Goal: Find contact information: Find contact information

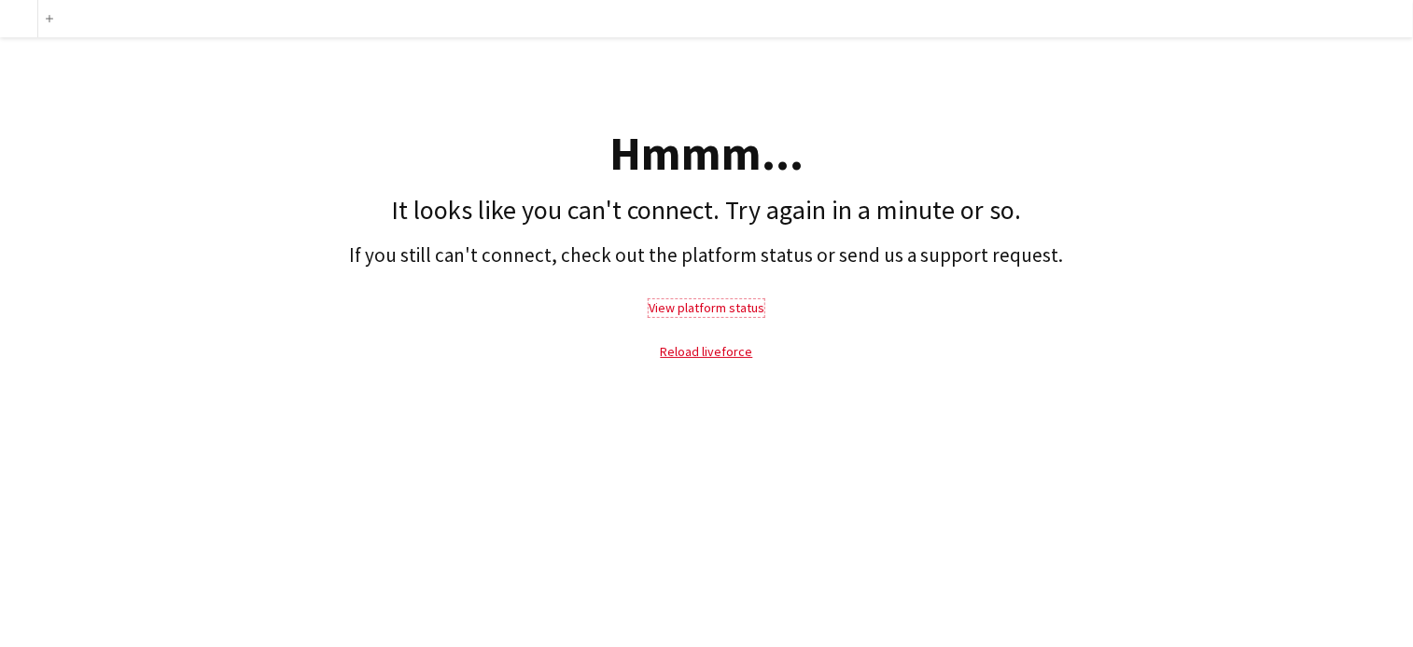
click at [703, 302] on link "View platform status" at bounding box center [706, 307] width 116 height 17
click at [731, 351] on link "Reload liveforce" at bounding box center [707, 351] width 92 height 17
click at [732, 302] on link "View platform status" at bounding box center [706, 307] width 116 height 17
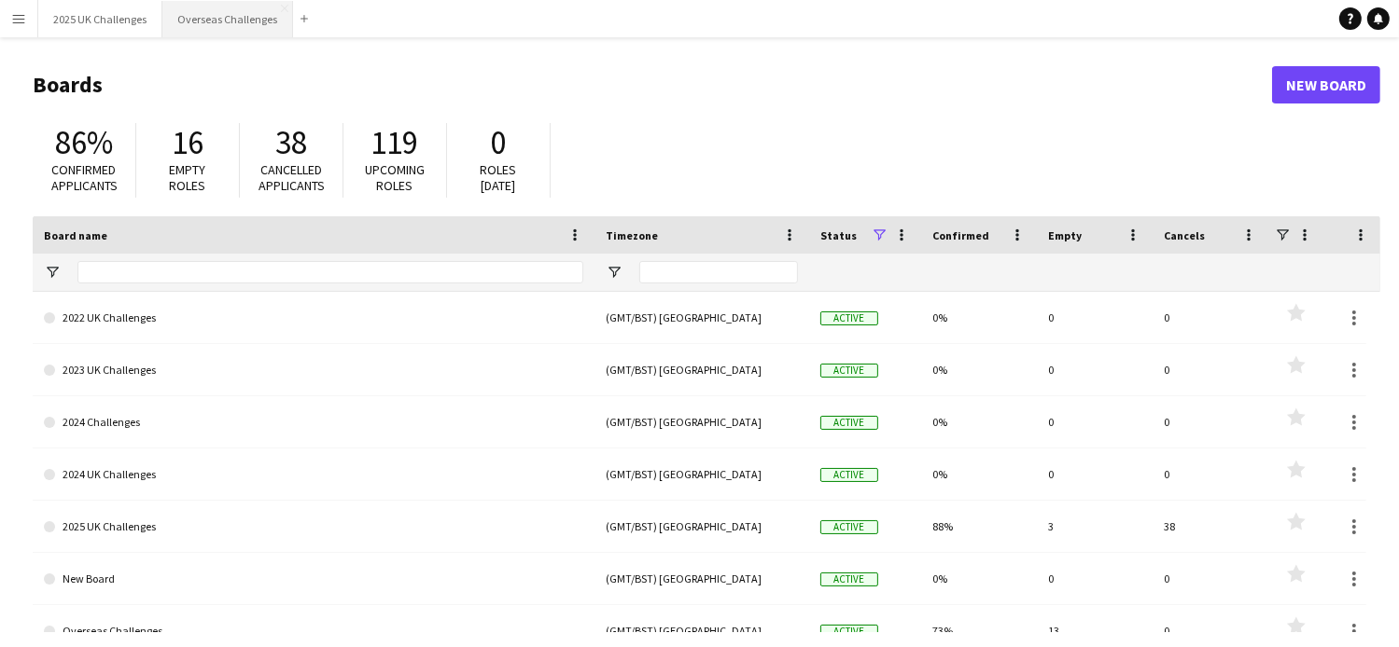
click at [198, 22] on button "Overseas Challenges Close" at bounding box center [227, 19] width 131 height 36
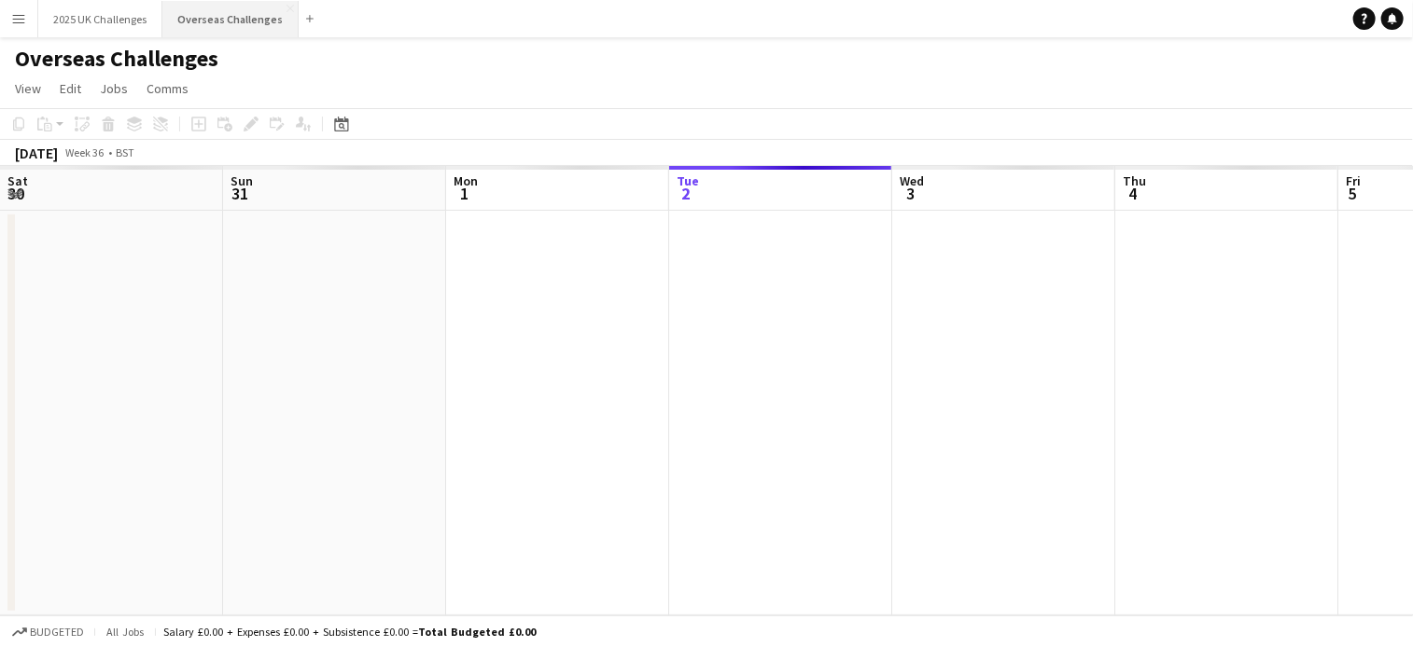
scroll to position [0, 446]
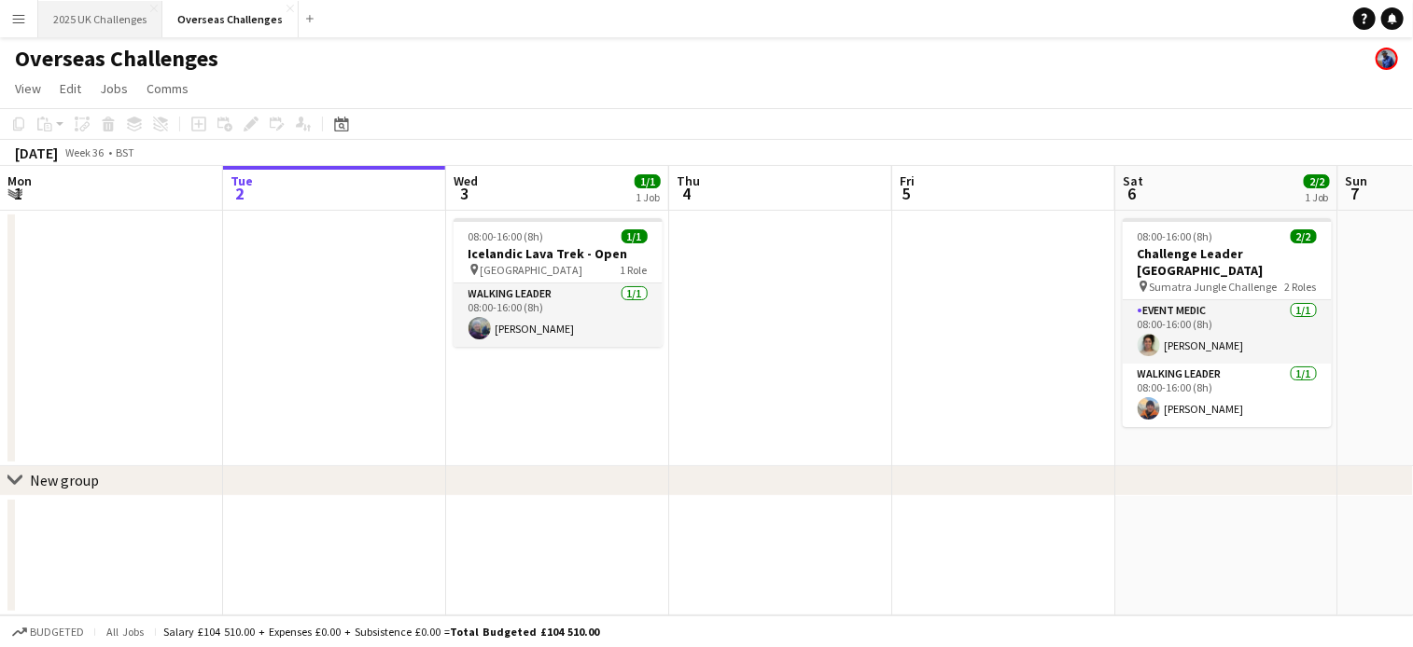
click at [97, 22] on button "2025 UK Challenges Close" at bounding box center [100, 19] width 124 height 36
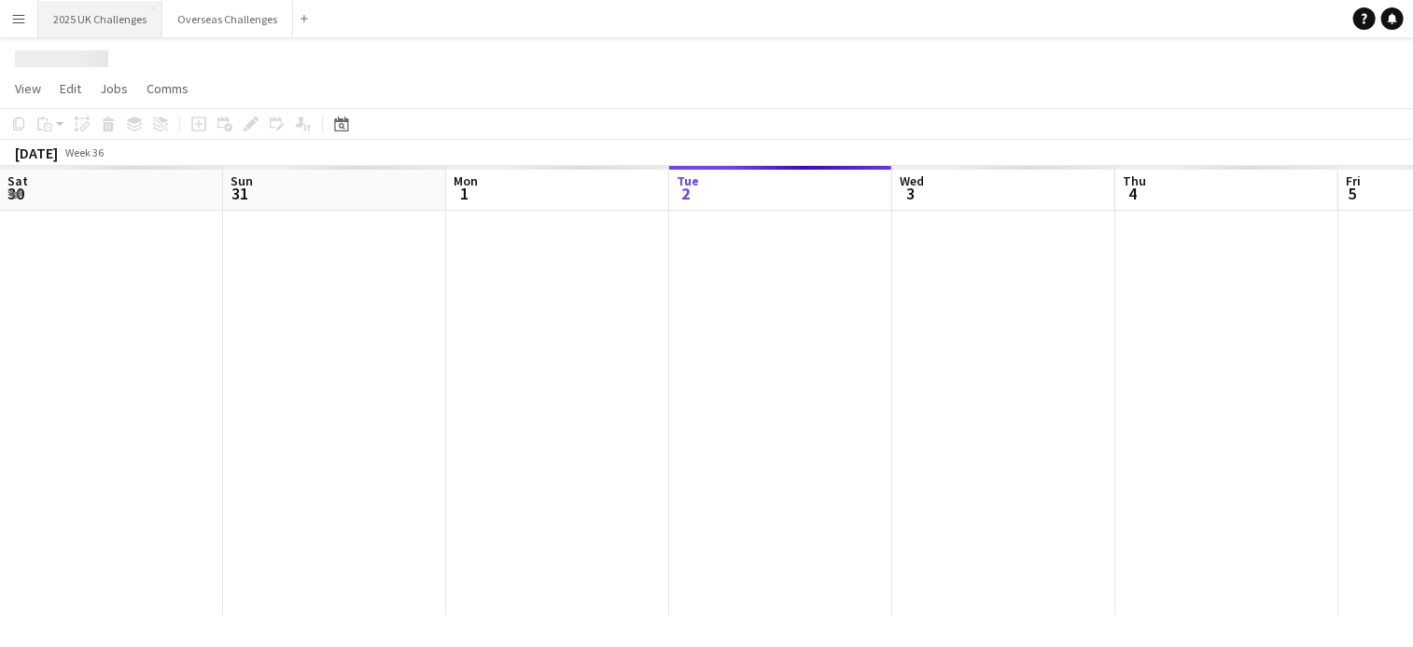
scroll to position [0, 446]
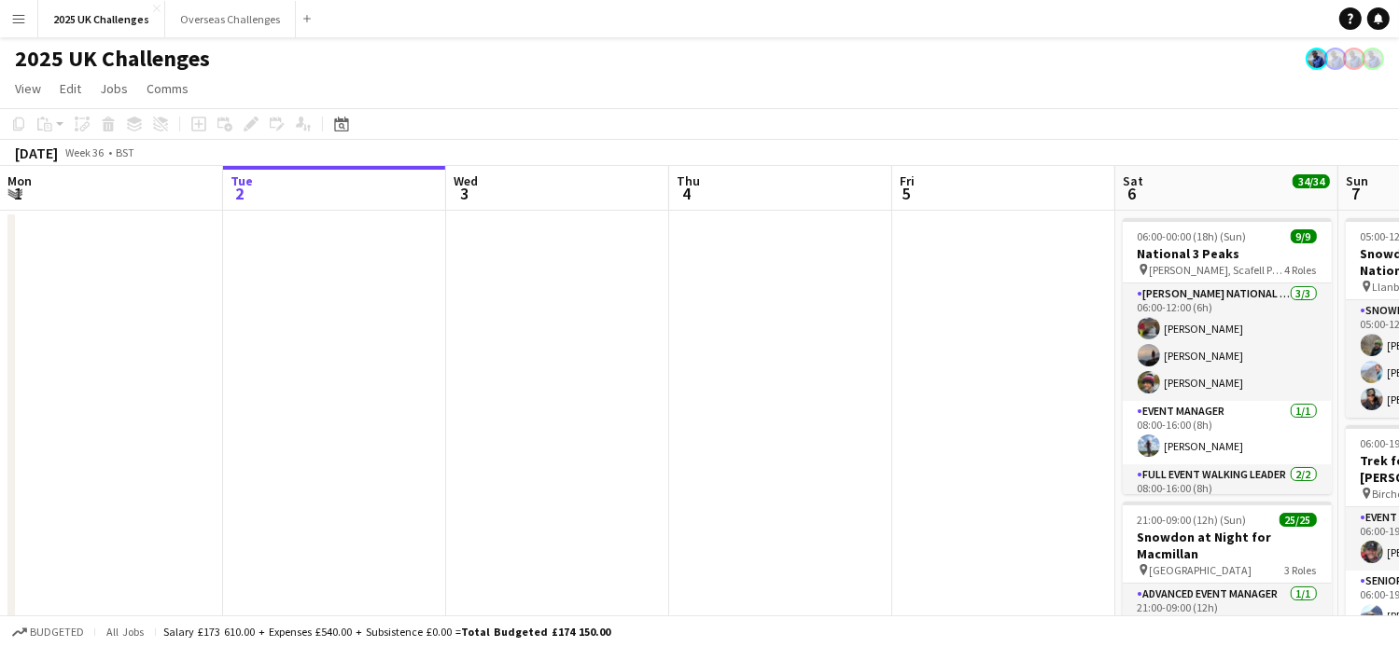
click at [77, 256] on app-date-cell at bounding box center [111, 513] width 223 height 605
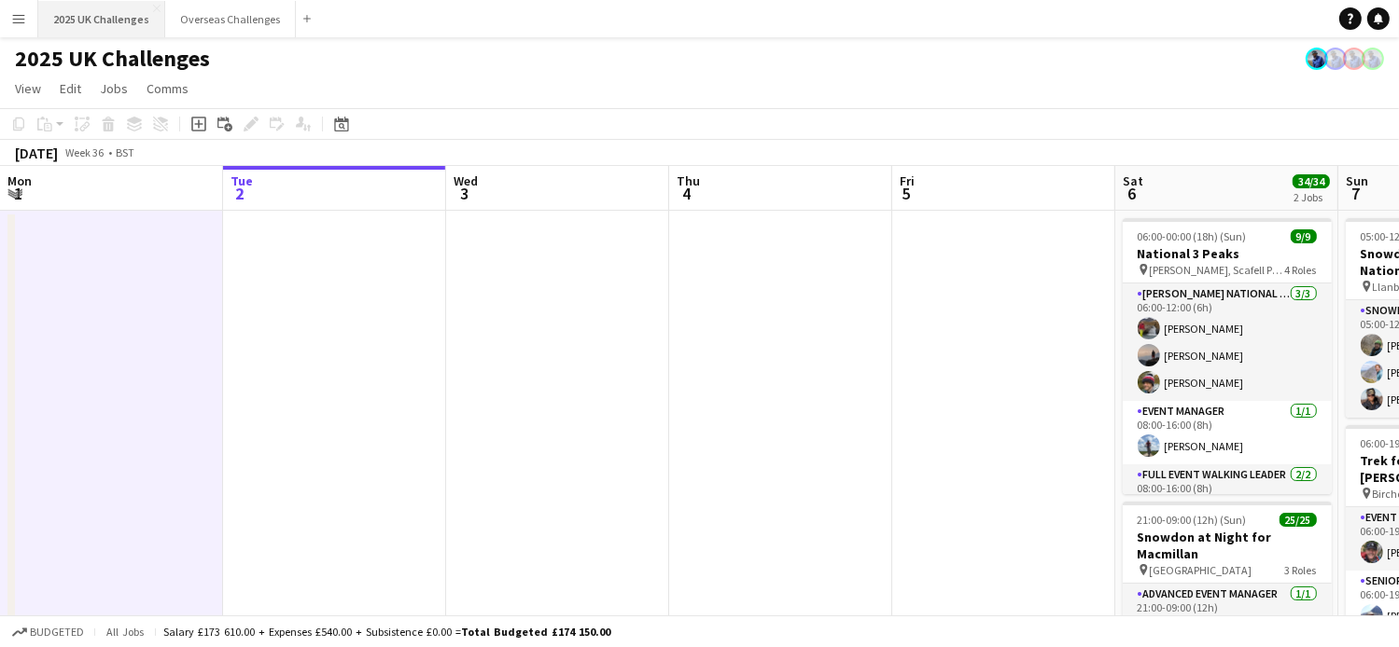
click at [72, 24] on button "2025 UK Challenges Close" at bounding box center [101, 19] width 127 height 36
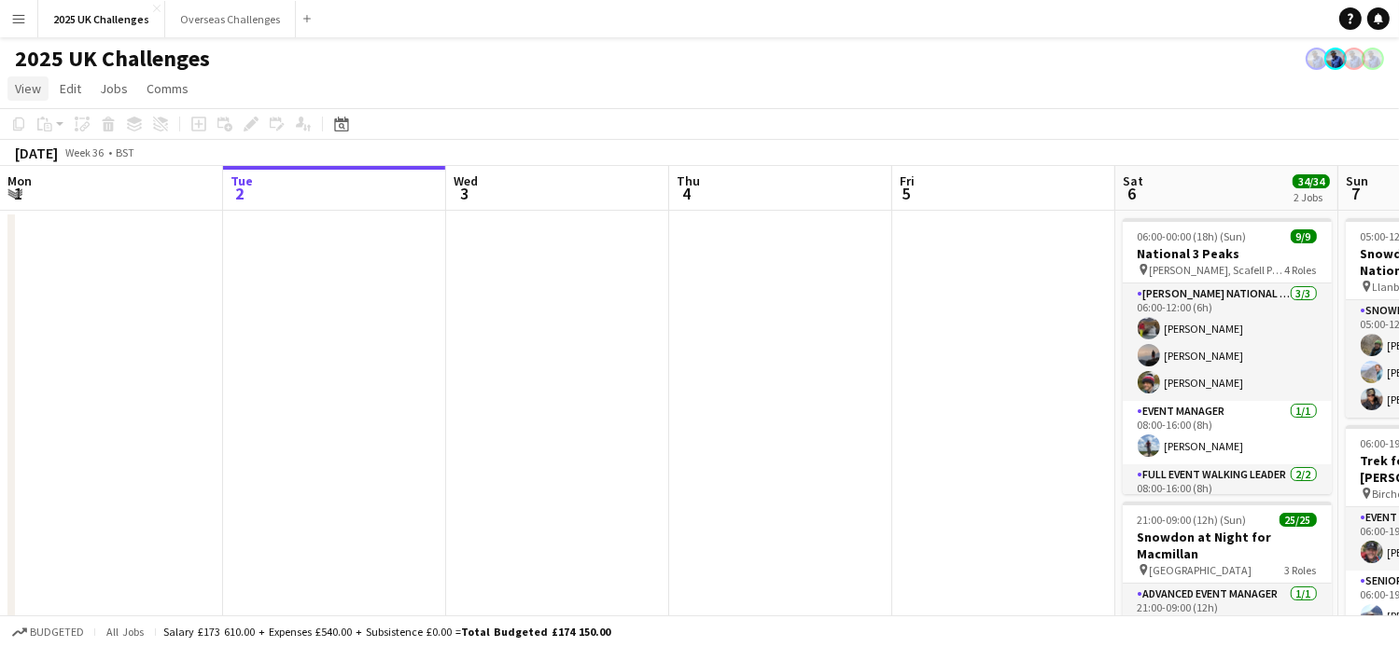
click at [32, 83] on span "View" at bounding box center [28, 88] width 26 height 17
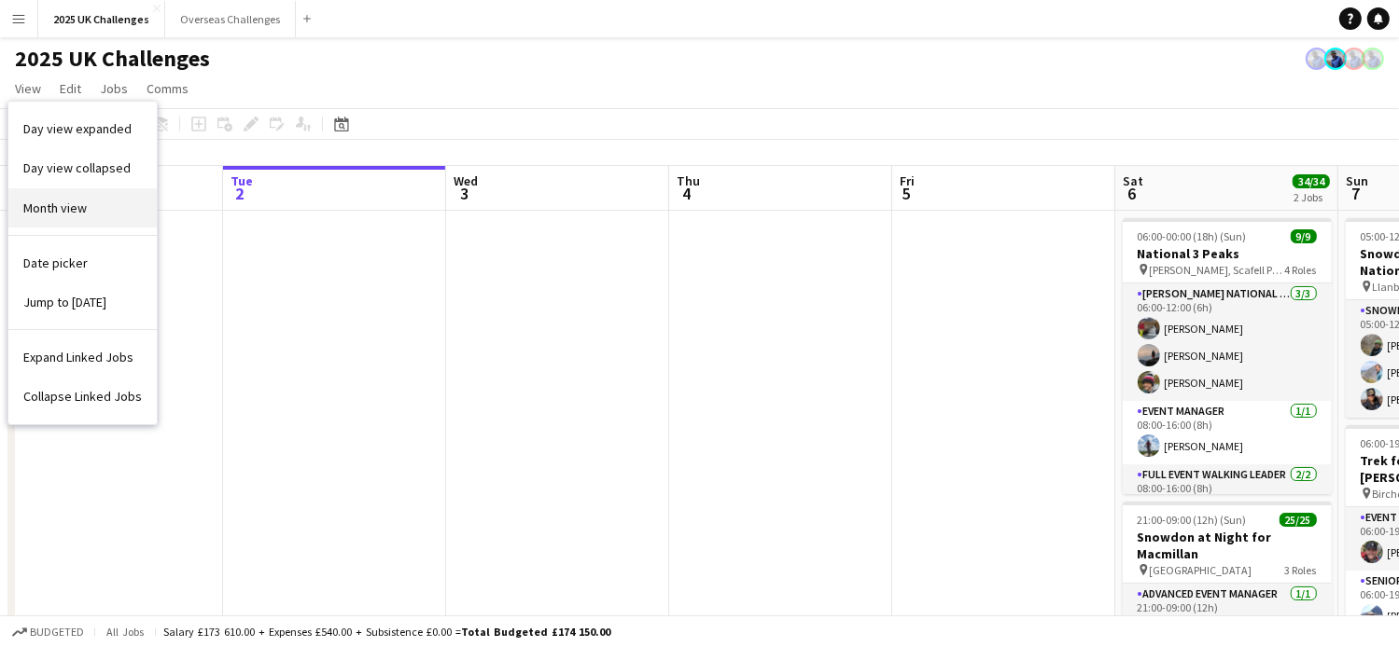
click at [70, 198] on link "Month view" at bounding box center [82, 207] width 148 height 39
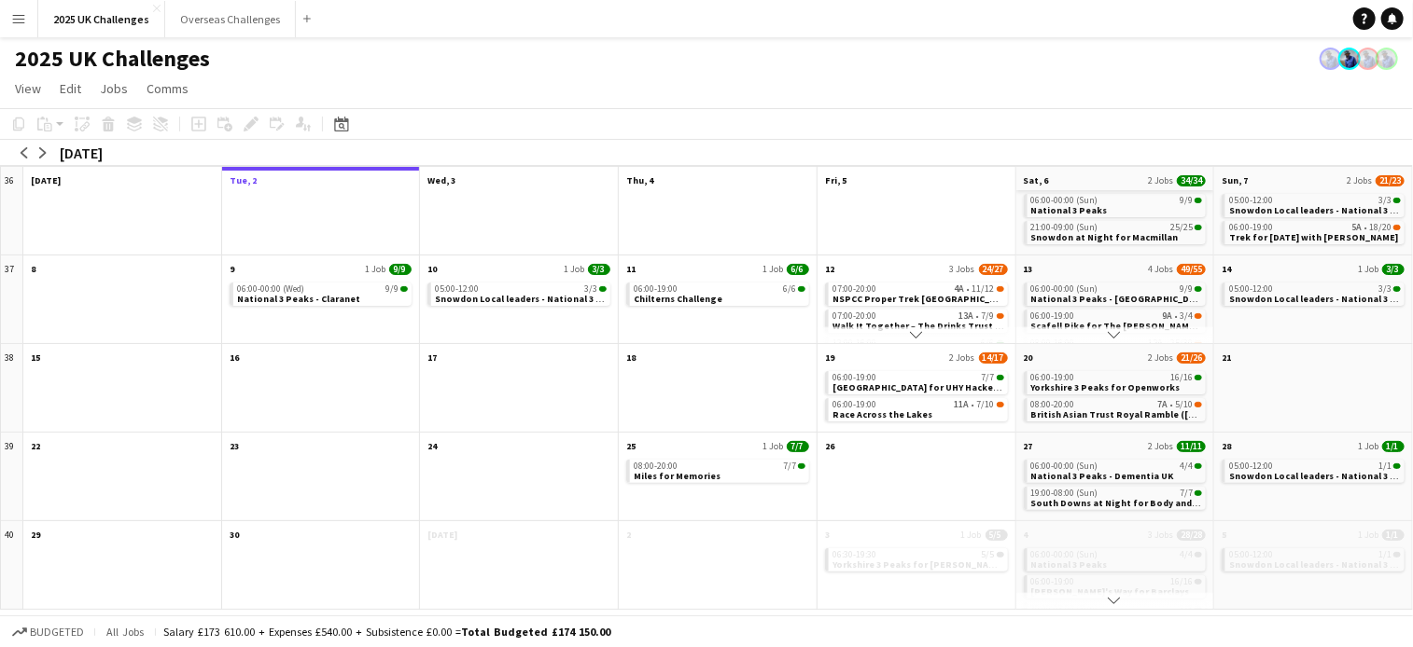
click at [1143, 175] on app-month-view-date-header "Sat, 6 2 Jobs 34/34" at bounding box center [1115, 178] width 198 height 23
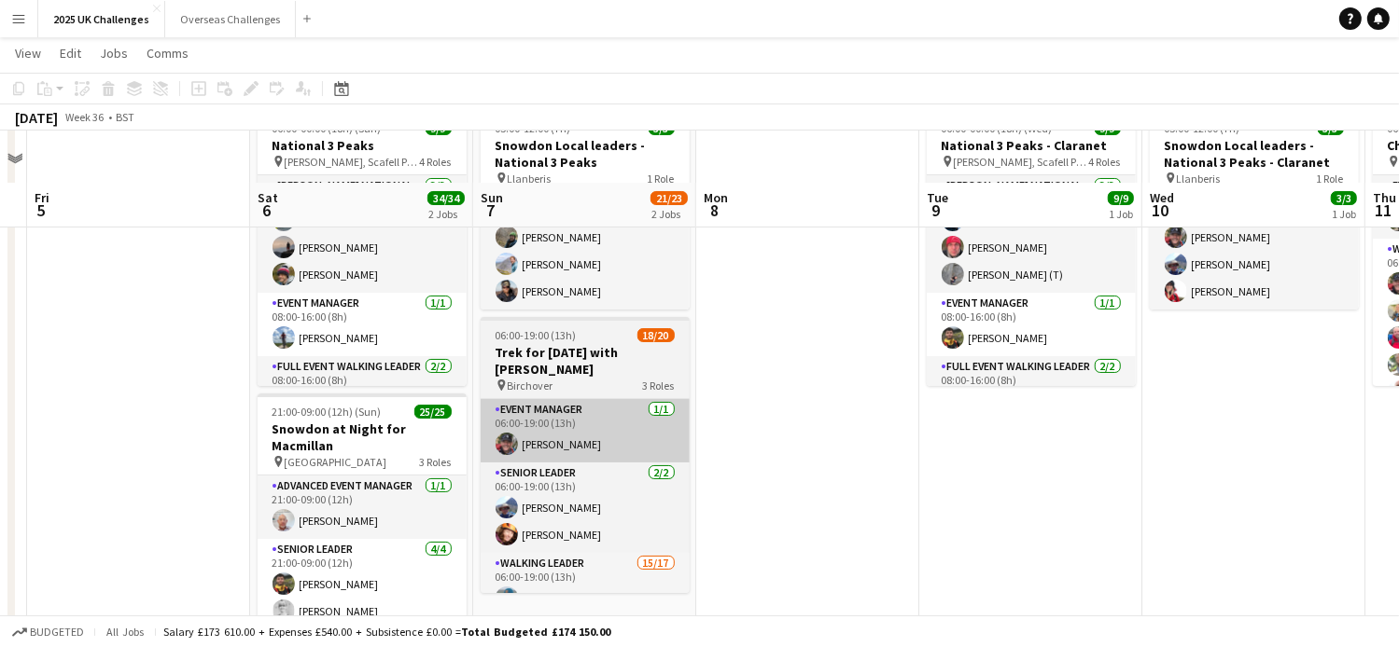
scroll to position [187, 0]
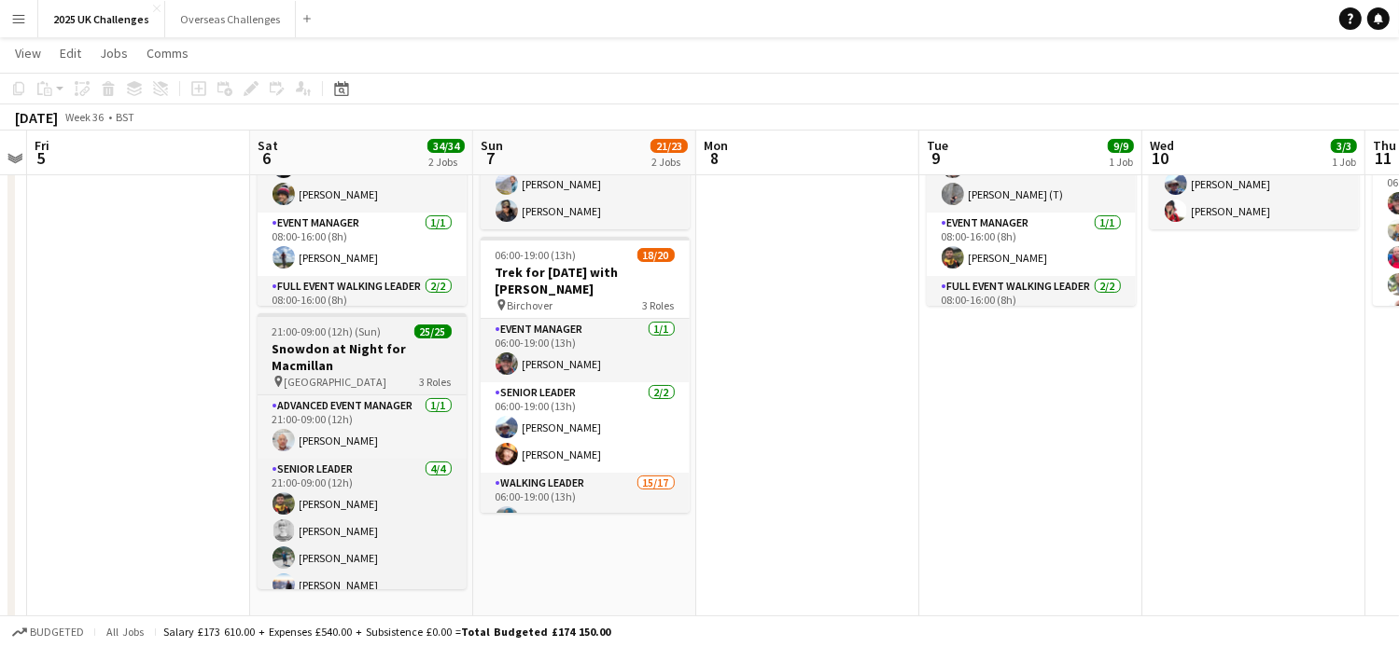
click at [345, 346] on h3 "Snowdon at Night for Macmillan" at bounding box center [362, 358] width 209 height 34
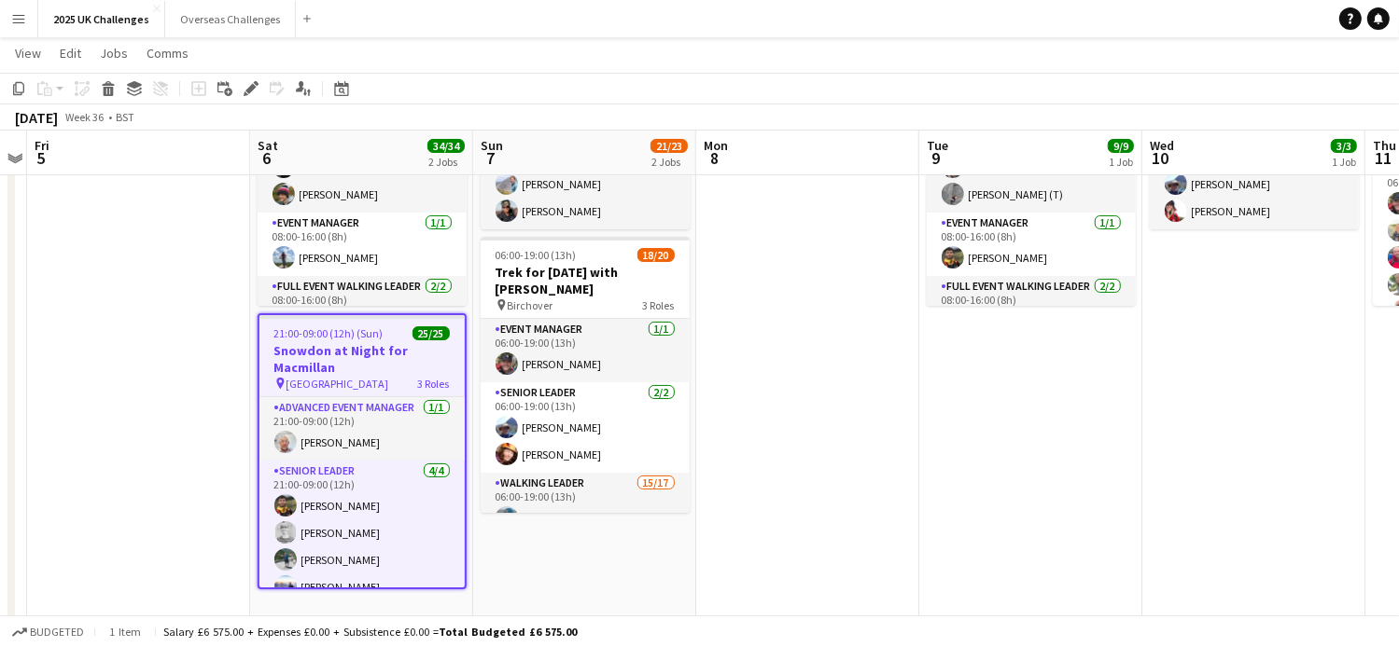
click at [353, 370] on h3 "Snowdon at Night for Macmillan" at bounding box center [361, 359] width 205 height 34
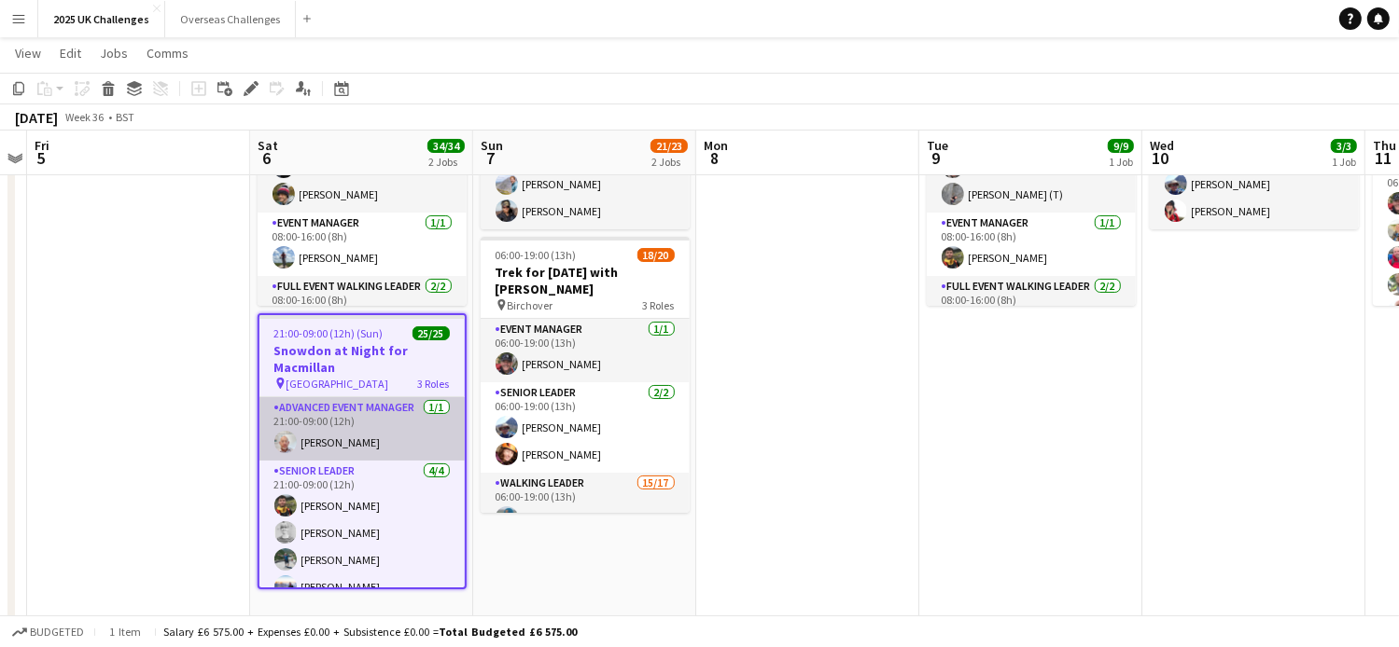
click at [348, 413] on app-card-role "Advanced Event Manager [DATE] 21:00-09:00 (12h) [PERSON_NAME]" at bounding box center [361, 428] width 205 height 63
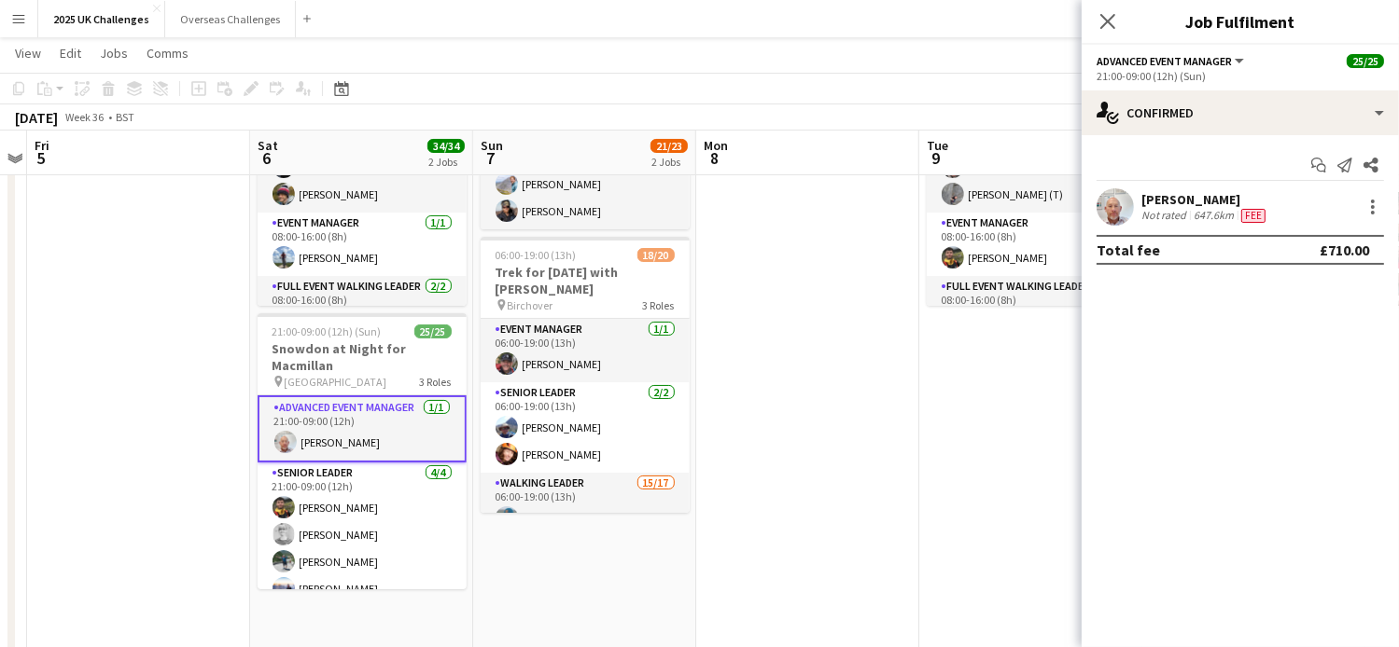
click at [1171, 203] on div "[PERSON_NAME]" at bounding box center [1205, 199] width 128 height 17
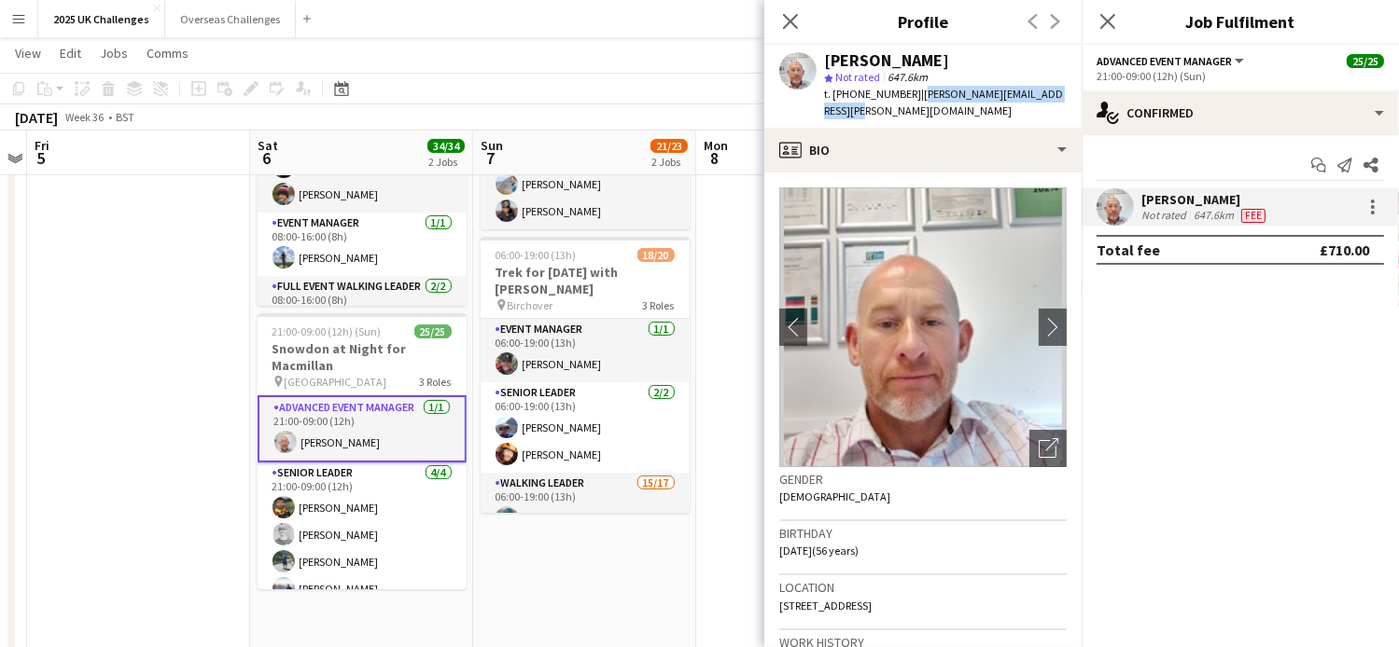
drag, startPoint x: 919, startPoint y: 97, endPoint x: 949, endPoint y: 105, distance: 31.0
click at [949, 105] on div "t. [PHONE_NUMBER] | [PERSON_NAME][EMAIL_ADDRESS][PERSON_NAME][DOMAIN_NAME]" at bounding box center [945, 103] width 243 height 34
copy span "[PERSON_NAME][EMAIL_ADDRESS][PERSON_NAME][DOMAIN_NAME]"
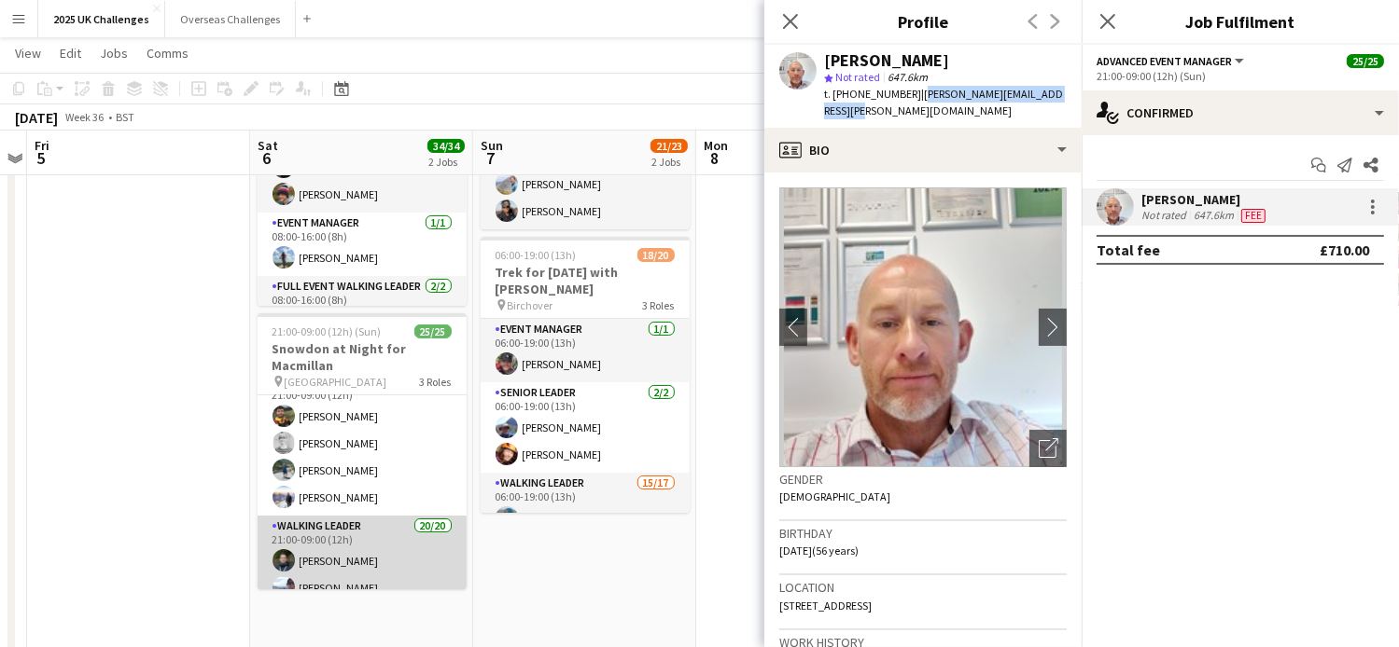
scroll to position [0, 0]
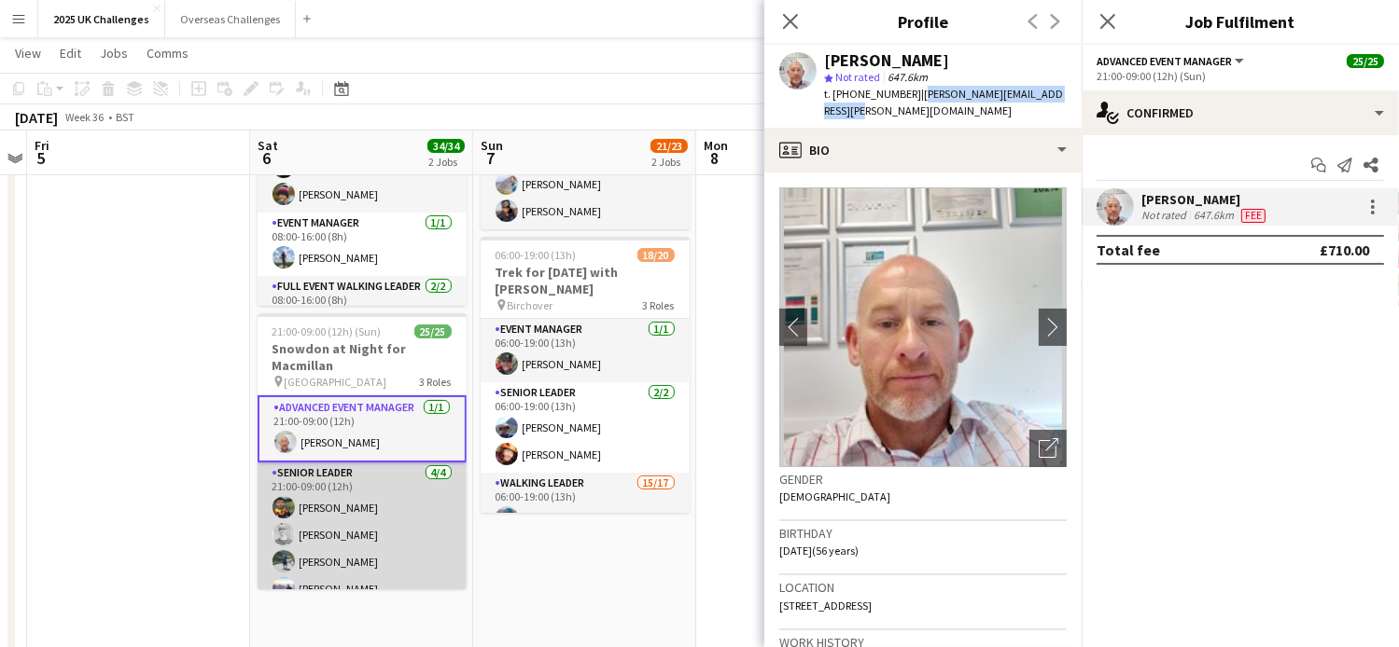
click at [355, 483] on app-card-role "Senior Leader [DATE] 21:00-09:00 (12h) [PERSON_NAME] [PERSON_NAME] [PERSON_NAME…" at bounding box center [362, 535] width 209 height 145
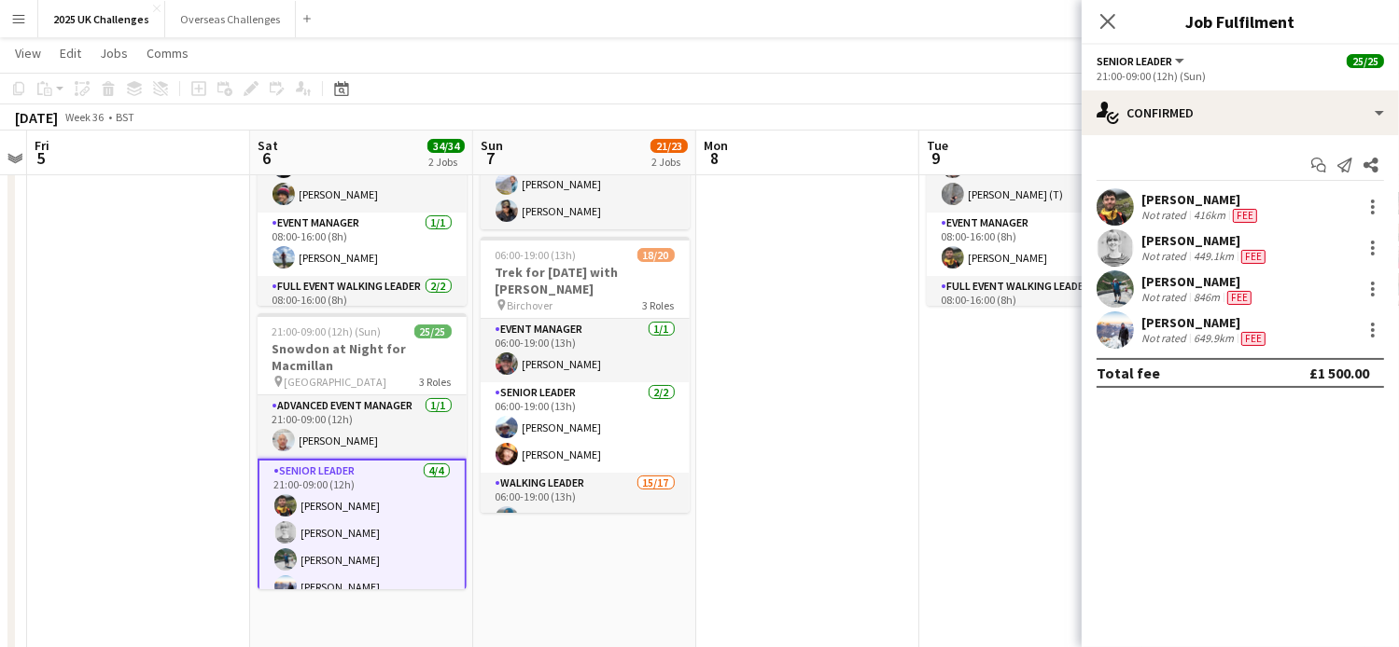
click at [1201, 200] on div "[PERSON_NAME]" at bounding box center [1200, 199] width 119 height 17
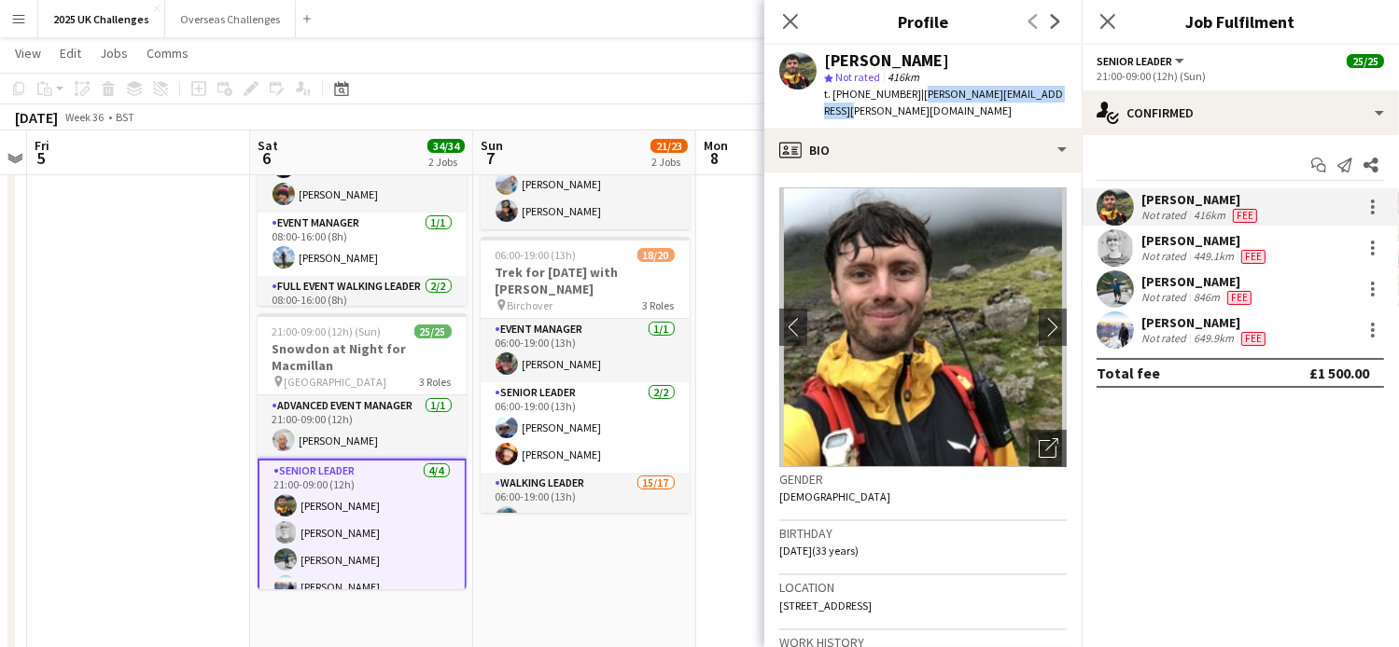
drag, startPoint x: 912, startPoint y: 94, endPoint x: 1056, endPoint y: 96, distance: 143.7
click at [1056, 96] on div "[PERSON_NAME] star Not rated 416km t. [PHONE_NUMBER] | [PERSON_NAME][EMAIL_ADDR…" at bounding box center [922, 86] width 317 height 83
copy span "[PERSON_NAME][EMAIL_ADDRESS][PERSON_NAME][DOMAIN_NAME]"
click at [1184, 283] on div "[PERSON_NAME]" at bounding box center [1198, 281] width 114 height 17
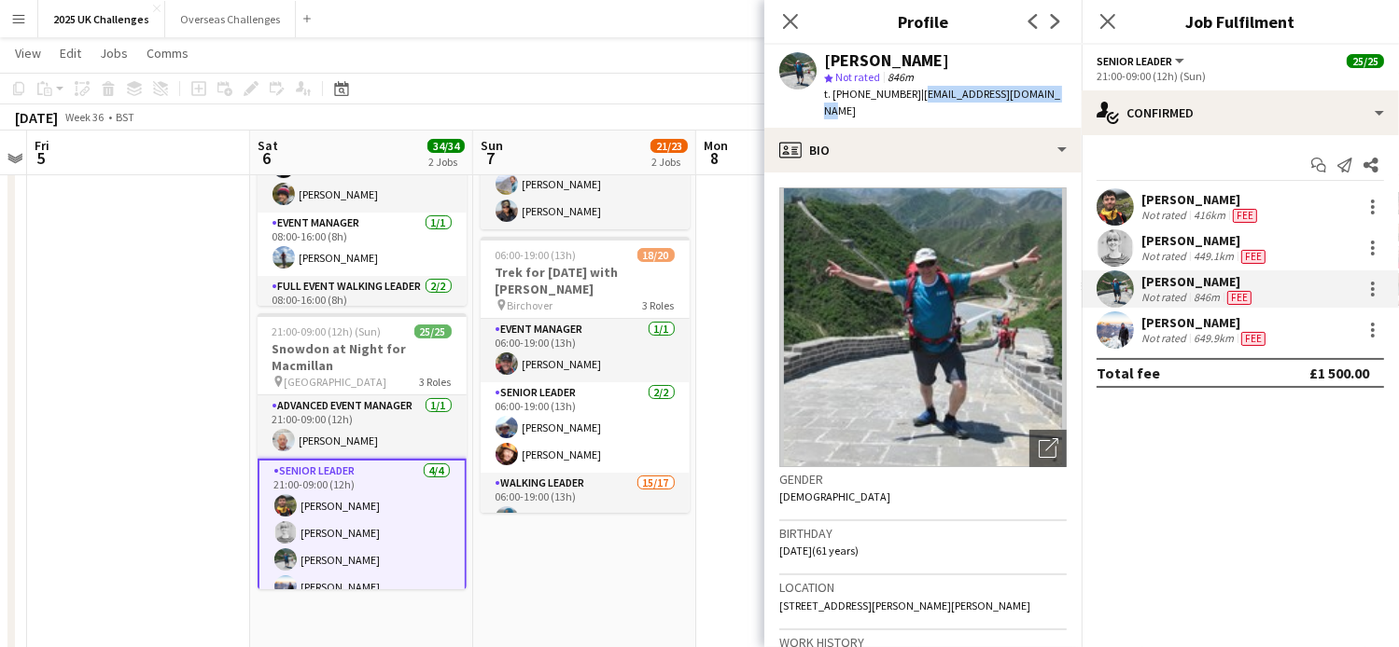
drag, startPoint x: 914, startPoint y: 96, endPoint x: 1057, endPoint y: 90, distance: 142.9
click at [1057, 90] on div "[PERSON_NAME] star Not rated 846m t. [PHONE_NUMBER] | [EMAIL_ADDRESS][DOMAIN_NA…" at bounding box center [922, 86] width 317 height 83
copy span "[EMAIL_ADDRESS][DOMAIN_NAME]"
click at [1163, 328] on div "[PERSON_NAME]" at bounding box center [1205, 322] width 128 height 17
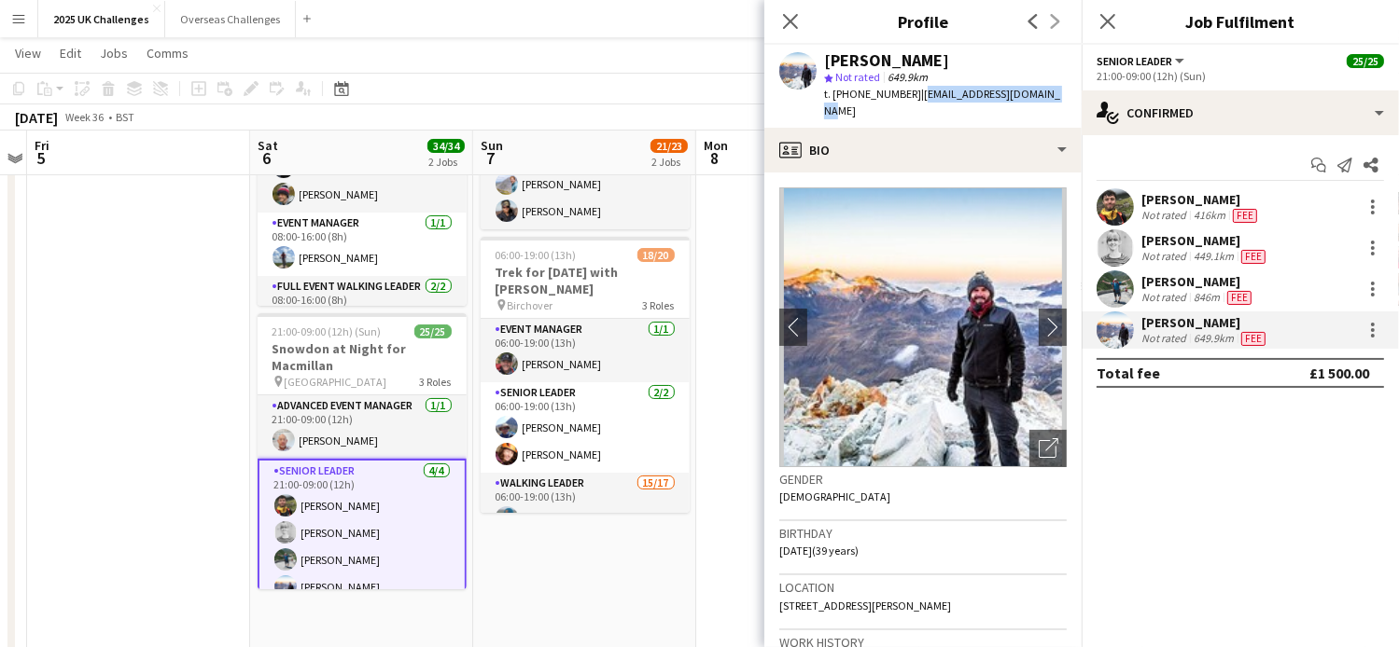
drag, startPoint x: 918, startPoint y: 88, endPoint x: 1071, endPoint y: 89, distance: 153.0
click at [1071, 89] on app-profile-header "[PERSON_NAME] star Not rated 649.9km t. [PHONE_NUMBER] | [EMAIL_ADDRESS][DOMAIN…" at bounding box center [922, 86] width 317 height 83
copy span "[EMAIL_ADDRESS][DOMAIN_NAME]"
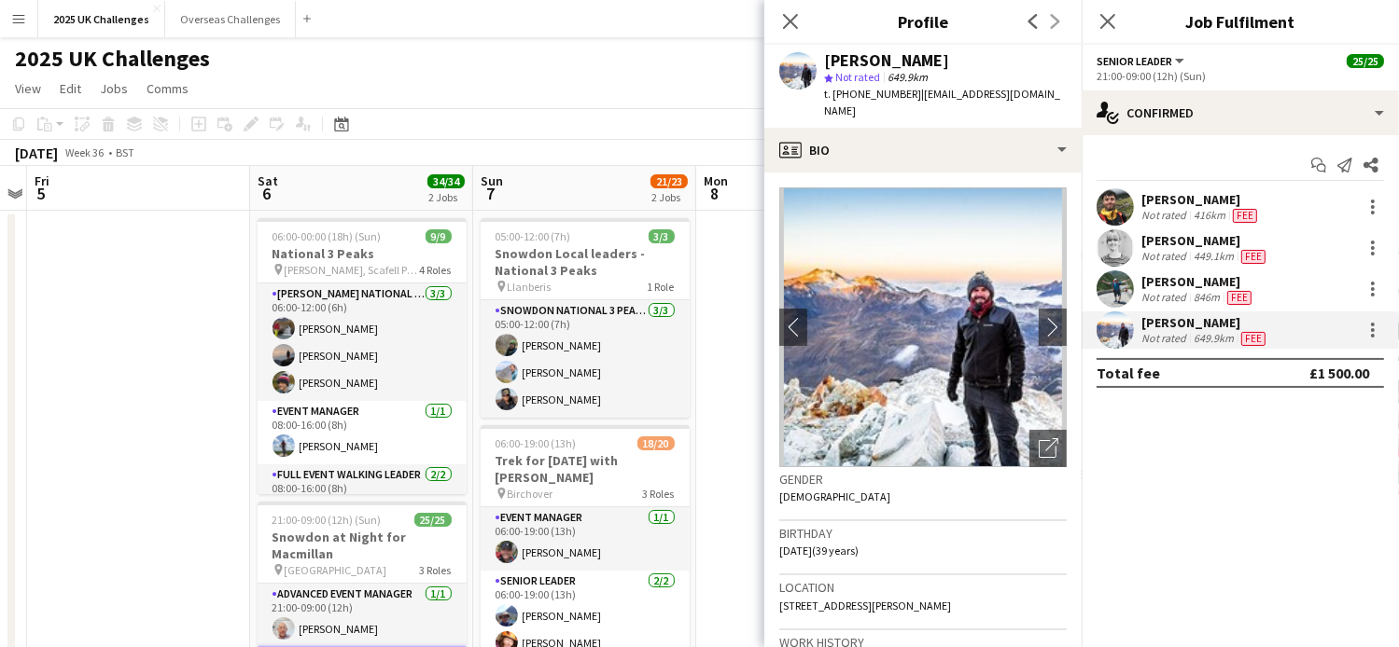
click at [1209, 202] on div "[PERSON_NAME]" at bounding box center [1200, 199] width 119 height 17
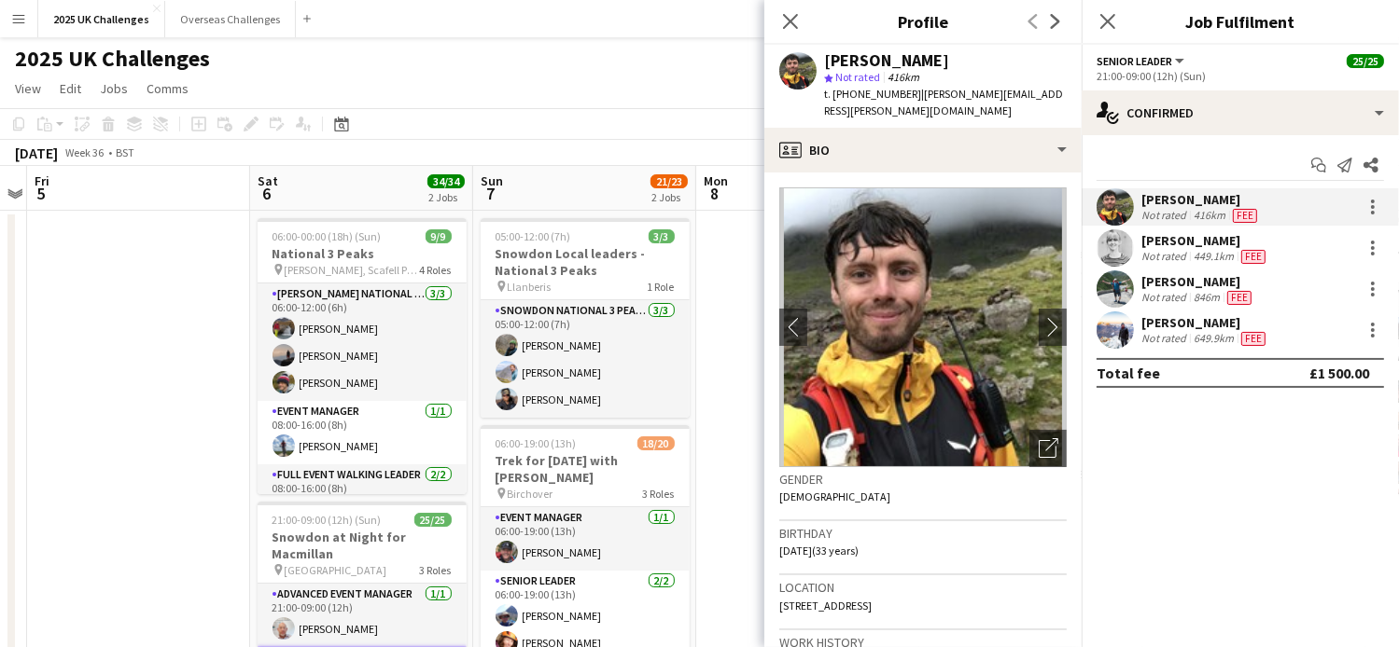
click at [1190, 246] on div "[PERSON_NAME]" at bounding box center [1205, 240] width 128 height 17
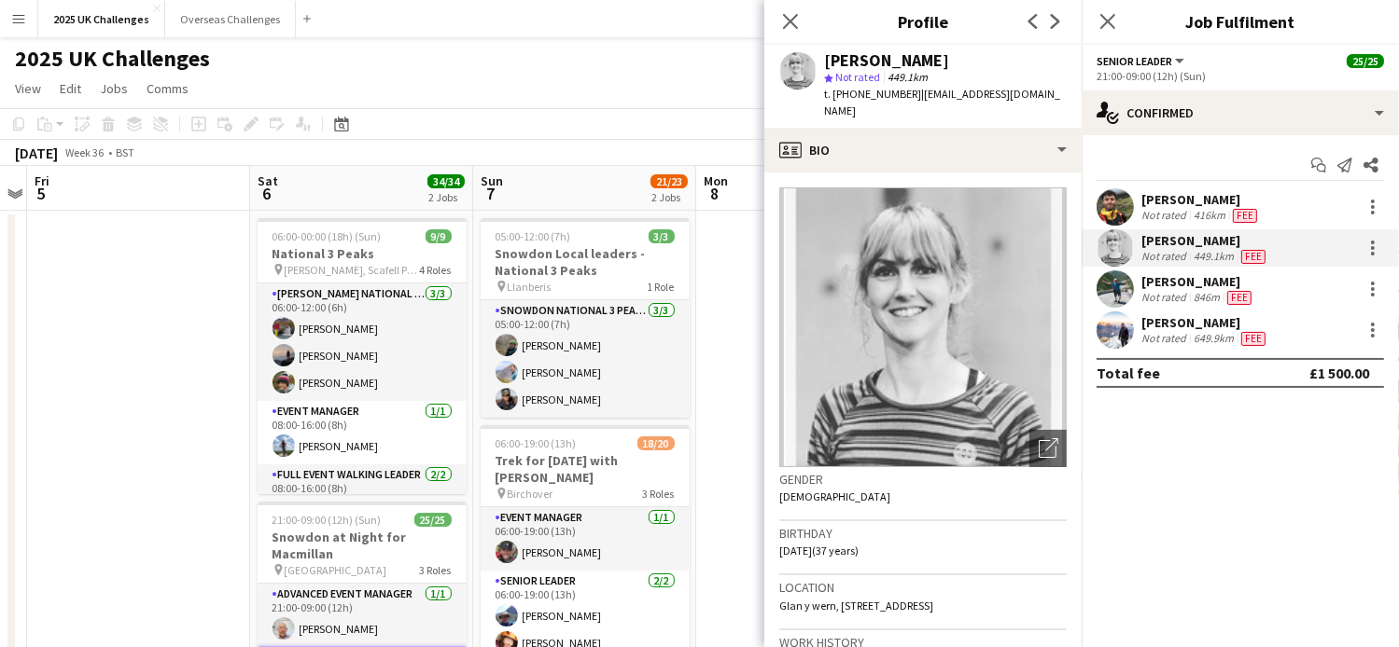
click at [1186, 284] on div "[PERSON_NAME]" at bounding box center [1198, 281] width 114 height 17
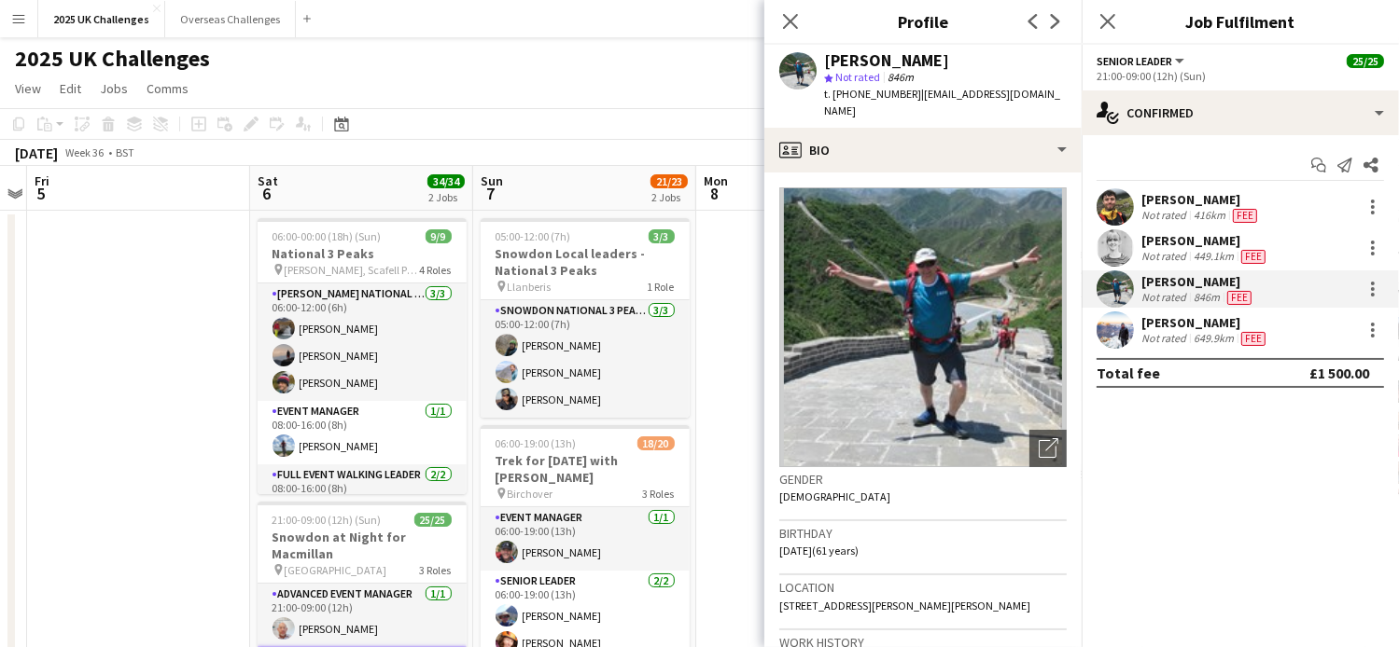
click at [1172, 334] on div "Not rated" at bounding box center [1165, 338] width 49 height 15
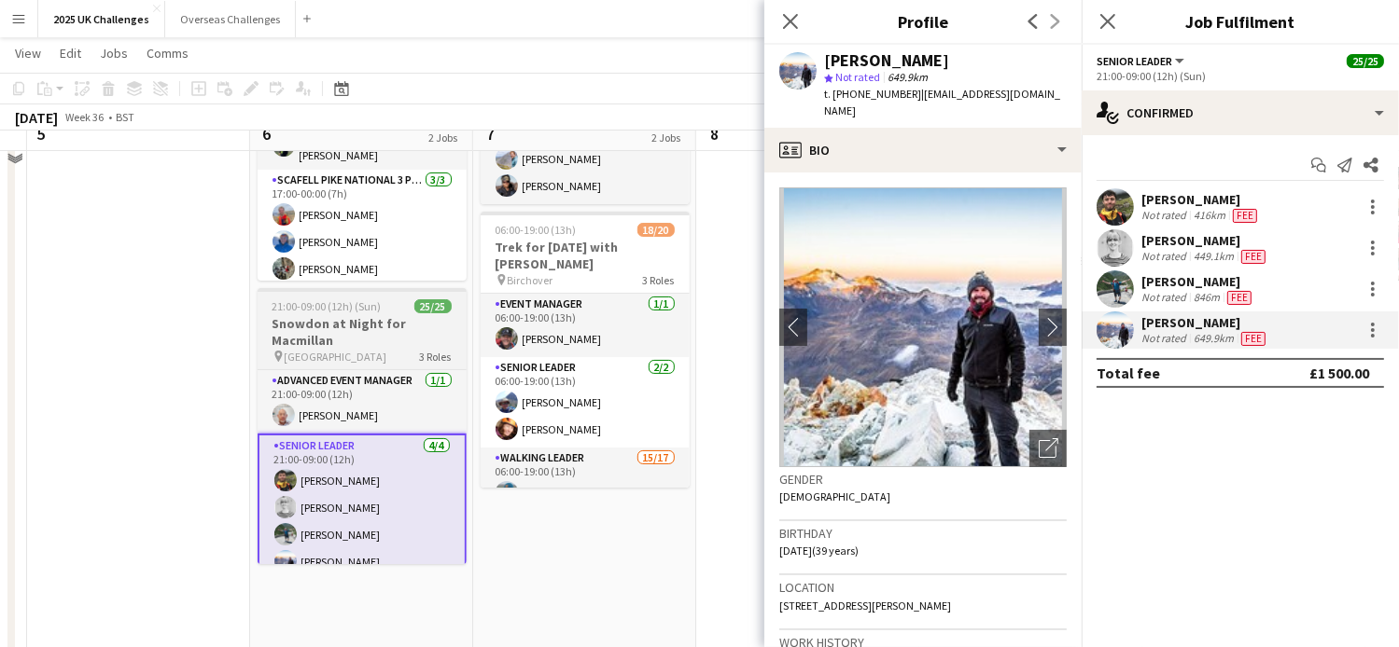
scroll to position [187, 0]
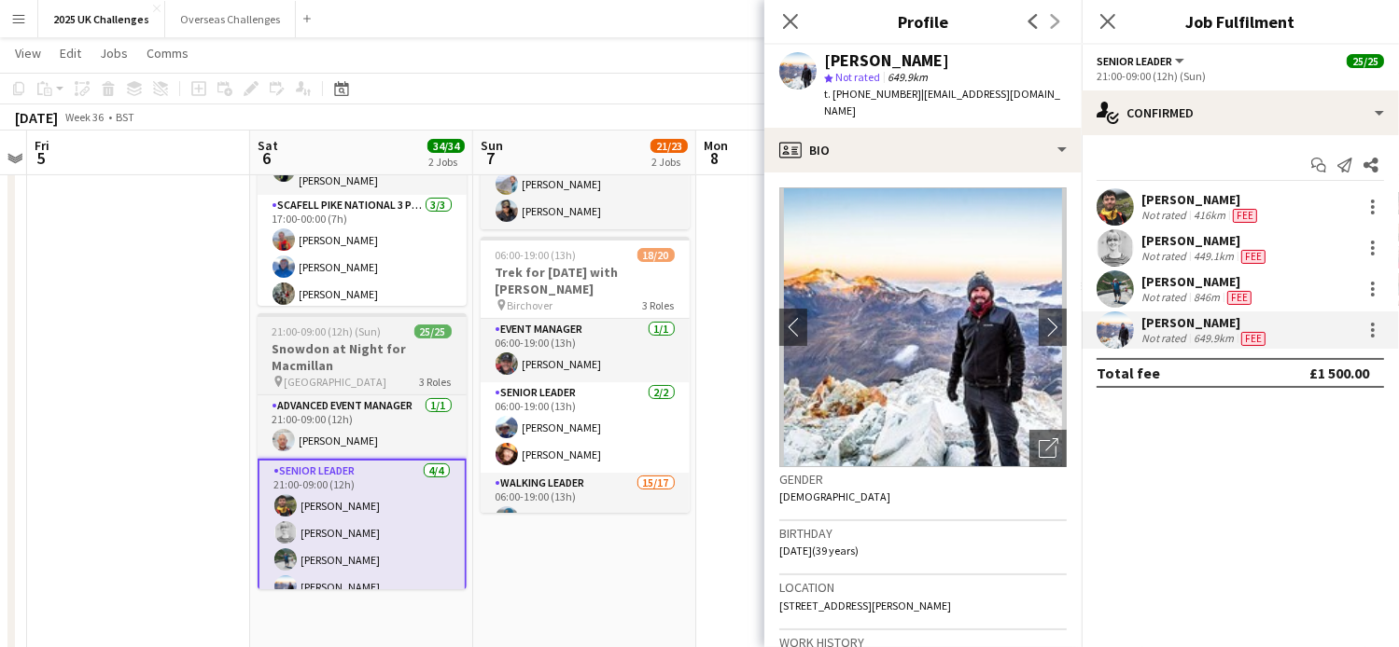
click at [383, 365] on h3 "Snowdon at Night for Macmillan" at bounding box center [362, 358] width 209 height 34
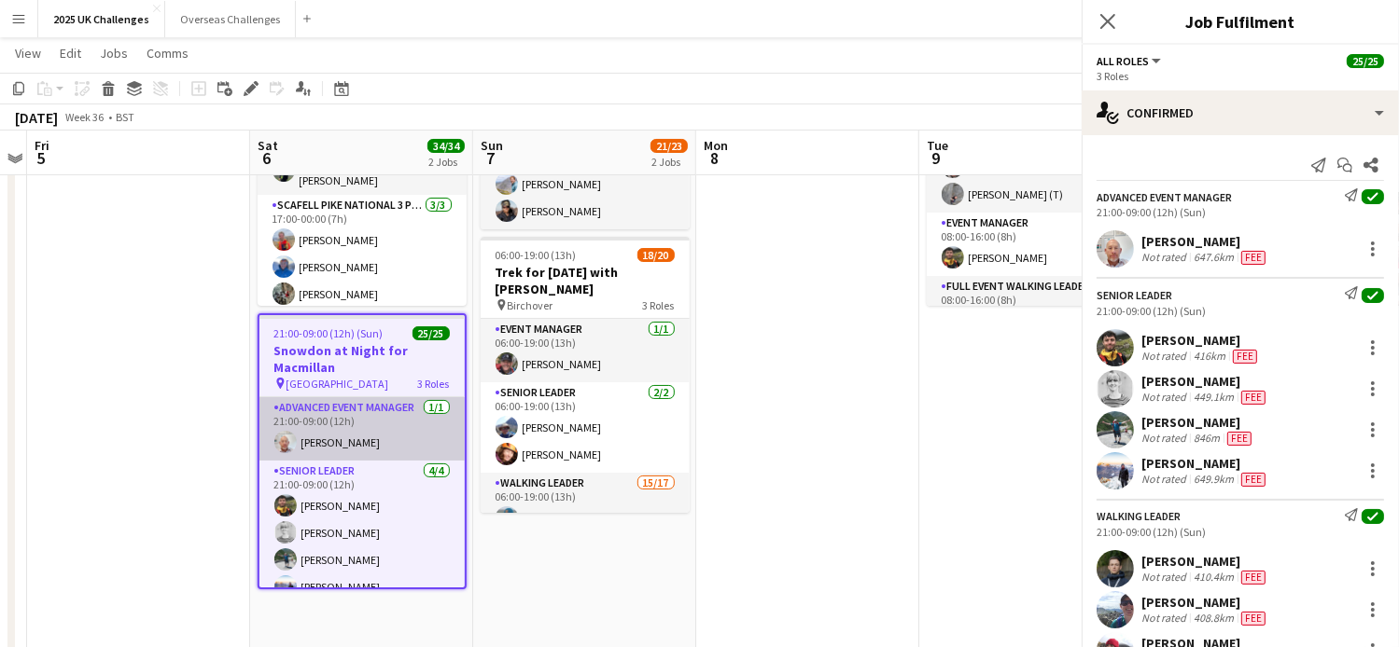
click at [372, 430] on app-card-role "Advanced Event Manager [DATE] 21:00-09:00 (12h) [PERSON_NAME]" at bounding box center [361, 428] width 205 height 63
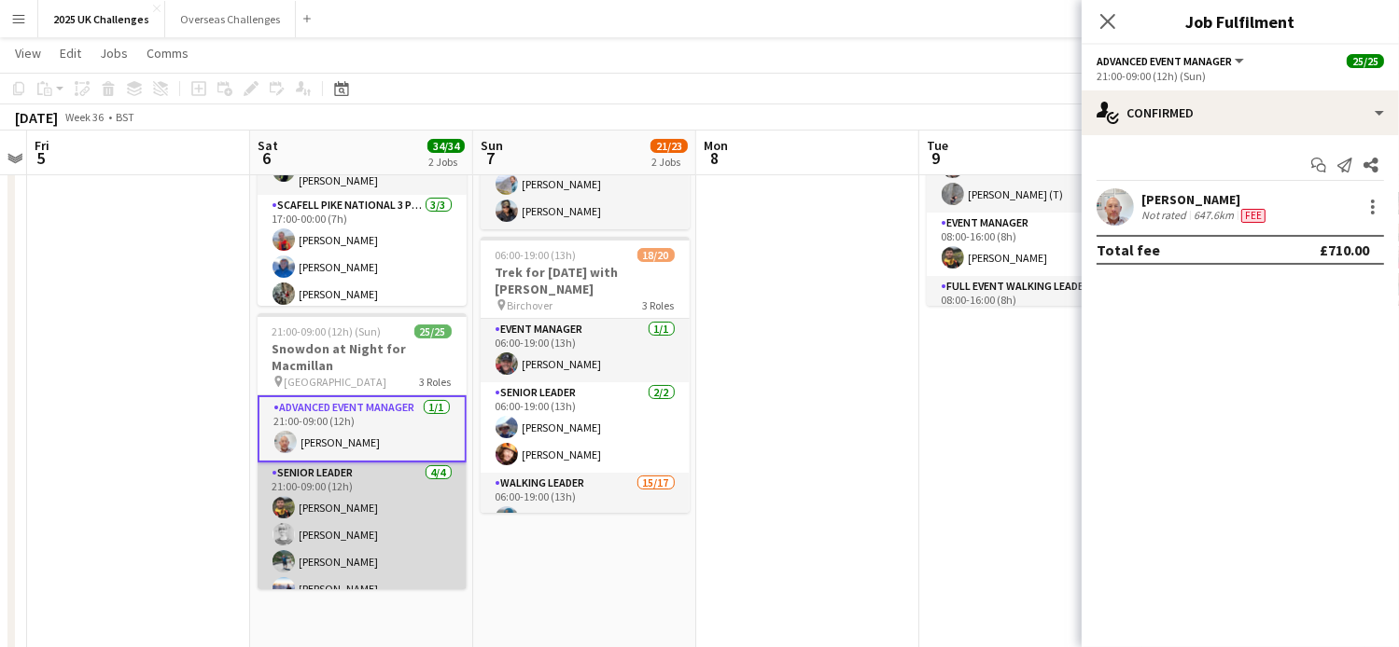
click at [343, 484] on app-card-role "Senior Leader [DATE] 21:00-09:00 (12h) [PERSON_NAME] [PERSON_NAME] [PERSON_NAME…" at bounding box center [362, 535] width 209 height 145
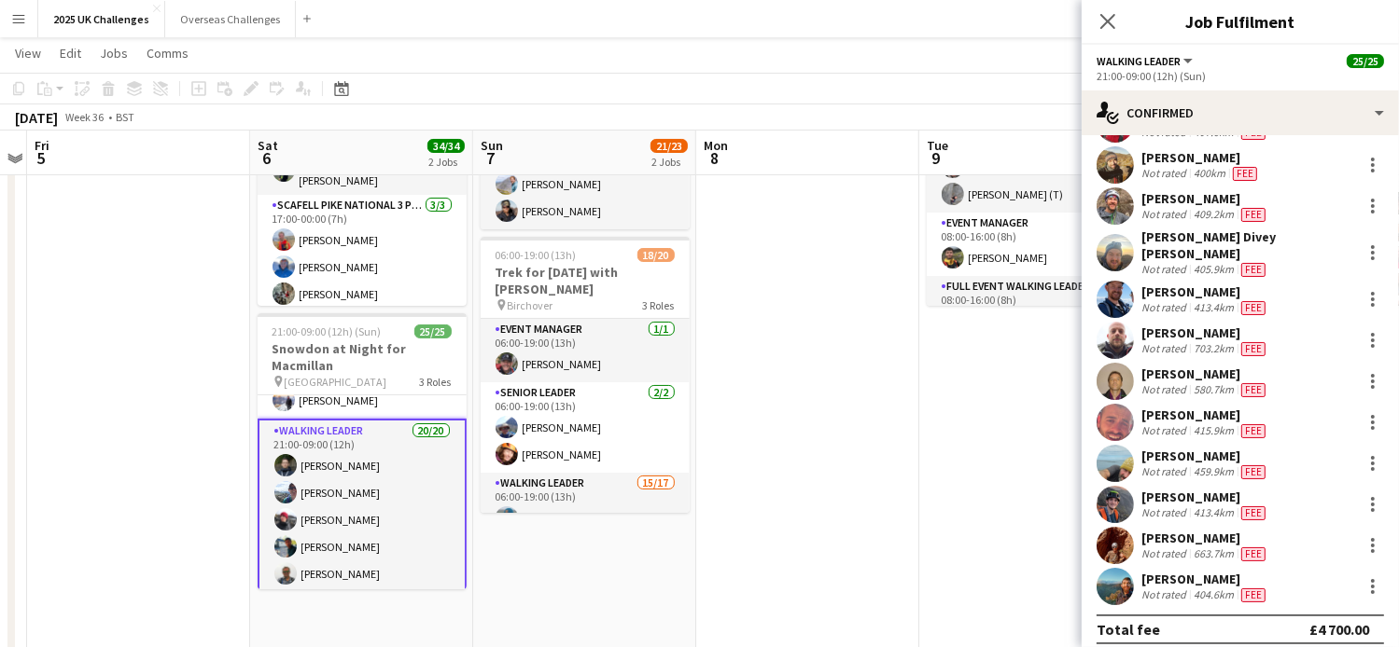
scroll to position [0, 0]
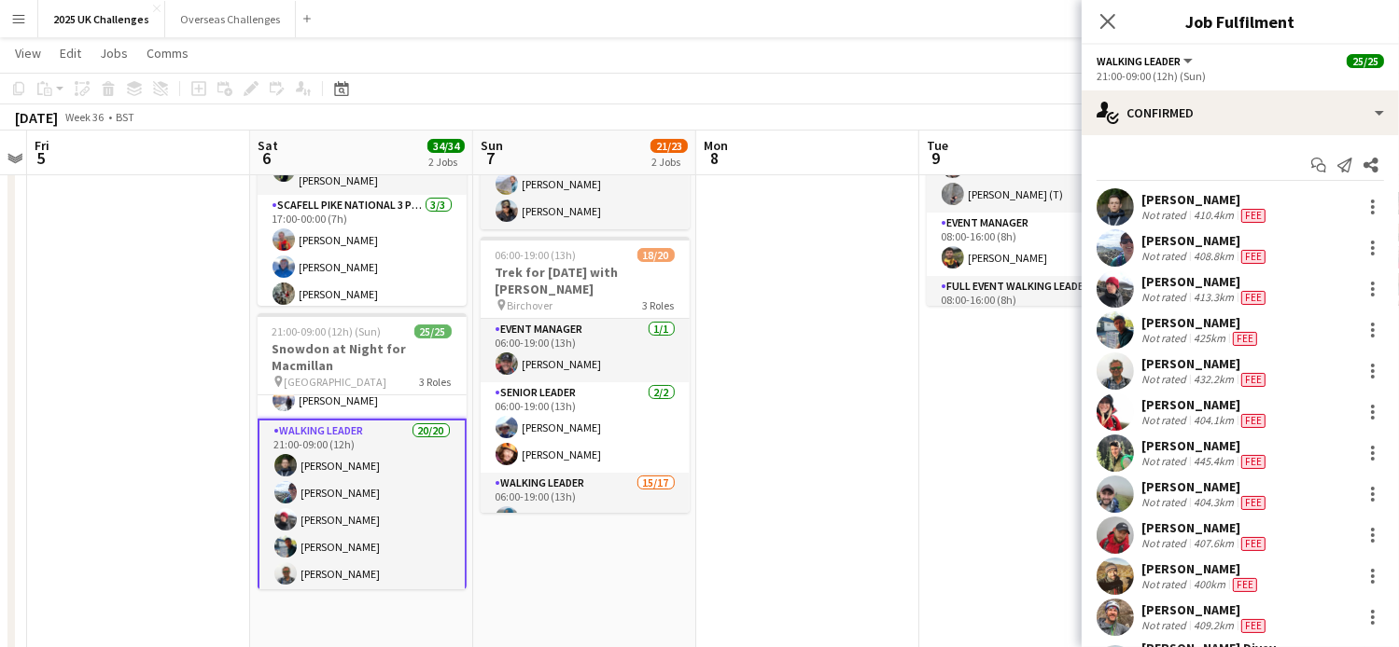
click at [1189, 205] on div "[PERSON_NAME]" at bounding box center [1205, 199] width 128 height 17
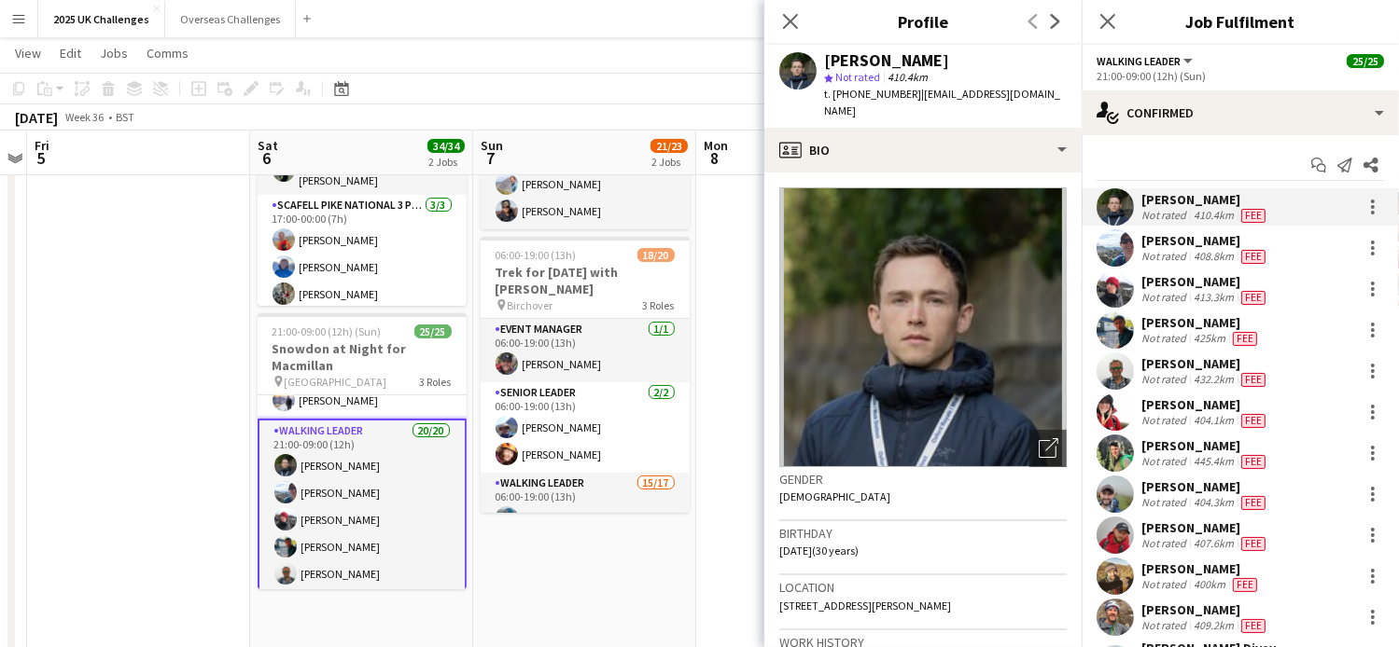
click at [913, 92] on span "| [EMAIL_ADDRESS][DOMAIN_NAME]" at bounding box center [942, 102] width 236 height 31
drag, startPoint x: 913, startPoint y: 91, endPoint x: 998, endPoint y: 104, distance: 85.9
click at [998, 104] on div "t. [PHONE_NUMBER] | [EMAIL_ADDRESS][DOMAIN_NAME]" at bounding box center [945, 103] width 243 height 34
copy span "[EMAIL_ADDRESS][DOMAIN_NAME]"
click at [1170, 236] on div "[PERSON_NAME]" at bounding box center [1205, 240] width 128 height 17
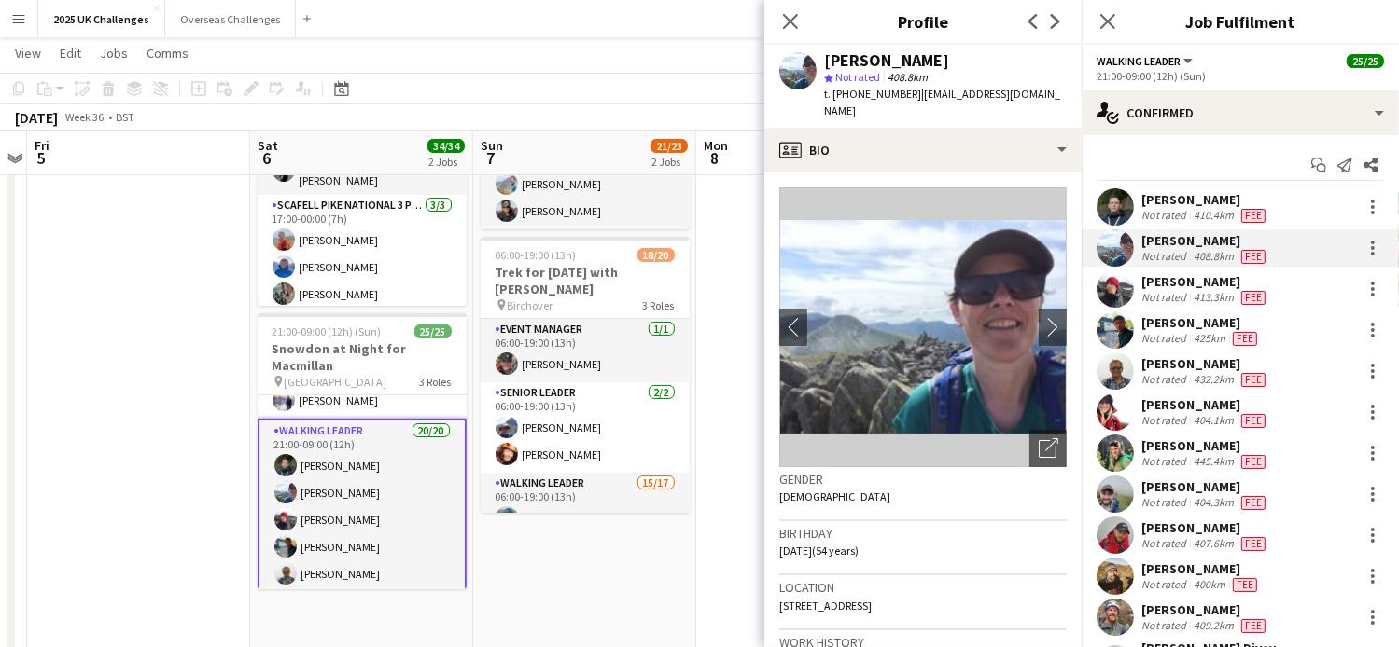
drag, startPoint x: 919, startPoint y: 95, endPoint x: 933, endPoint y: 104, distance: 16.3
click at [933, 104] on div "t. [PHONE_NUMBER] | [EMAIL_ADDRESS][DOMAIN_NAME]" at bounding box center [945, 103] width 243 height 34
copy span "[EMAIL_ADDRESS][DOMAIN_NAME]"
click at [1198, 285] on div "[PERSON_NAME]" at bounding box center [1205, 281] width 128 height 17
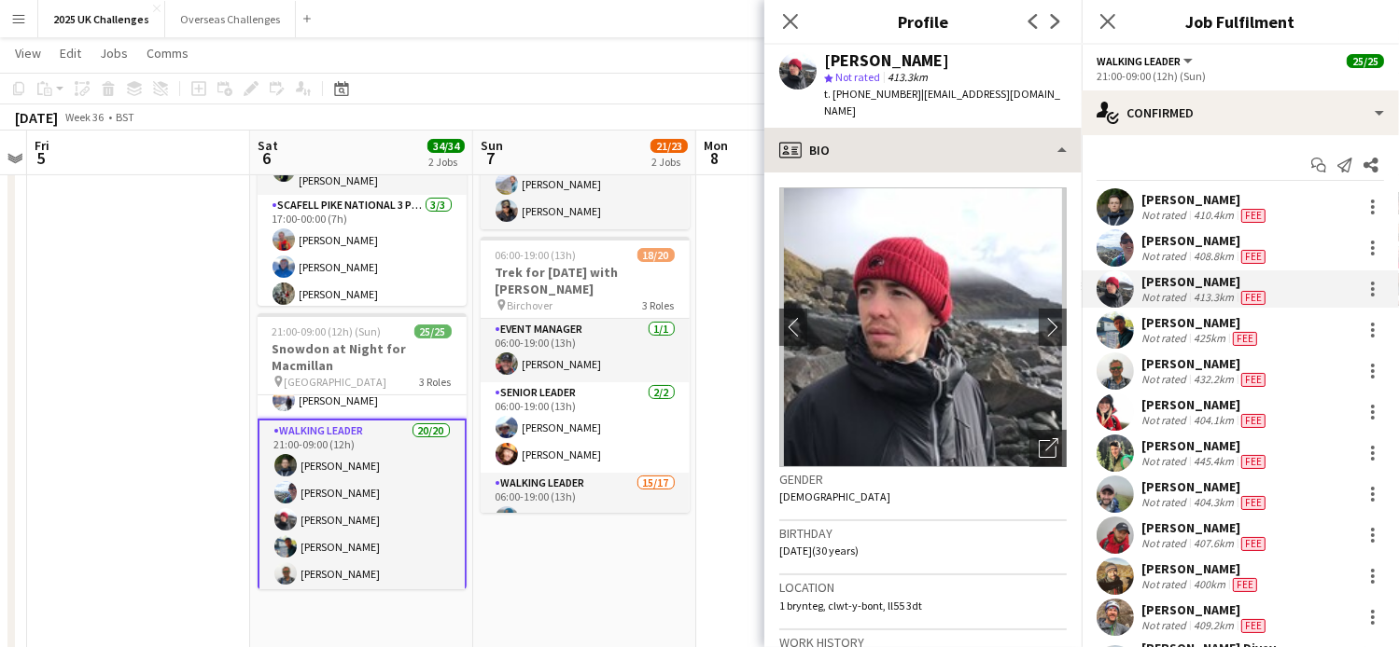
drag, startPoint x: 911, startPoint y: 96, endPoint x: 1047, endPoint y: 112, distance: 137.1
click at [1047, 112] on app-crew-profile "Close pop-in Profile Previous Next [PERSON_NAME] star Not rated 413.3km t. [PHO…" at bounding box center [922, 323] width 317 height 647
copy app-crew-profile "[EMAIL_ADDRESS][DOMAIN_NAME] profile"
click at [1173, 322] on div "[PERSON_NAME]" at bounding box center [1200, 322] width 119 height 17
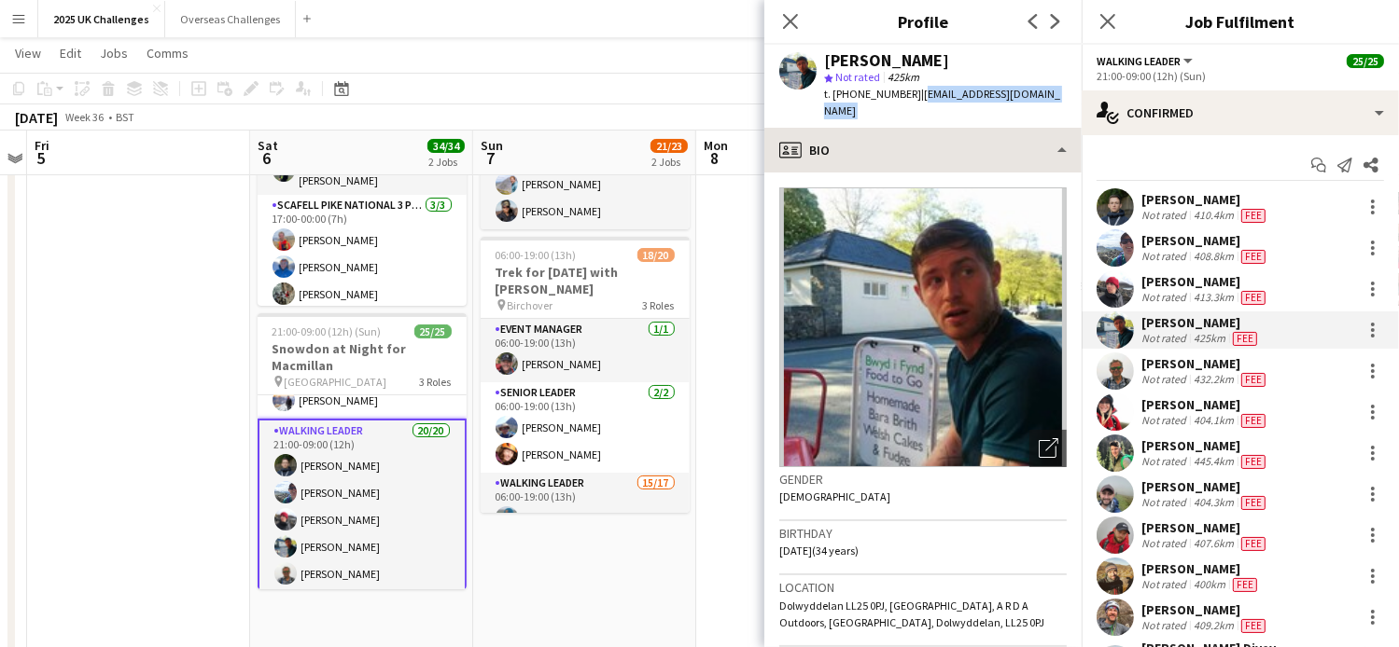
drag, startPoint x: 924, startPoint y: 94, endPoint x: 1008, endPoint y: 129, distance: 90.8
click at [1008, 129] on app-crew-profile "Close pop-in Profile Previous Next [PERSON_NAME] star Not rated 425km t. [PHONE…" at bounding box center [922, 323] width 317 height 647
copy app-crew-profile "[EMAIL_ADDRESS][DOMAIN_NAME] profile"
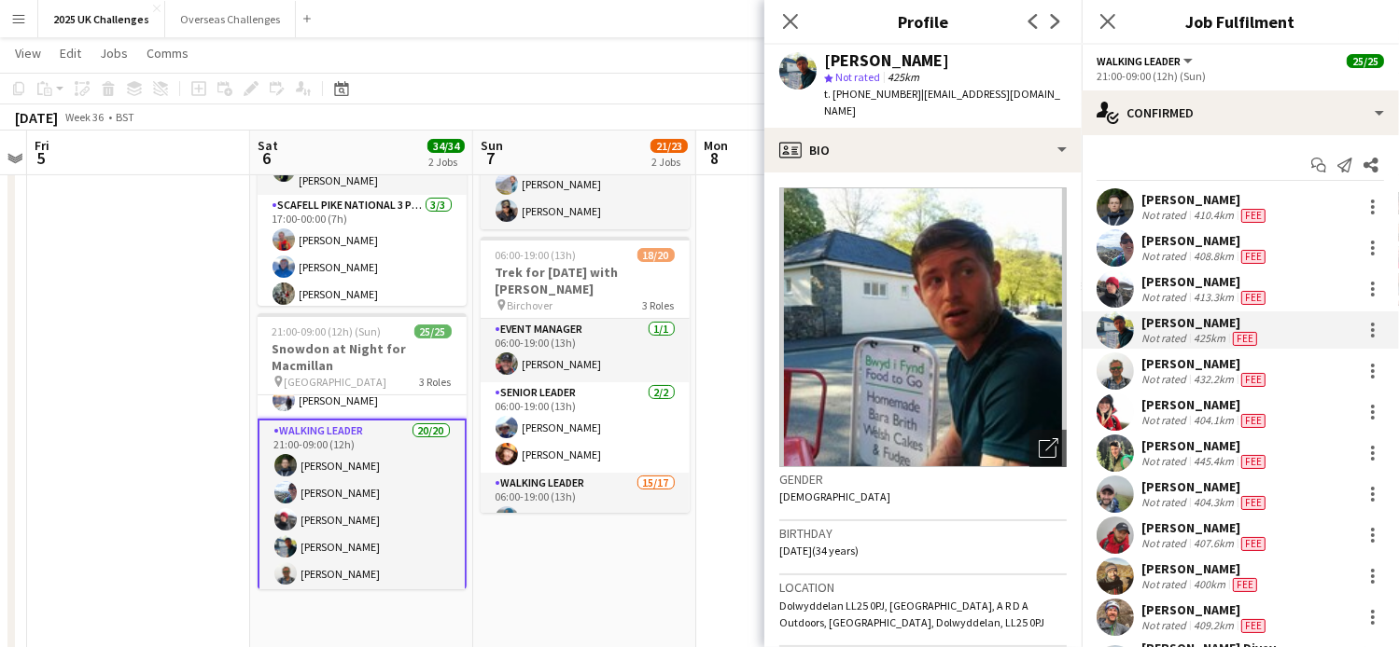
click at [1171, 360] on div "[PERSON_NAME]" at bounding box center [1205, 363] width 128 height 17
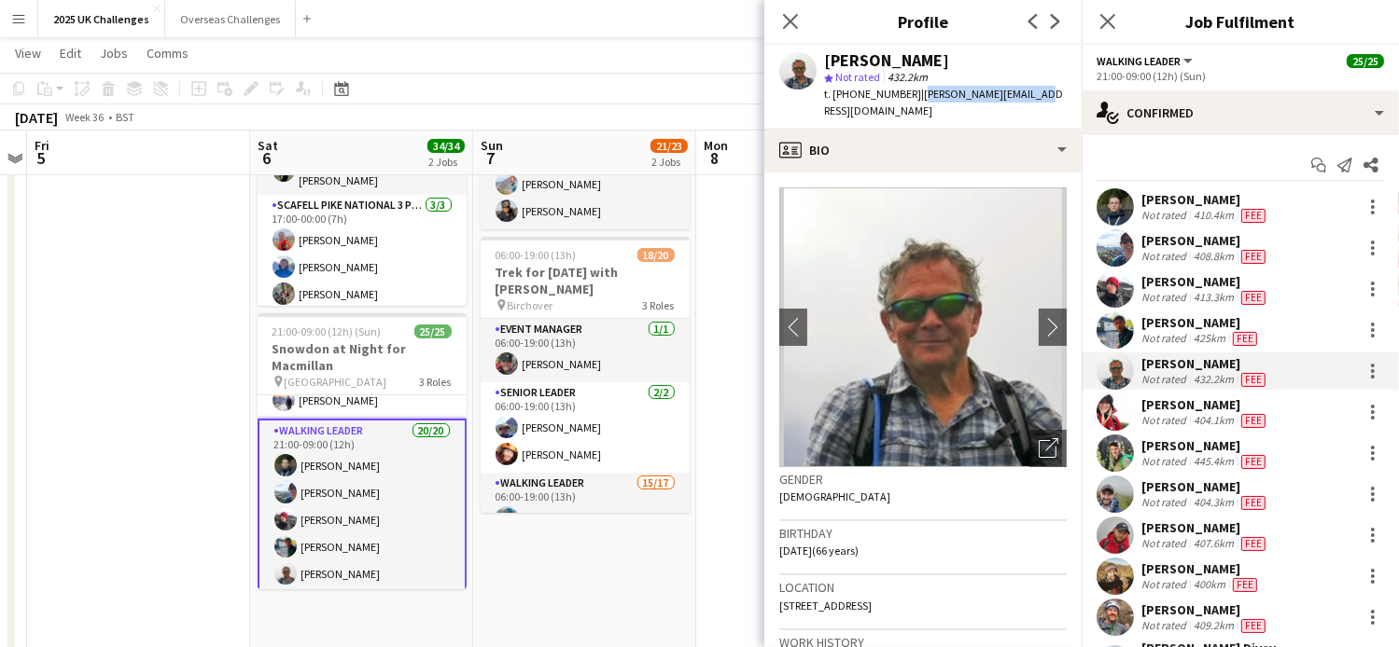
drag, startPoint x: 913, startPoint y: 94, endPoint x: 1031, endPoint y: 95, distance: 117.6
click at [1031, 95] on div "[PERSON_NAME] star Not rated 432.2km t. [PHONE_NUMBER] | [PERSON_NAME][EMAIL_AD…" at bounding box center [922, 86] width 317 height 83
copy span "[PERSON_NAME][EMAIL_ADDRESS][DOMAIN_NAME]"
drag, startPoint x: 1168, startPoint y: 403, endPoint x: 995, endPoint y: 171, distance: 289.4
click at [1166, 403] on div "[PERSON_NAME]" at bounding box center [1205, 405] width 128 height 17
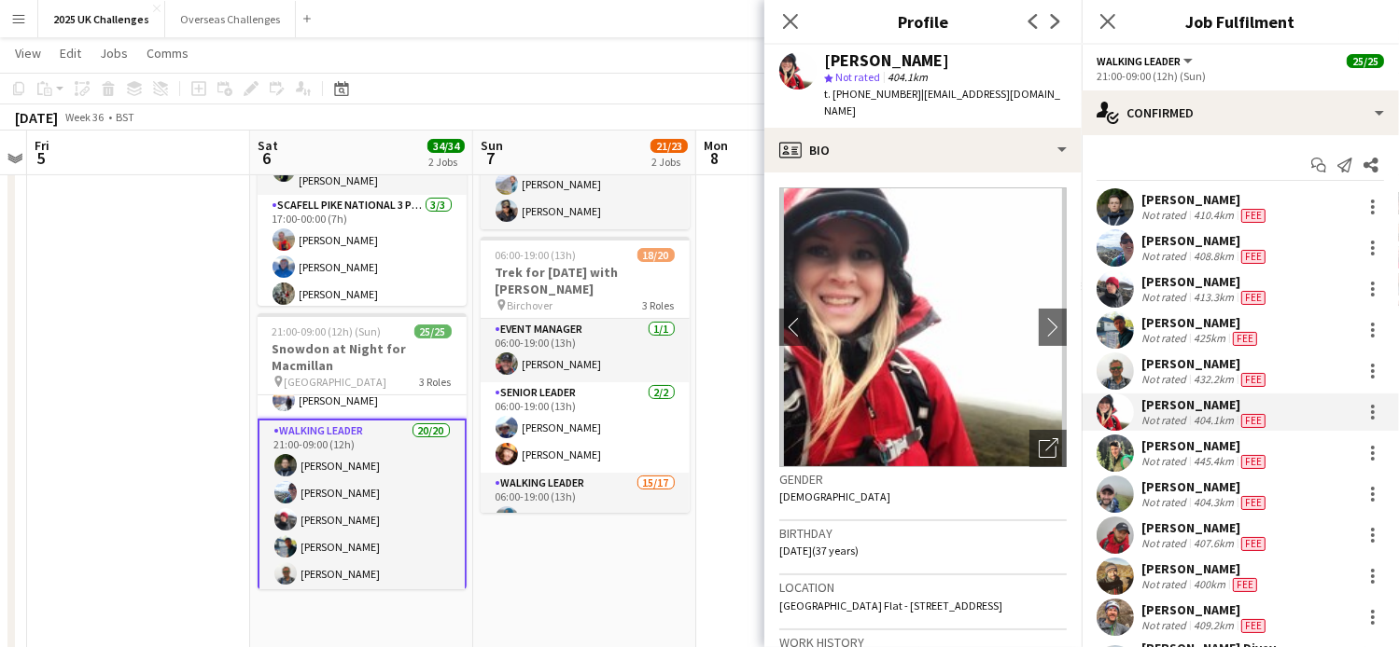
drag, startPoint x: 917, startPoint y: 94, endPoint x: 1075, endPoint y: 105, distance: 158.1
click at [1075, 105] on div "[PERSON_NAME] star Not rated 404.1km t. [PHONE_NUMBER] | [EMAIL_ADDRESS][DOMAIN…" at bounding box center [922, 86] width 317 height 83
copy span "[EMAIL_ADDRESS][DOMAIN_NAME]"
click at [1173, 449] on div "[PERSON_NAME]" at bounding box center [1205, 446] width 128 height 17
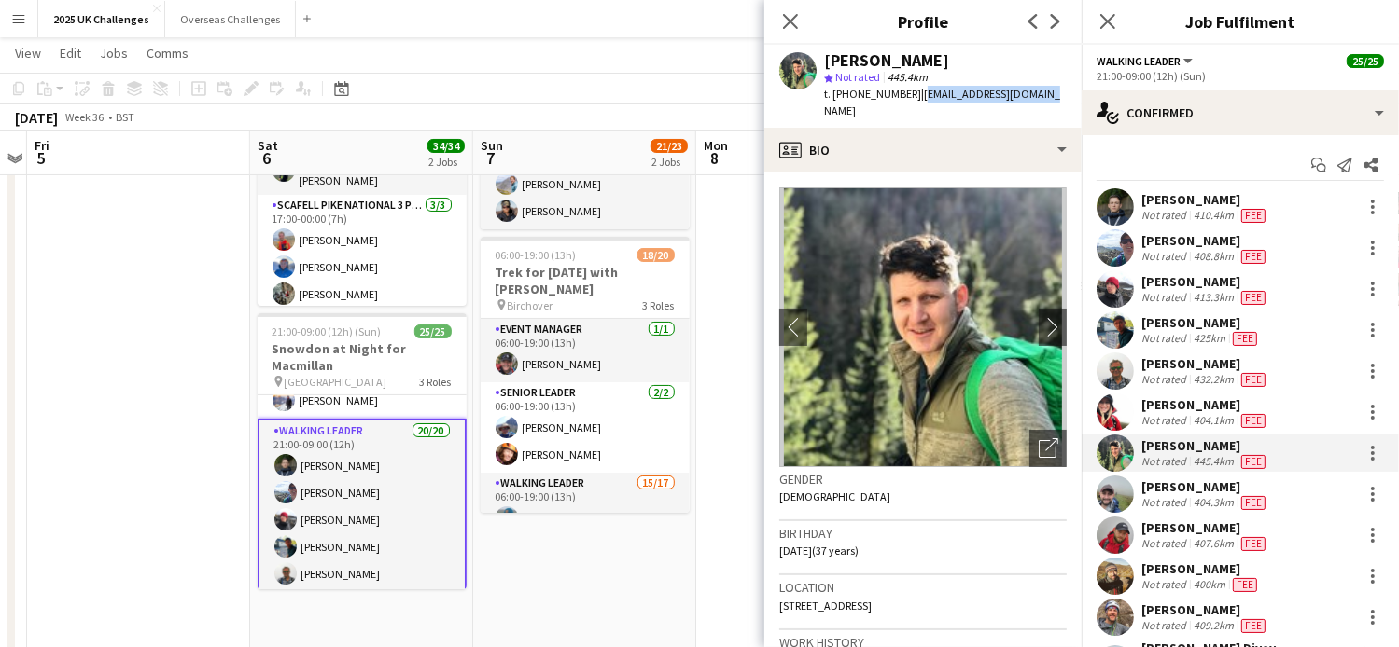
drag, startPoint x: 1024, startPoint y: 93, endPoint x: 1060, endPoint y: 93, distance: 35.5
click at [1060, 93] on app-profile-header "[PERSON_NAME] star Not rated 445.4km t. [PHONE_NUMBER] | [EMAIL_ADDRESS][DOMAIN…" at bounding box center [922, 86] width 317 height 83
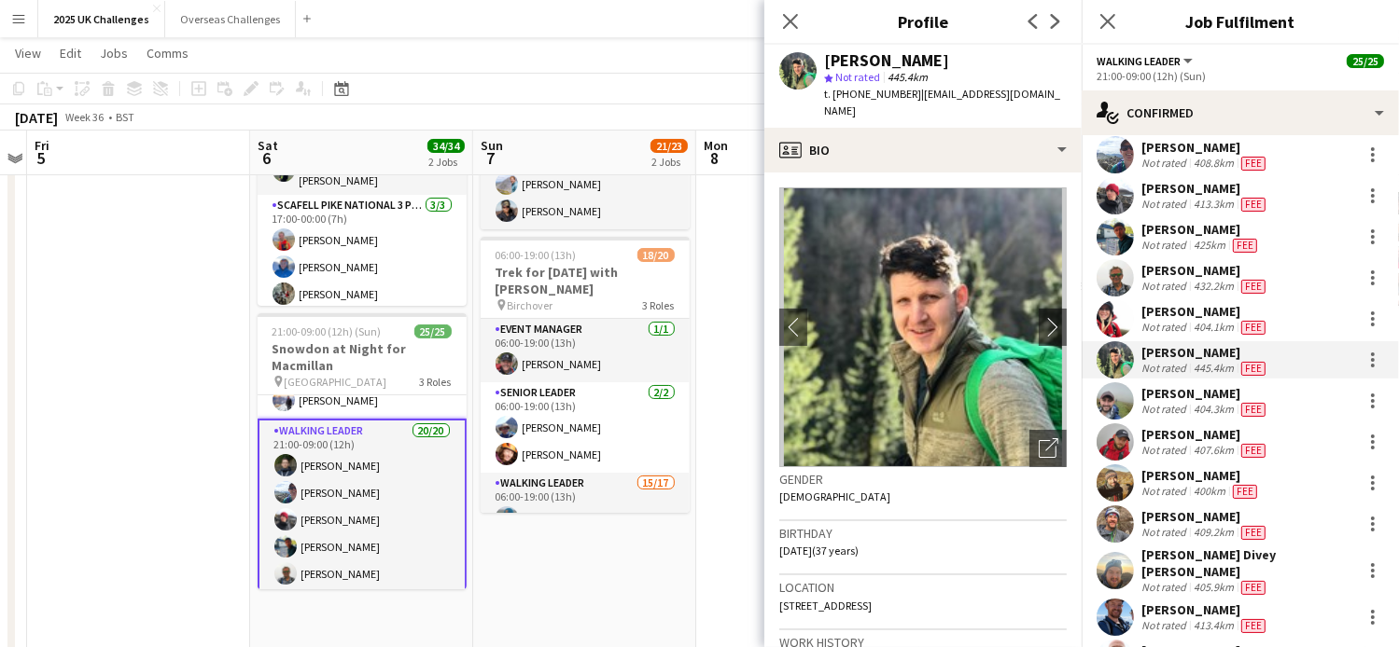
click at [1176, 389] on div "[PERSON_NAME]" at bounding box center [1205, 393] width 128 height 17
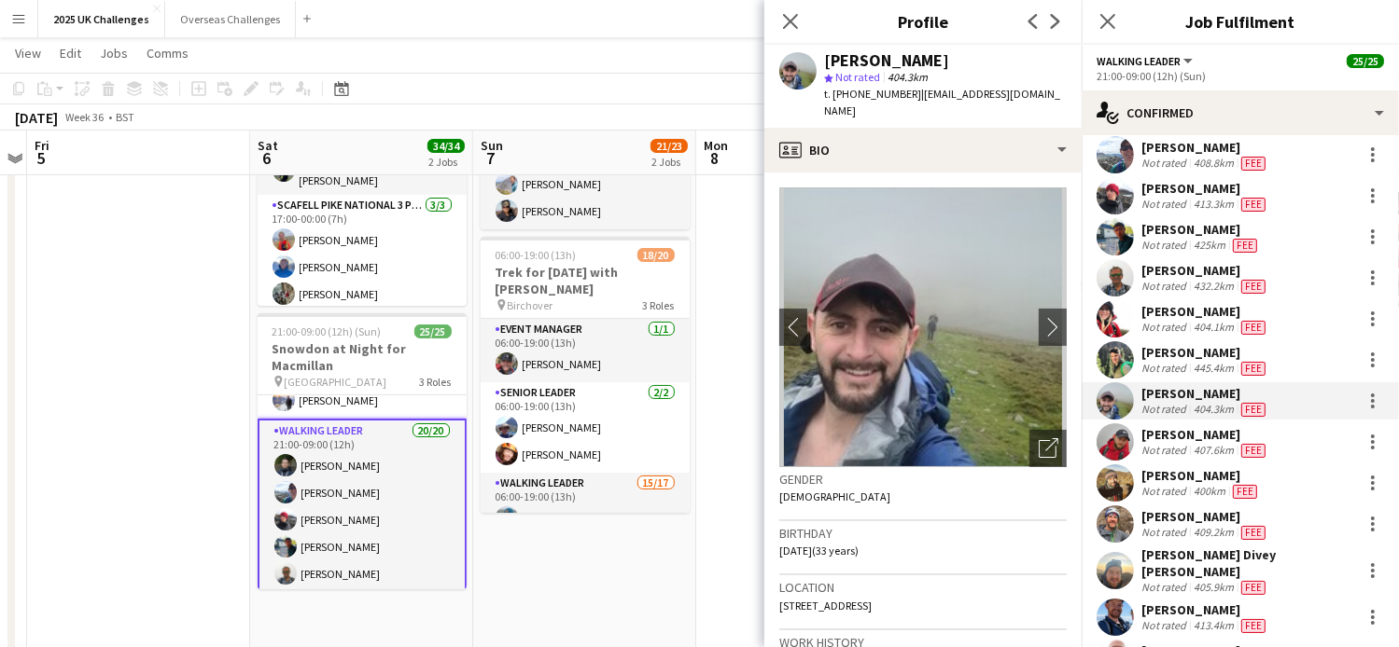
drag, startPoint x: 917, startPoint y: 90, endPoint x: 955, endPoint y: 106, distance: 41.4
click at [955, 106] on div "t. [PHONE_NUMBER] | [EMAIL_ADDRESS][DOMAIN_NAME]" at bounding box center [945, 103] width 243 height 34
click at [1179, 434] on div "[PERSON_NAME]" at bounding box center [1205, 434] width 128 height 17
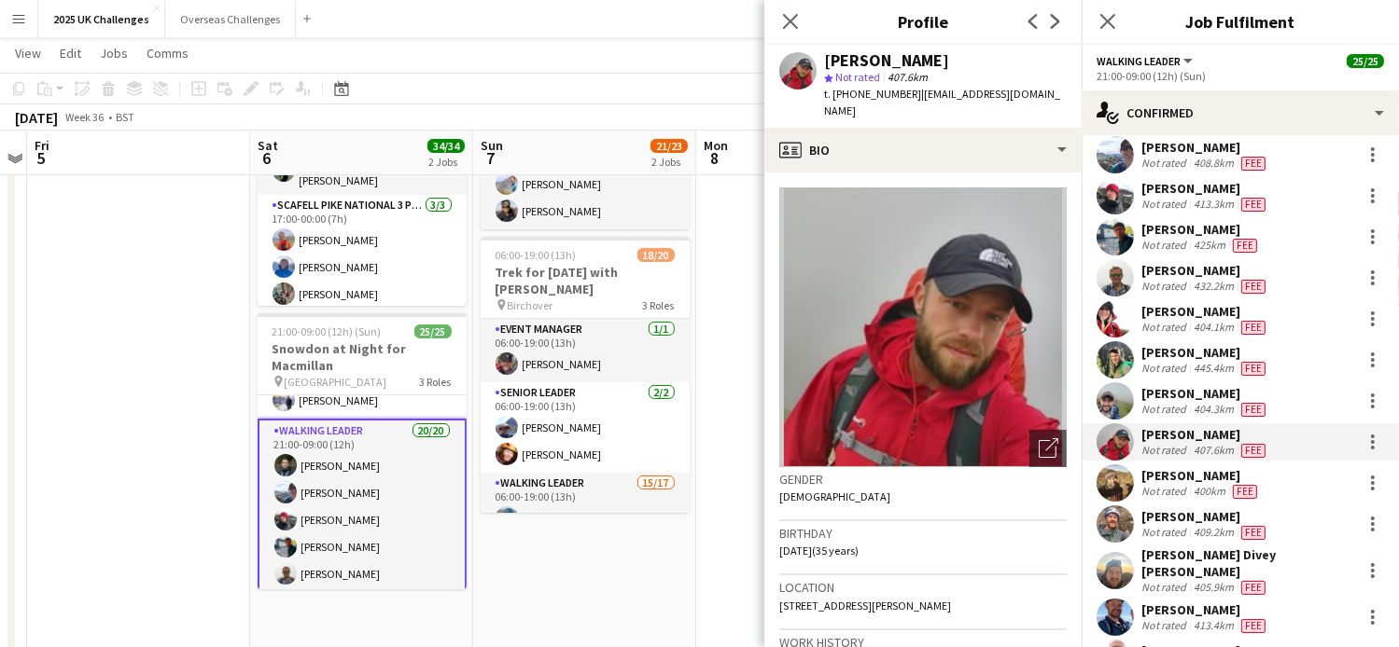
drag, startPoint x: 913, startPoint y: 95, endPoint x: 936, endPoint y: 114, distance: 29.1
click at [936, 114] on div "t. [PHONE_NUMBER] | [EMAIL_ADDRESS][DOMAIN_NAME]" at bounding box center [945, 103] width 243 height 34
click at [1182, 477] on div "[PERSON_NAME]" at bounding box center [1200, 475] width 119 height 17
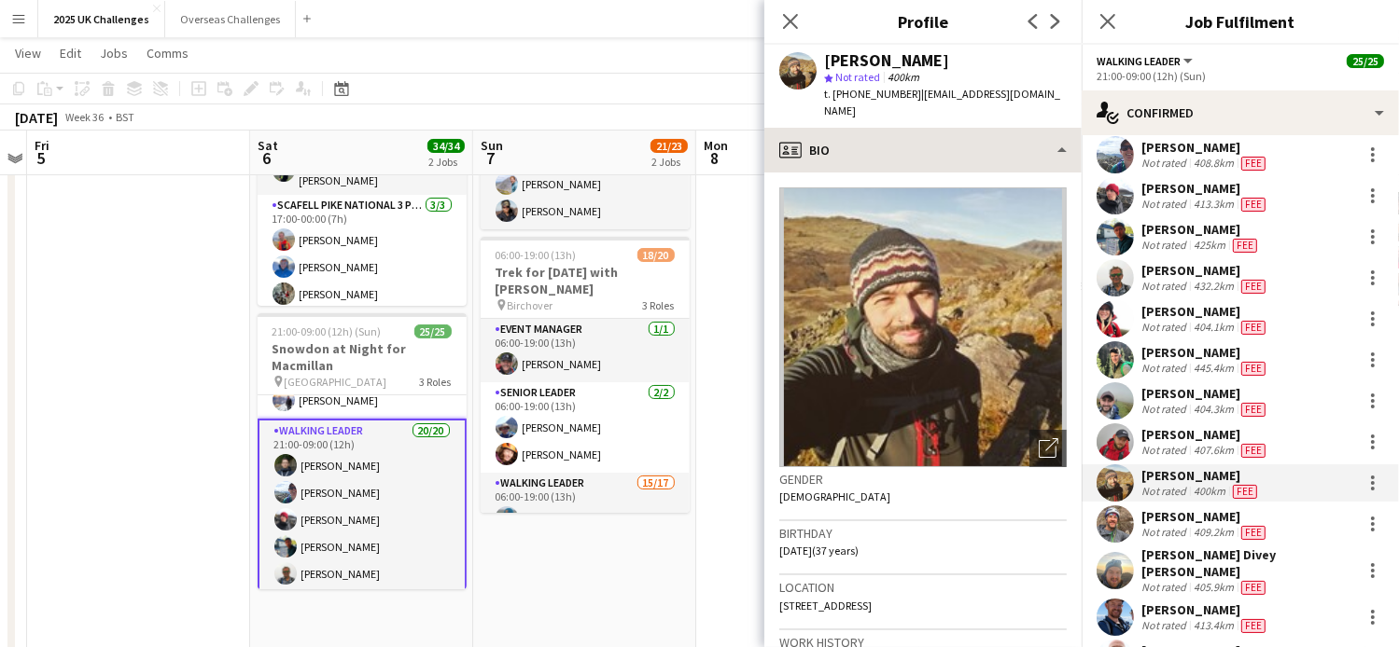
drag, startPoint x: 929, startPoint y: 96, endPoint x: 996, endPoint y: 115, distance: 69.7
click at [996, 115] on app-crew-profile "Close pop-in Profile Previous Next [PERSON_NAME] star Not rated 400km t. [PHONE…" at bounding box center [922, 323] width 317 height 647
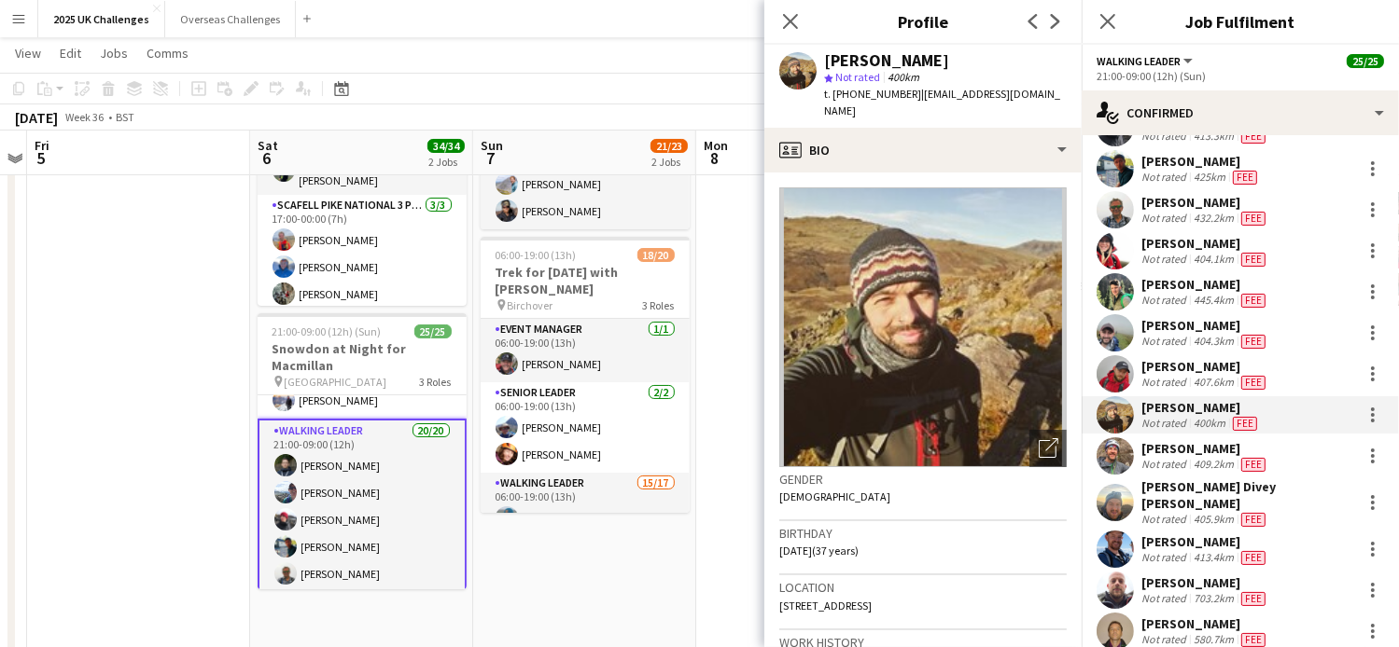
scroll to position [187, 0]
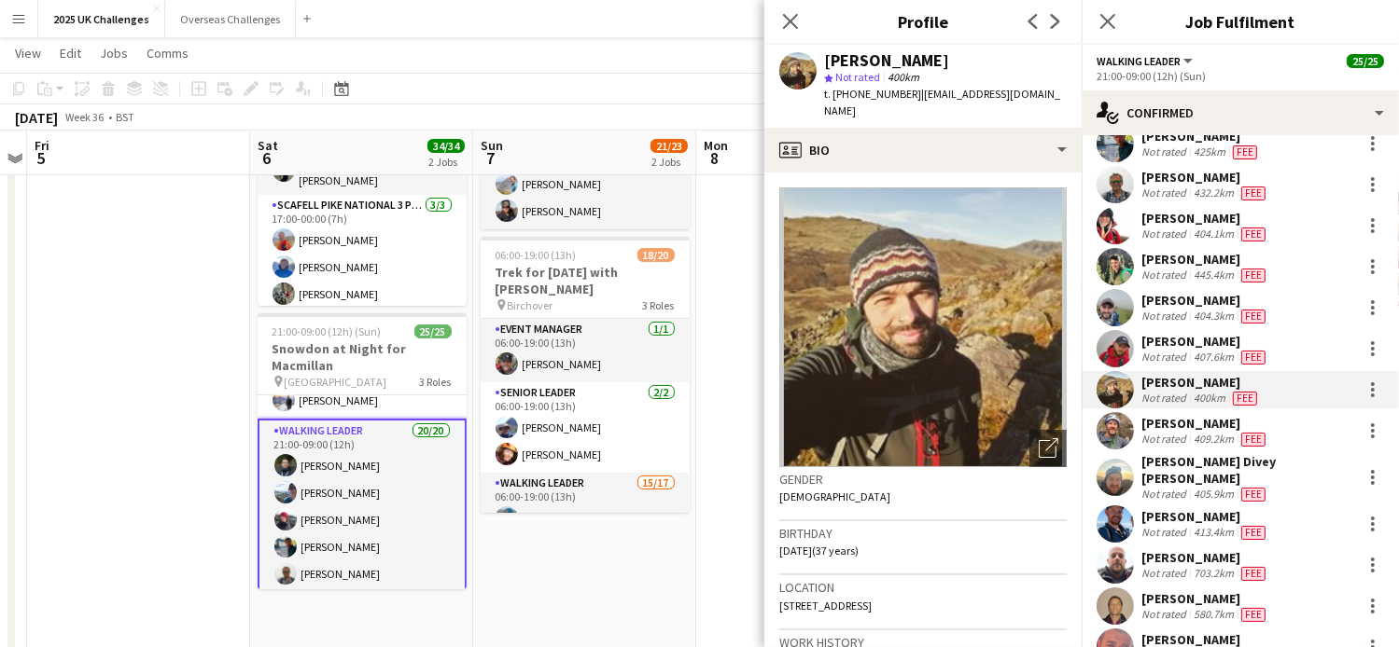
click at [1172, 430] on div "[PERSON_NAME]" at bounding box center [1205, 423] width 128 height 17
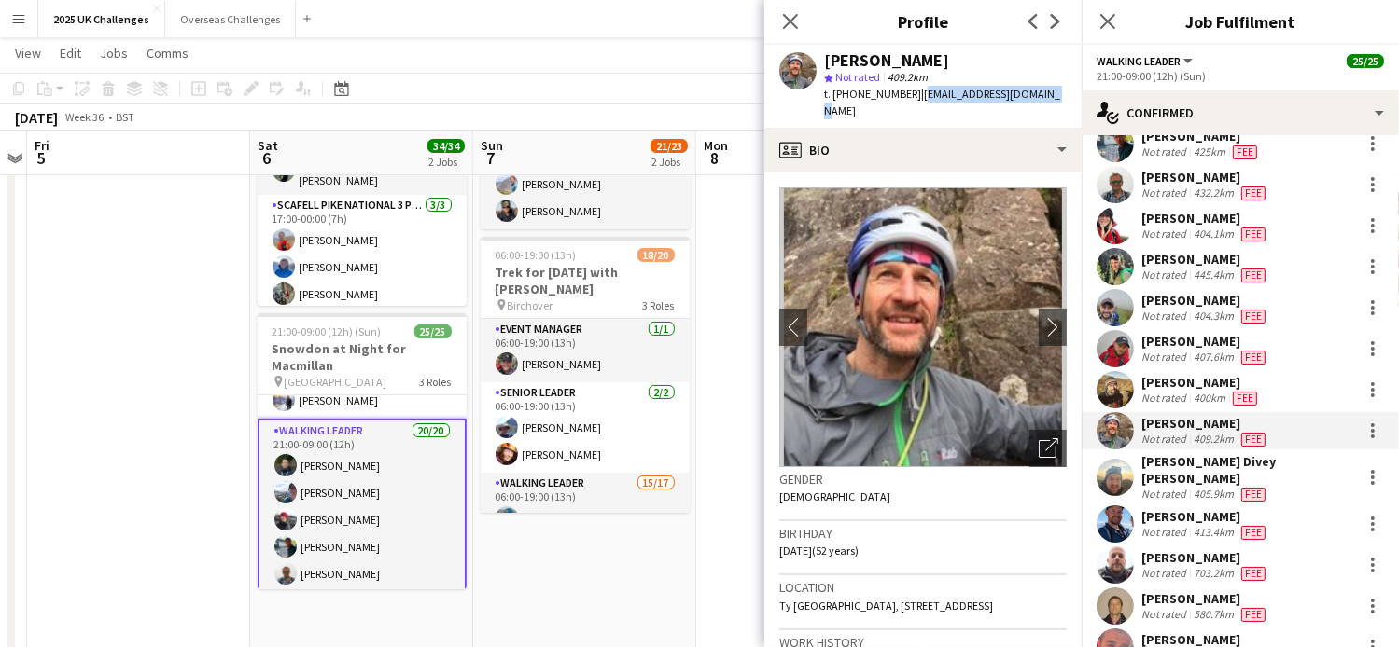
drag, startPoint x: 917, startPoint y: 90, endPoint x: 1075, endPoint y: 90, distance: 157.7
click at [1075, 90] on app-profile-header "[PERSON_NAME] star Not rated 409.2km t. [PHONE_NUMBER] | [EMAIL_ADDRESS][DOMAIN…" at bounding box center [922, 86] width 317 height 83
click at [1184, 470] on div "[PERSON_NAME] Divey [PERSON_NAME]" at bounding box center [1247, 470] width 213 height 34
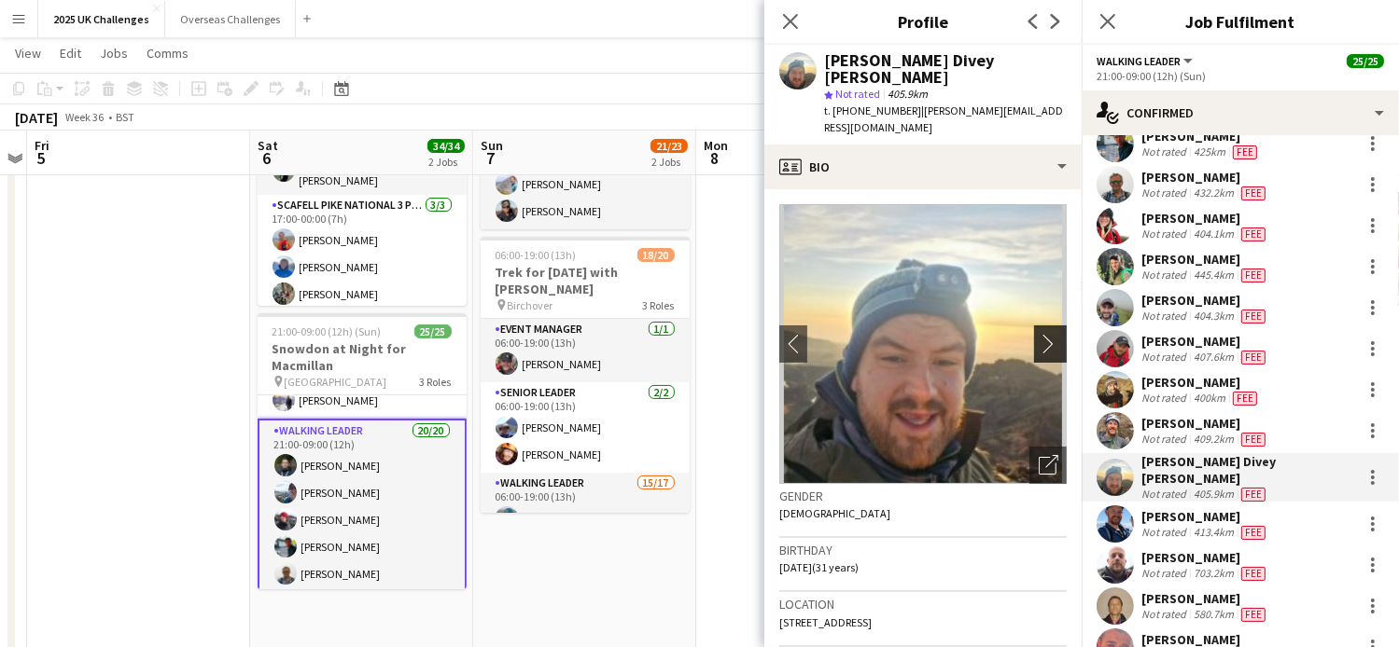
click at [1038, 334] on app-icon "chevron-right" at bounding box center [1052, 344] width 29 height 20
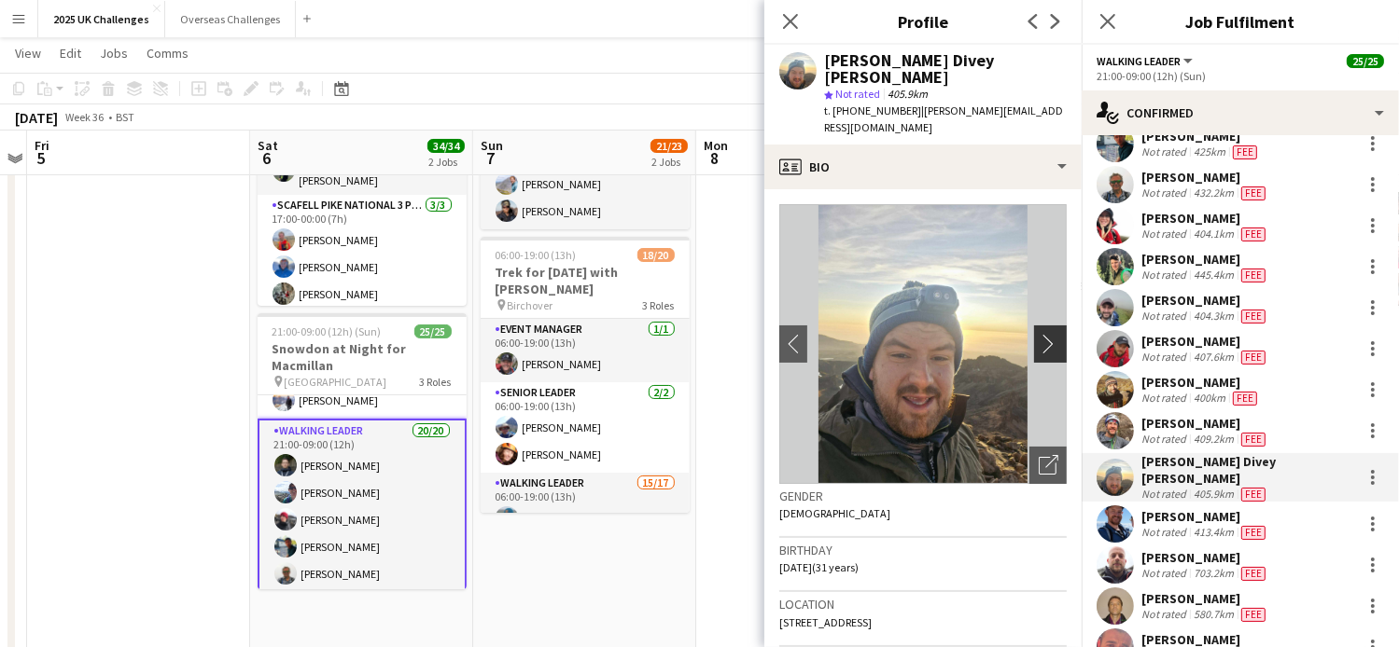
click at [1038, 334] on app-icon "chevron-right" at bounding box center [1052, 344] width 29 height 20
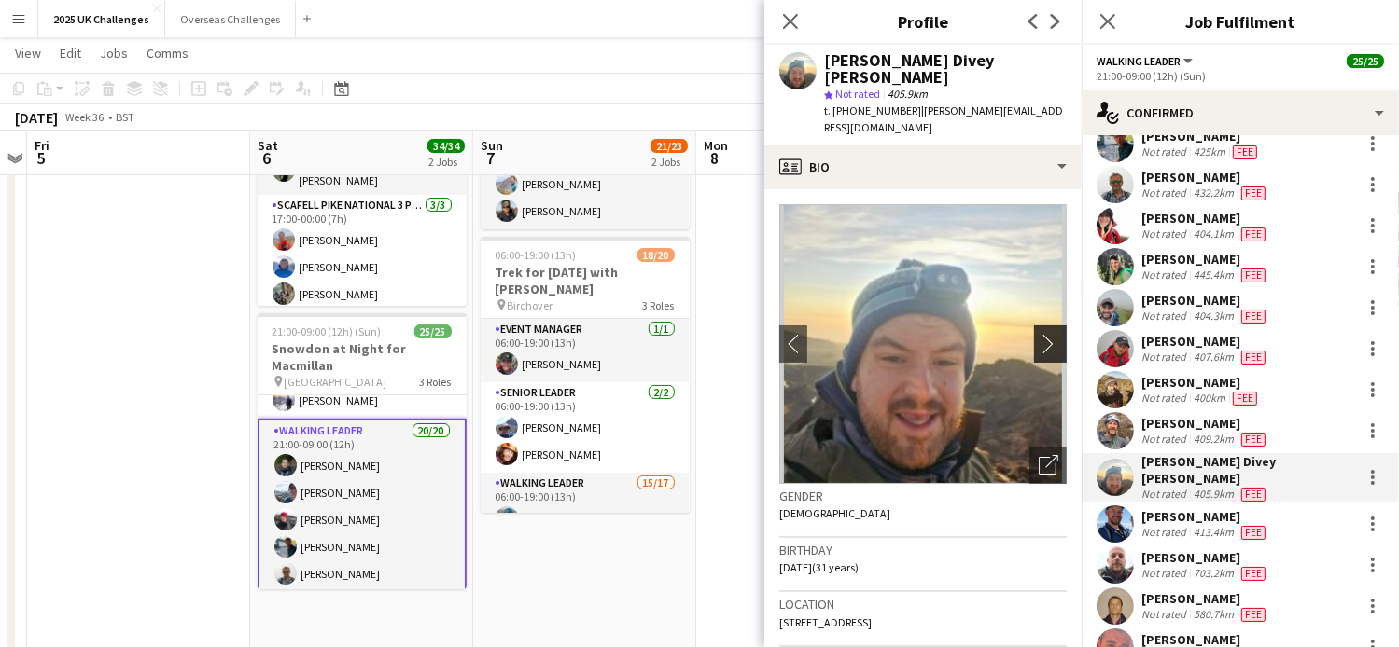
click at [1038, 334] on app-icon "chevron-right" at bounding box center [1052, 344] width 29 height 20
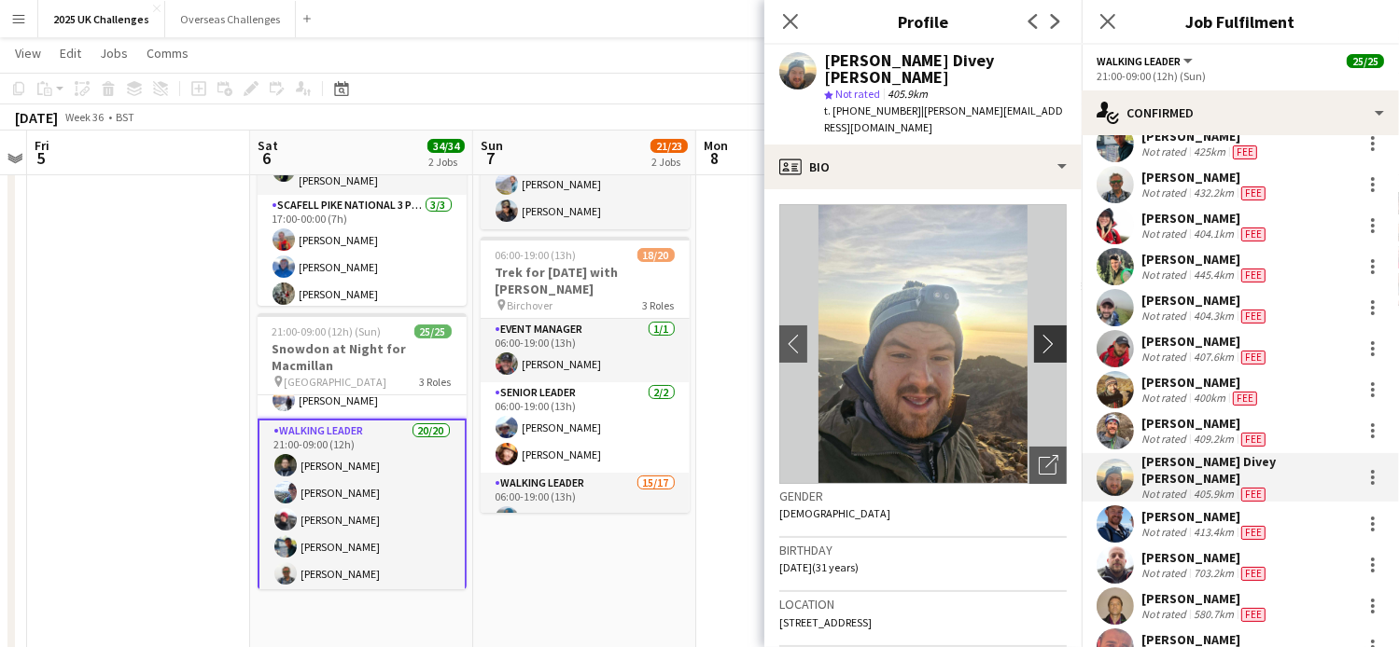
click at [1038, 334] on app-icon "chevron-right" at bounding box center [1052, 344] width 29 height 20
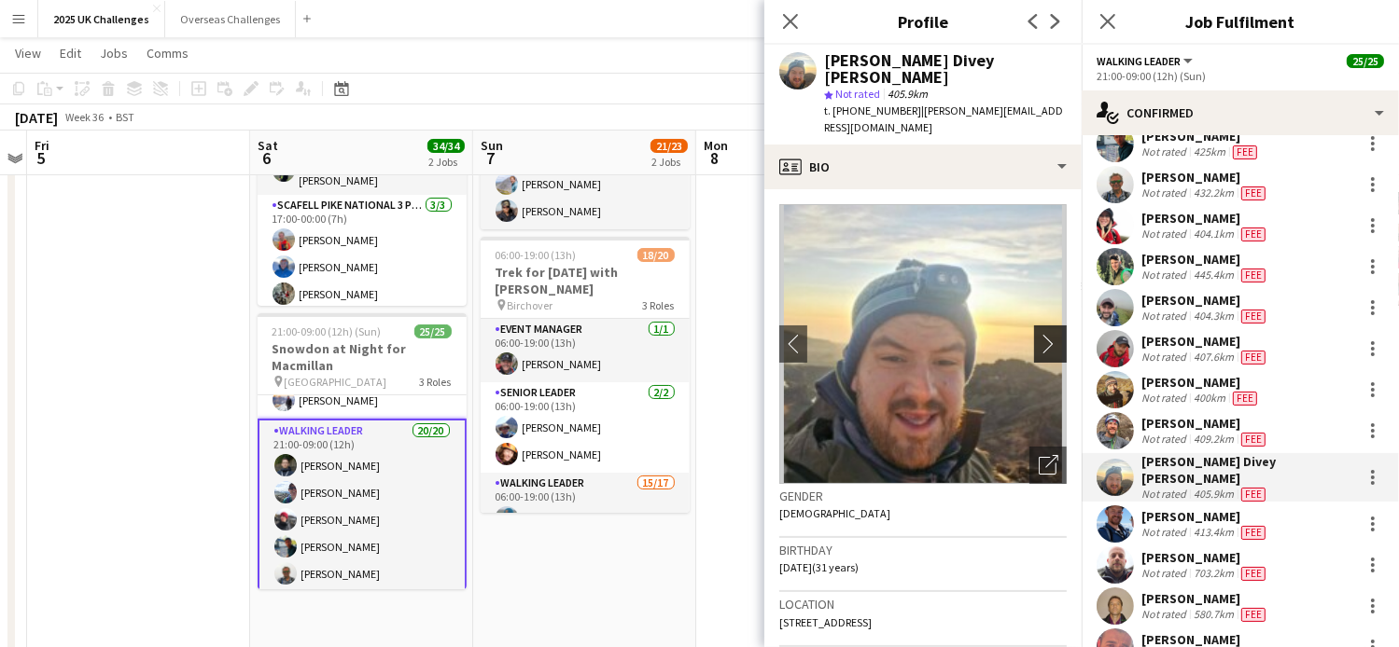
click at [1038, 334] on app-icon "chevron-right" at bounding box center [1052, 344] width 29 height 20
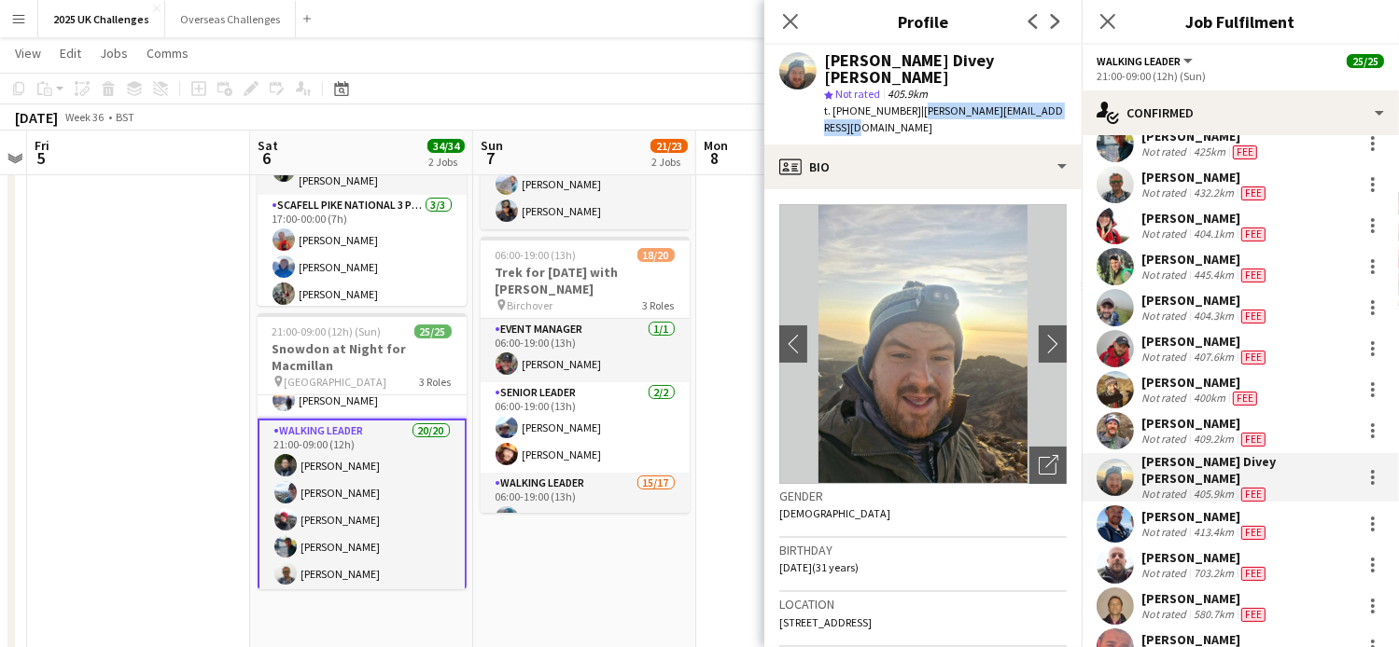
drag, startPoint x: 912, startPoint y: 95, endPoint x: 964, endPoint y: 105, distance: 52.3
click at [964, 105] on div "t. [PHONE_NUMBER] | [PERSON_NAME][EMAIL_ADDRESS][DOMAIN_NAME]" at bounding box center [945, 120] width 243 height 34
click at [1190, 508] on div "[PERSON_NAME]" at bounding box center [1205, 516] width 128 height 17
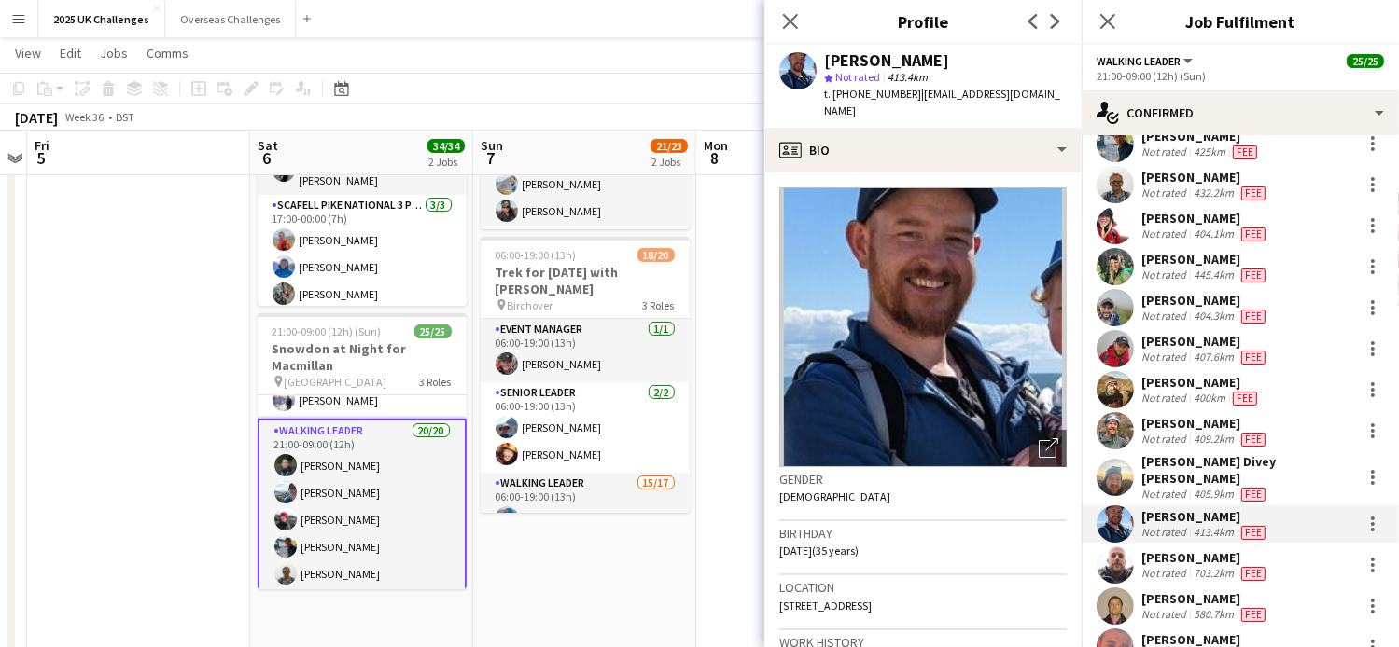
drag, startPoint x: 913, startPoint y: 96, endPoint x: 1066, endPoint y: 109, distance: 153.6
click at [1066, 109] on div "[PERSON_NAME] star Not rated 413.4km t. [PHONE_NUMBER] | [EMAIL_ADDRESS][DOMAIN…" at bounding box center [922, 86] width 317 height 83
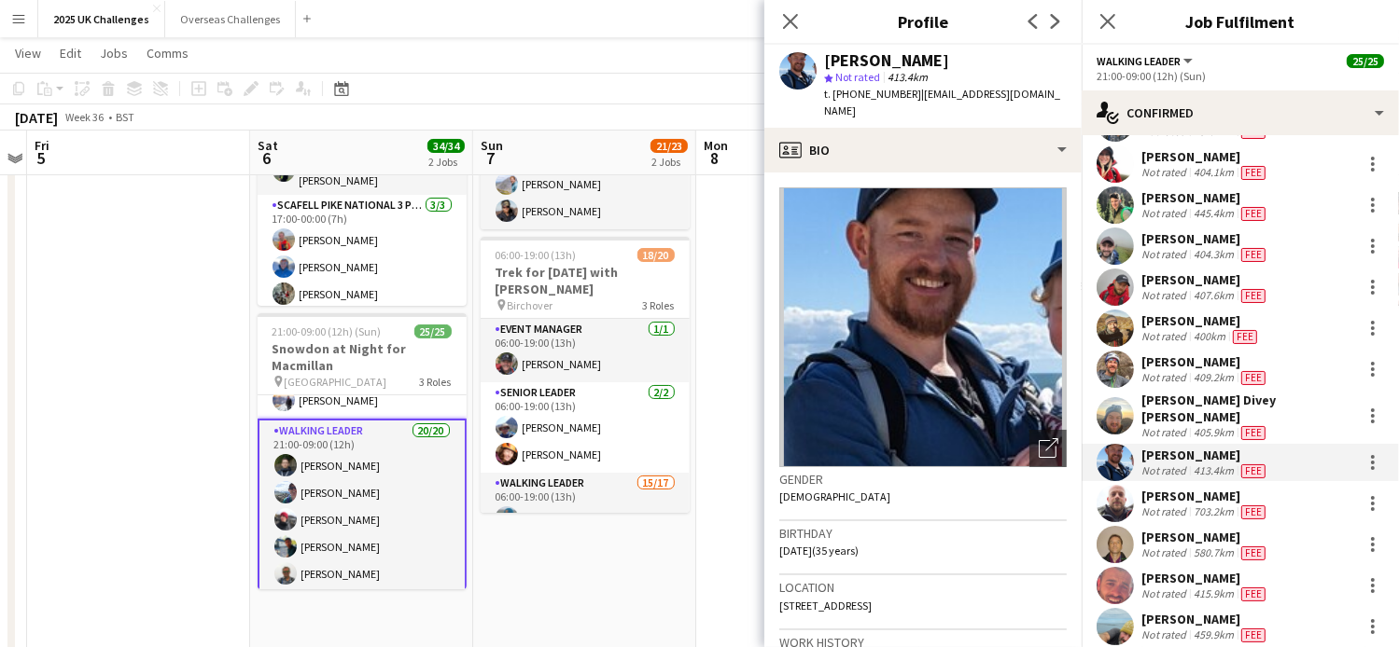
scroll to position [280, 0]
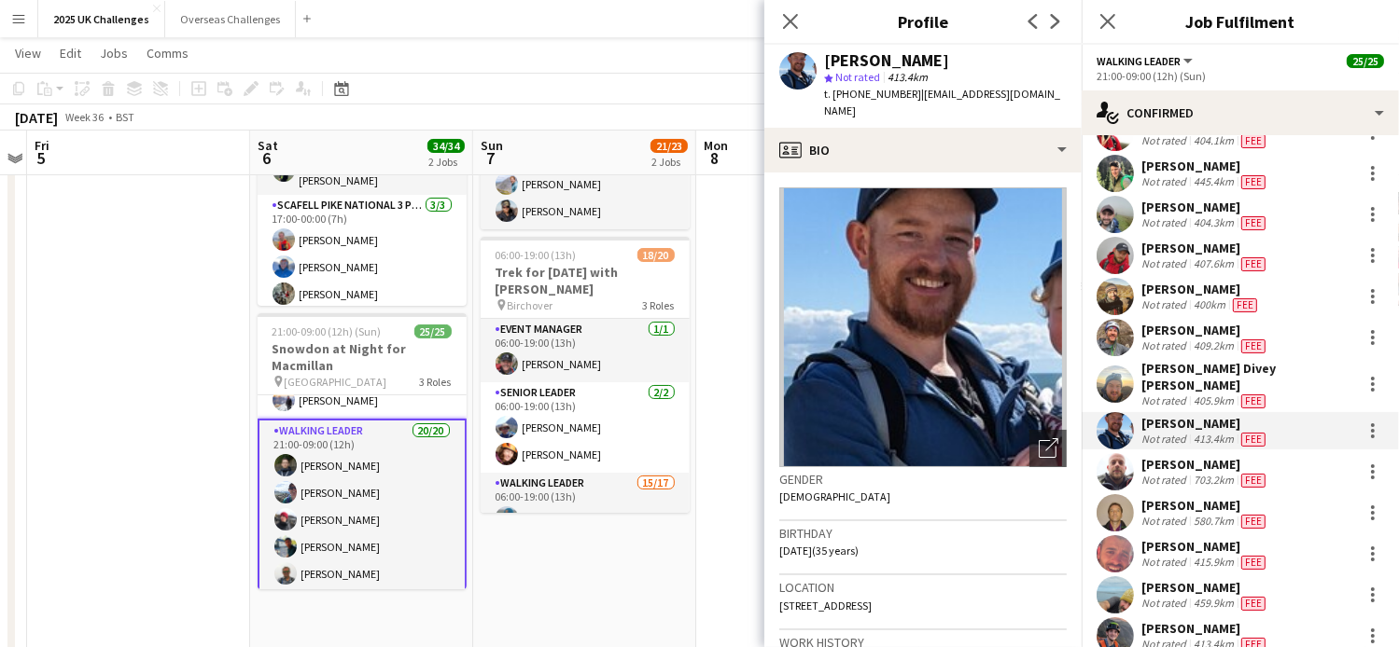
click at [1172, 456] on div "[PERSON_NAME]" at bounding box center [1205, 464] width 128 height 17
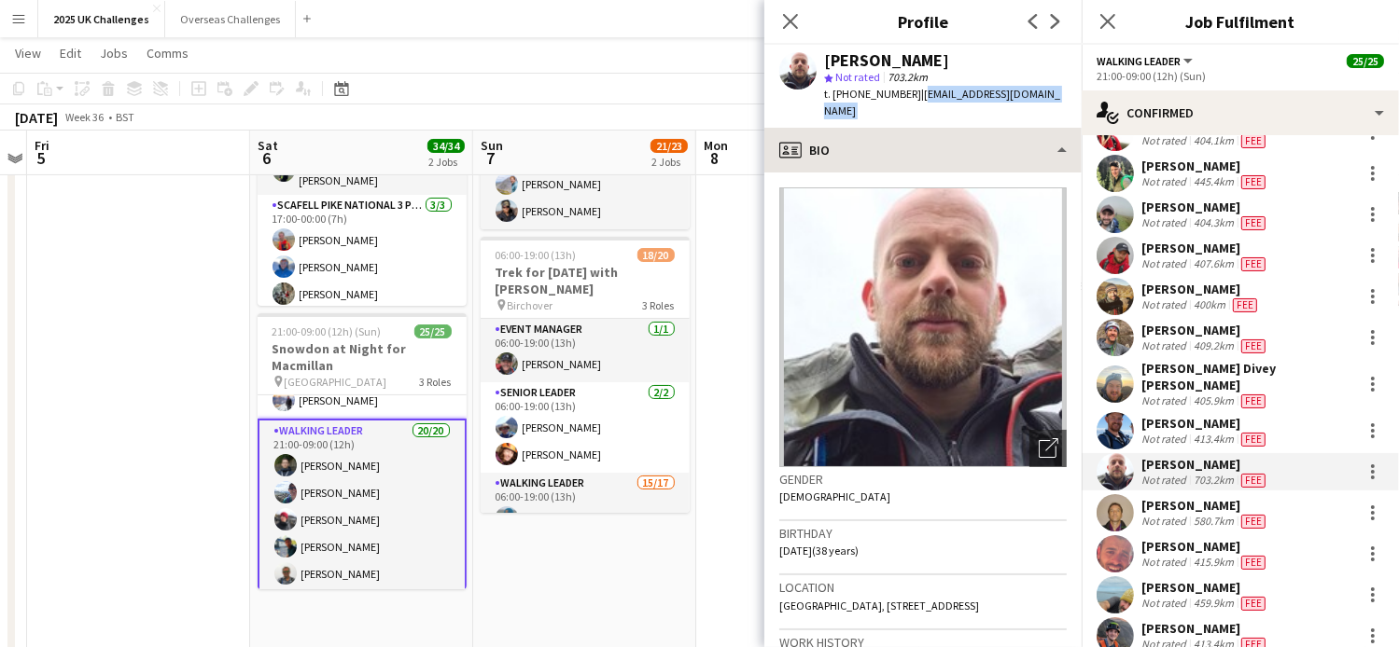
drag, startPoint x: 925, startPoint y: 95, endPoint x: 1072, endPoint y: 121, distance: 149.7
click at [1072, 121] on app-crew-profile "Close pop-in Profile Previous Next [PERSON_NAME] star Not rated 703.2km t. [PHO…" at bounding box center [922, 323] width 317 height 647
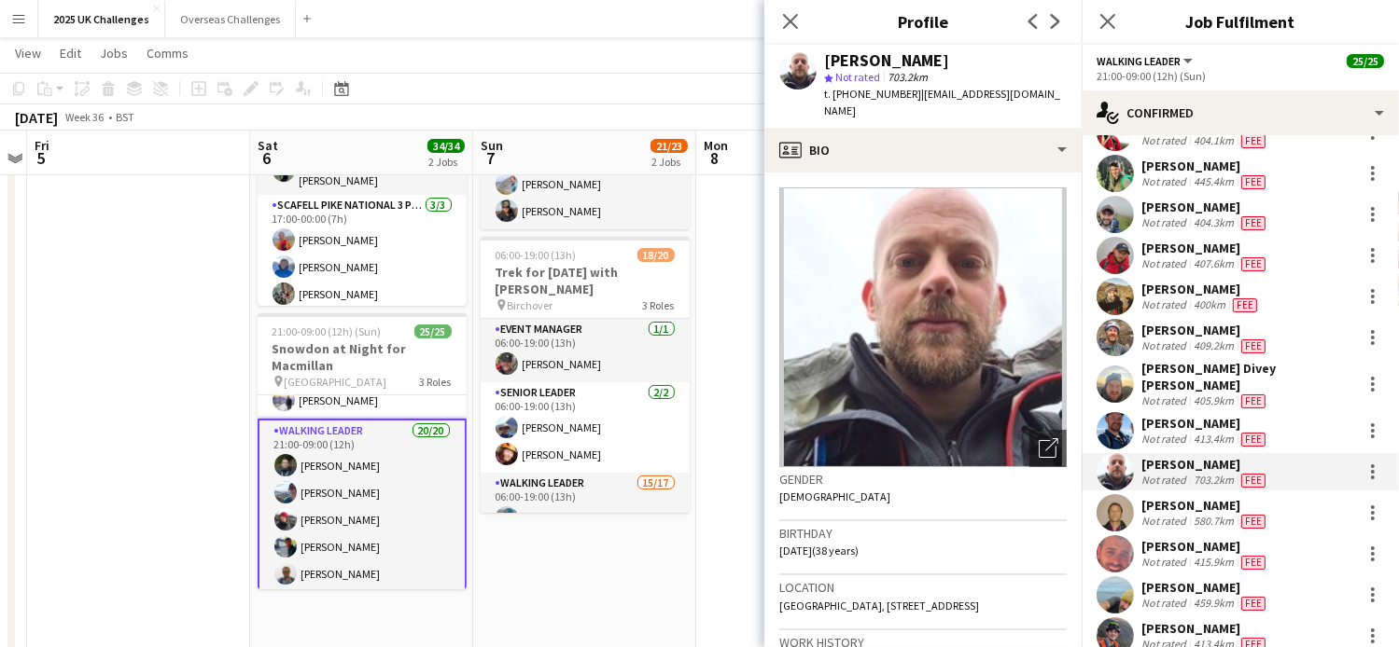
click at [1166, 497] on div "[PERSON_NAME]" at bounding box center [1205, 505] width 128 height 17
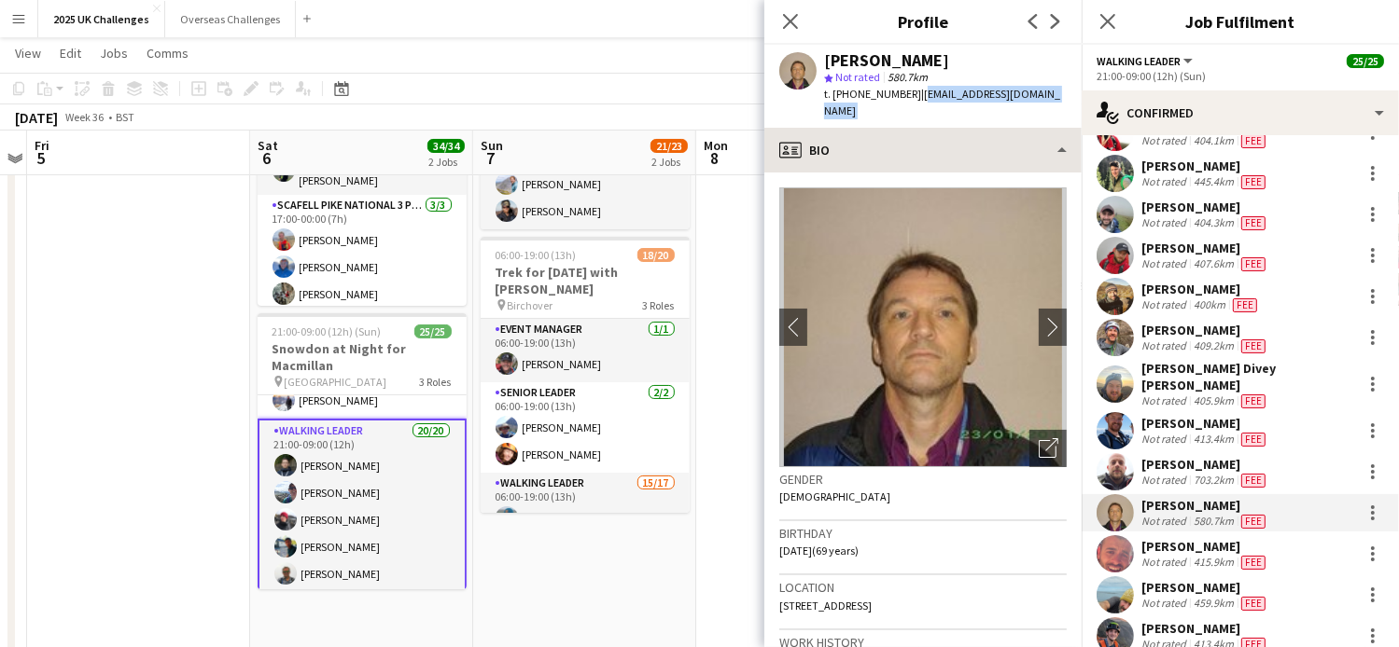
drag, startPoint x: 912, startPoint y: 97, endPoint x: 1065, endPoint y: 118, distance: 153.5
click at [1065, 118] on app-crew-profile "Close pop-in Profile Previous Next [PERSON_NAME] star Not rated 580.7km t. [PHO…" at bounding box center [922, 323] width 317 height 647
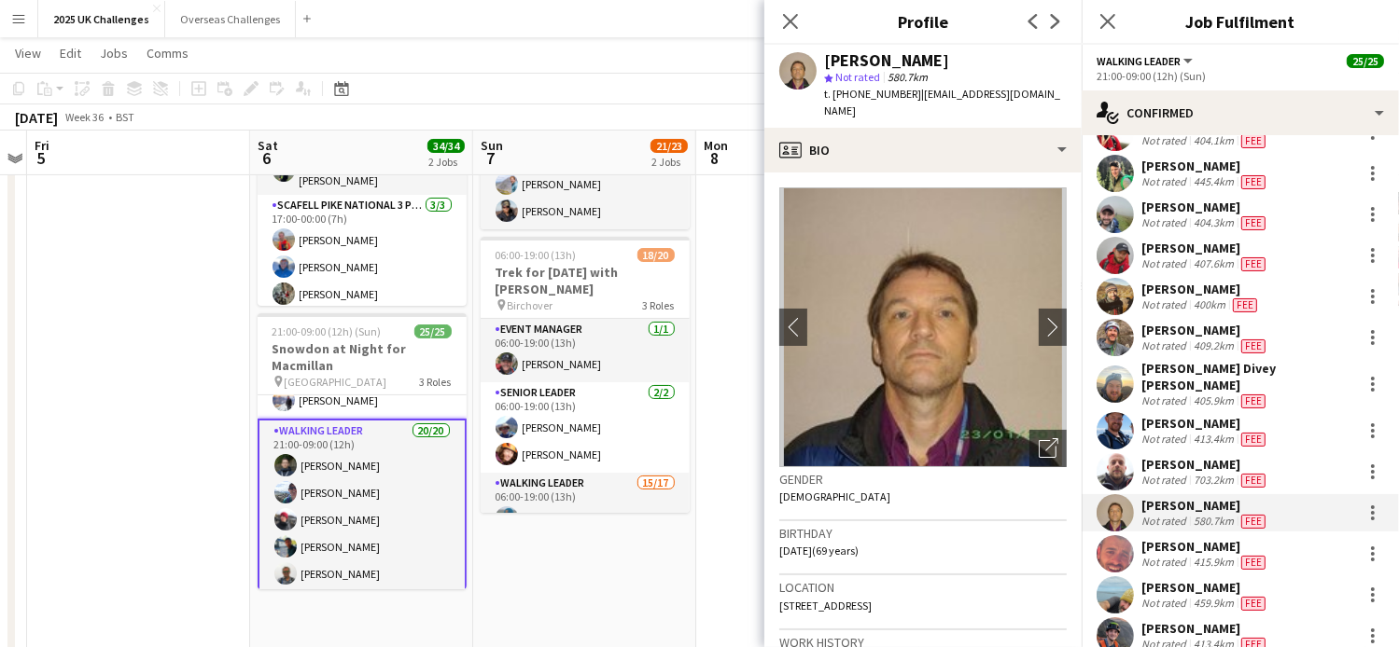
click at [1170, 538] on div "[PERSON_NAME]" at bounding box center [1205, 546] width 128 height 17
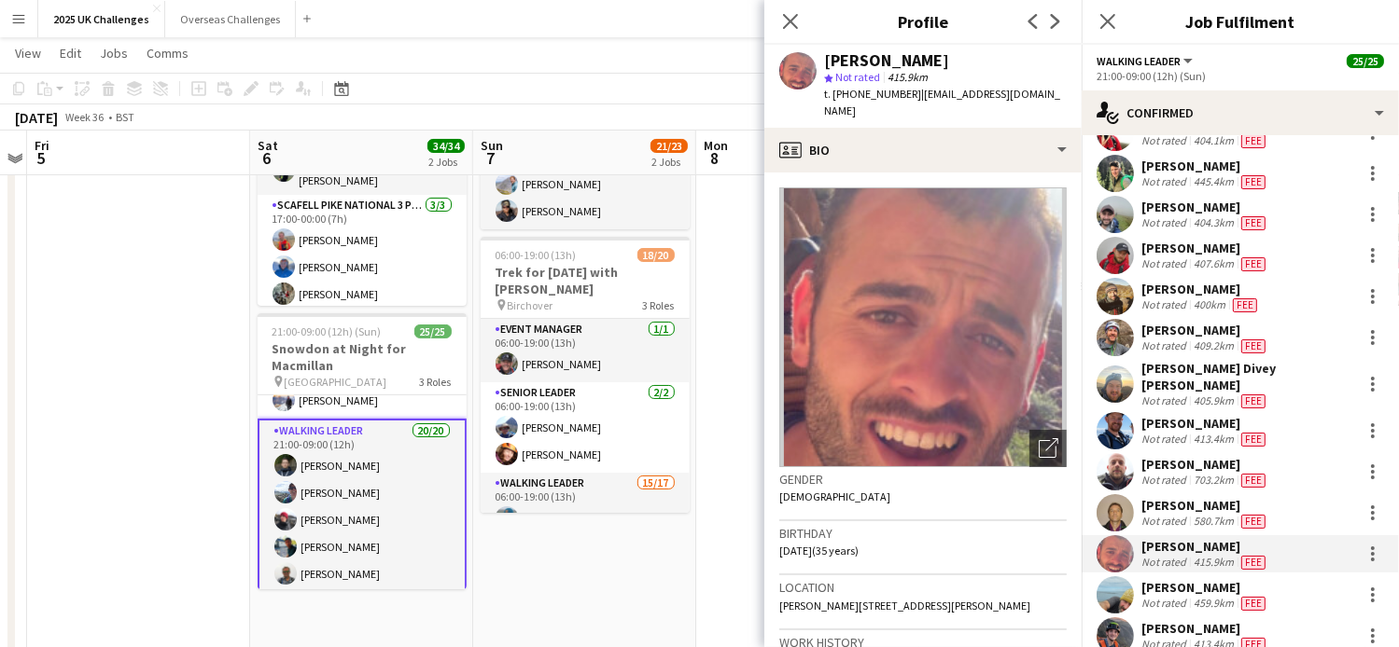
drag, startPoint x: 913, startPoint y: 97, endPoint x: 952, endPoint y: 113, distance: 41.4
click at [952, 113] on div "t. [PHONE_NUMBER] | [EMAIL_ADDRESS][DOMAIN_NAME]" at bounding box center [945, 103] width 243 height 34
click at [1169, 596] on div "Not rated" at bounding box center [1165, 603] width 49 height 15
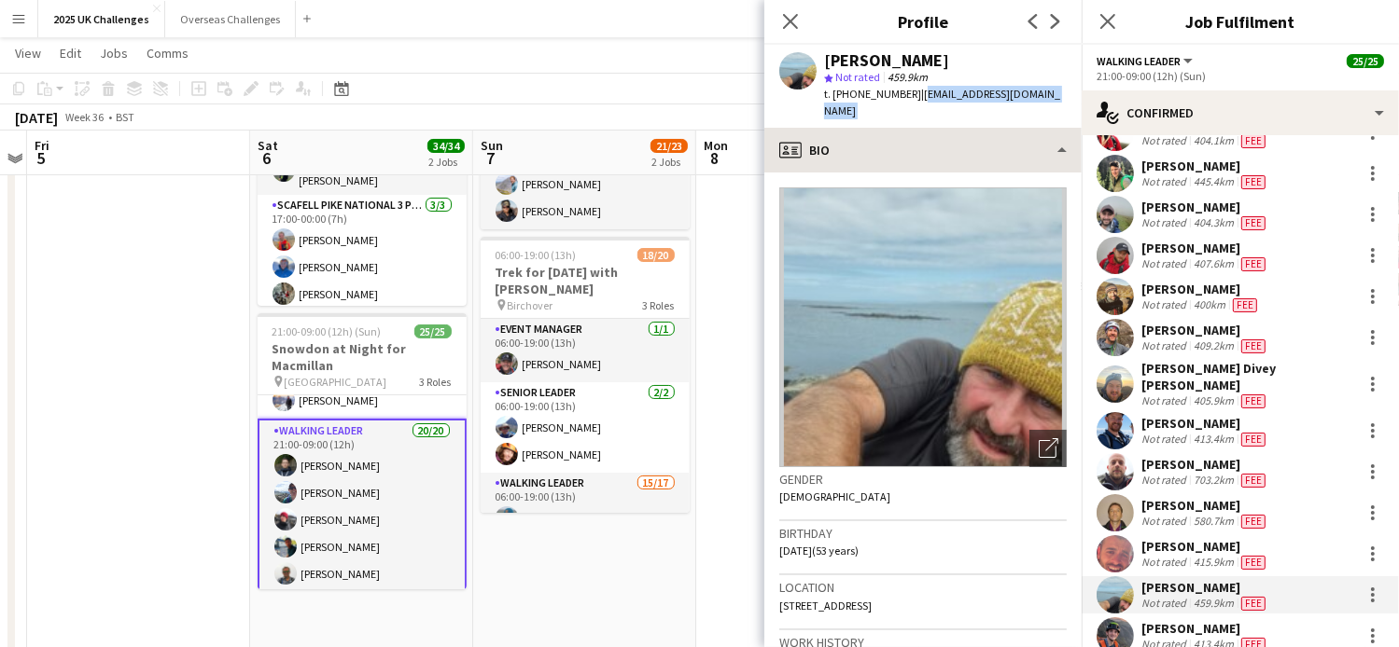
drag, startPoint x: 912, startPoint y: 96, endPoint x: 1013, endPoint y: 117, distance: 102.8
click at [1013, 117] on app-crew-profile "Close pop-in Profile Previous Next [PERSON_NAME] star Not rated 459.9km t. [PHO…" at bounding box center [922, 323] width 317 height 647
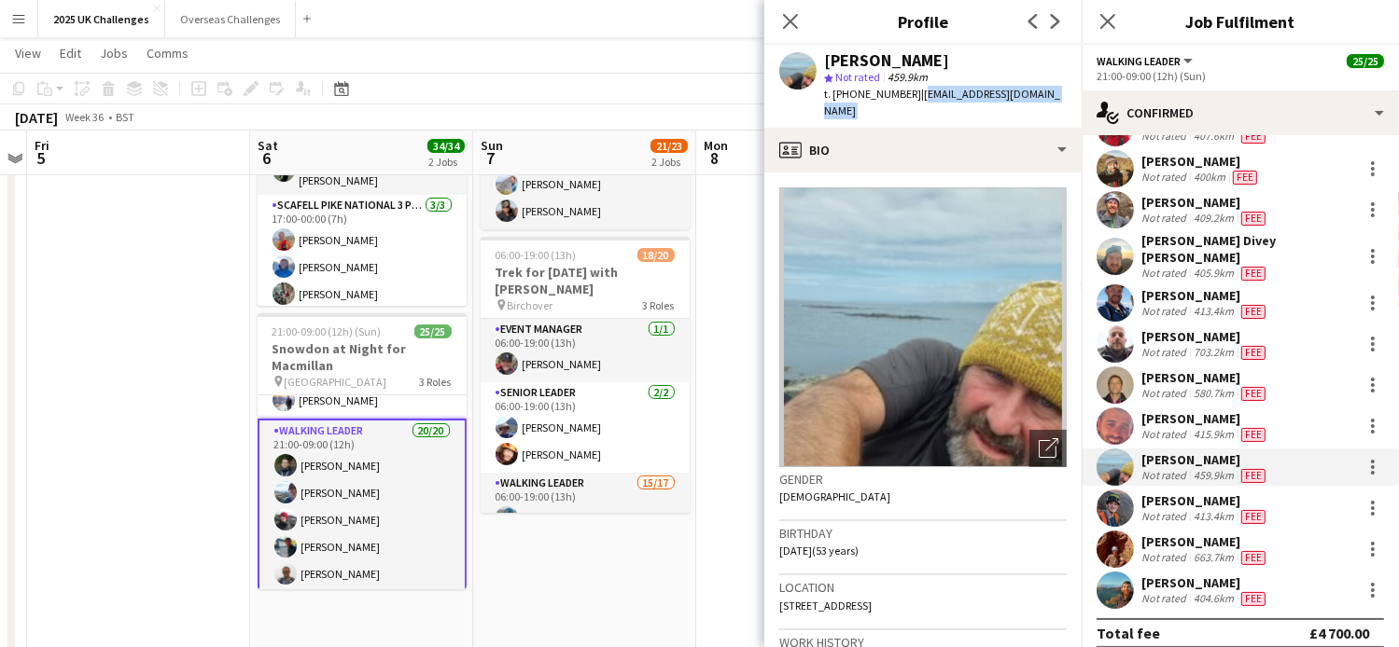
scroll to position [411, 0]
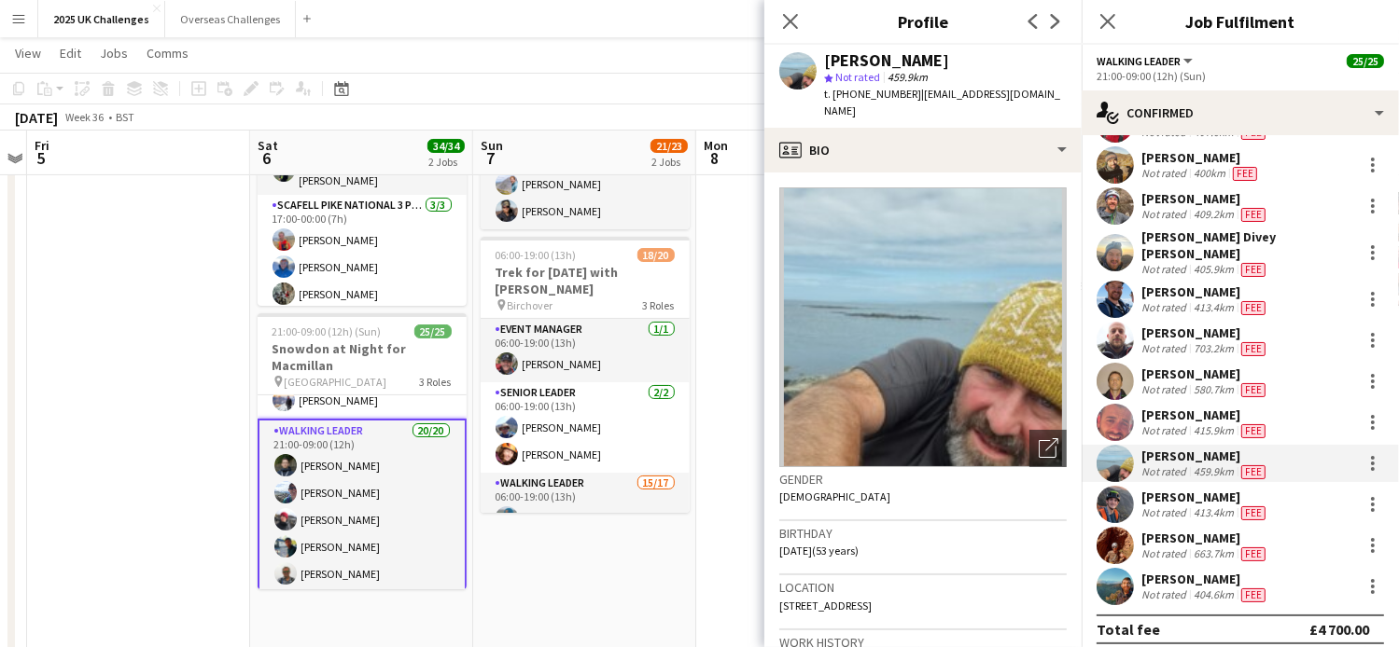
drag, startPoint x: 1172, startPoint y: 492, endPoint x: 1045, endPoint y: 208, distance: 310.7
click at [1172, 492] on div "[PERSON_NAME]" at bounding box center [1205, 497] width 128 height 17
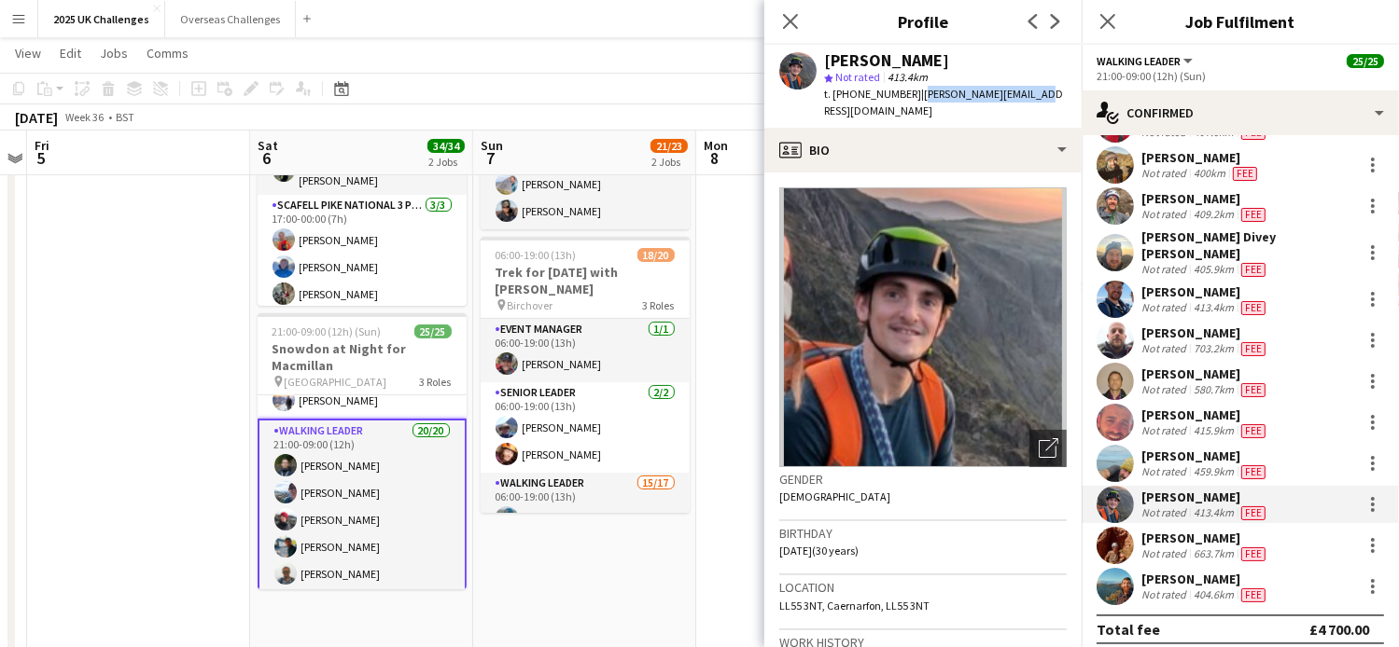
drag, startPoint x: 912, startPoint y: 95, endPoint x: 1079, endPoint y: 95, distance: 167.0
click at [1079, 95] on app-profile-header "[PERSON_NAME] star Not rated 413.4km t. [PHONE_NUMBER] | [PERSON_NAME][EMAIL_AD…" at bounding box center [922, 86] width 317 height 83
click at [1182, 533] on div "[PERSON_NAME]" at bounding box center [1205, 538] width 128 height 17
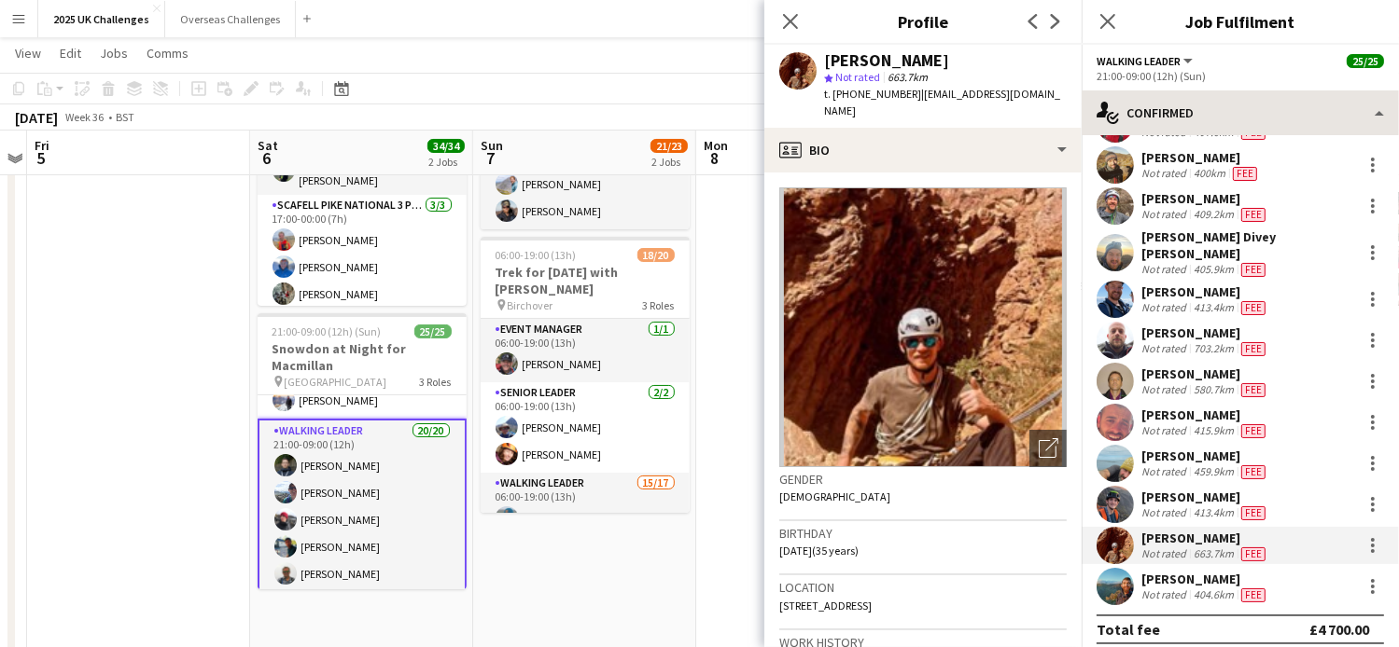
drag, startPoint x: 912, startPoint y: 96, endPoint x: 1089, endPoint y: 102, distance: 176.4
click at [1089, 102] on body "Menu Boards Boards Boards All jobs Status Workforce Workforce My Workforce Recr…" at bounding box center [699, 556] width 1399 height 1487
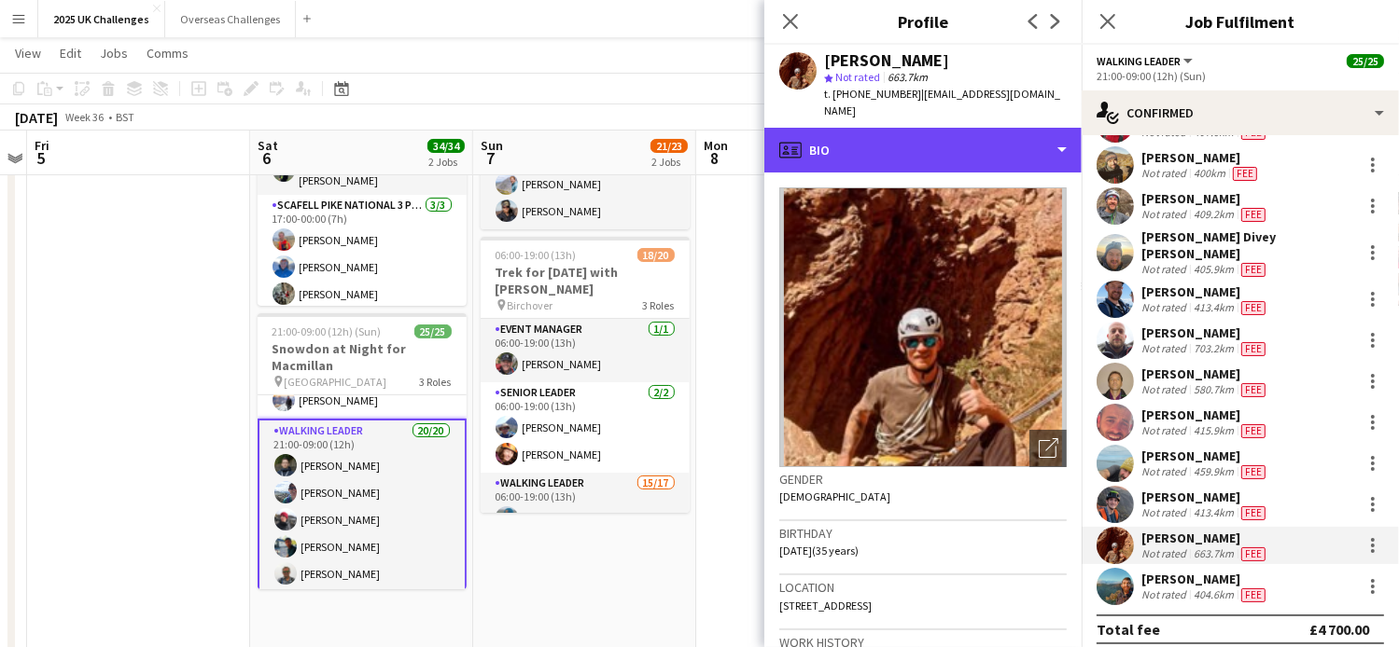
drag, startPoint x: 1089, startPoint y: 102, endPoint x: 1002, endPoint y: 106, distance: 86.9
click at [1008, 128] on div "profile Bio" at bounding box center [922, 150] width 317 height 45
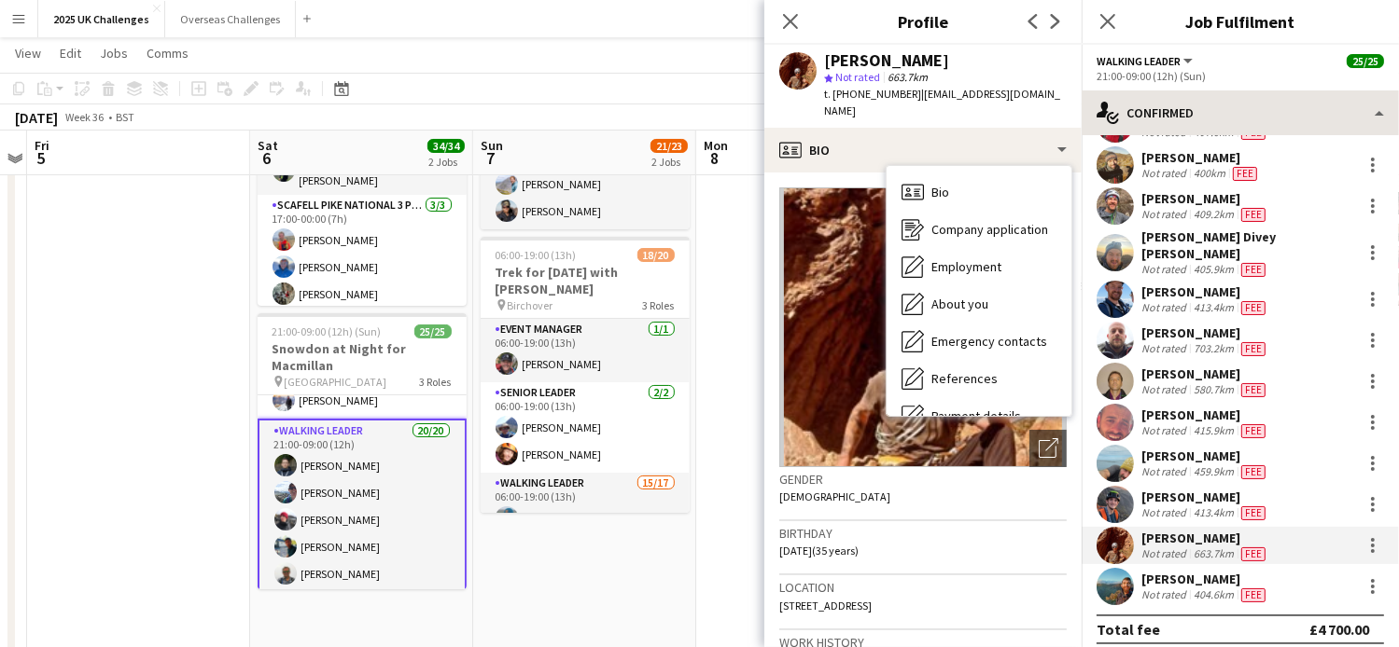
drag, startPoint x: 913, startPoint y: 93, endPoint x: 1081, endPoint y: 93, distance: 167.9
click at [1081, 93] on body "Menu Boards Boards Boards All jobs Status Workforce Workforce My Workforce Recr…" at bounding box center [699, 556] width 1399 height 1487
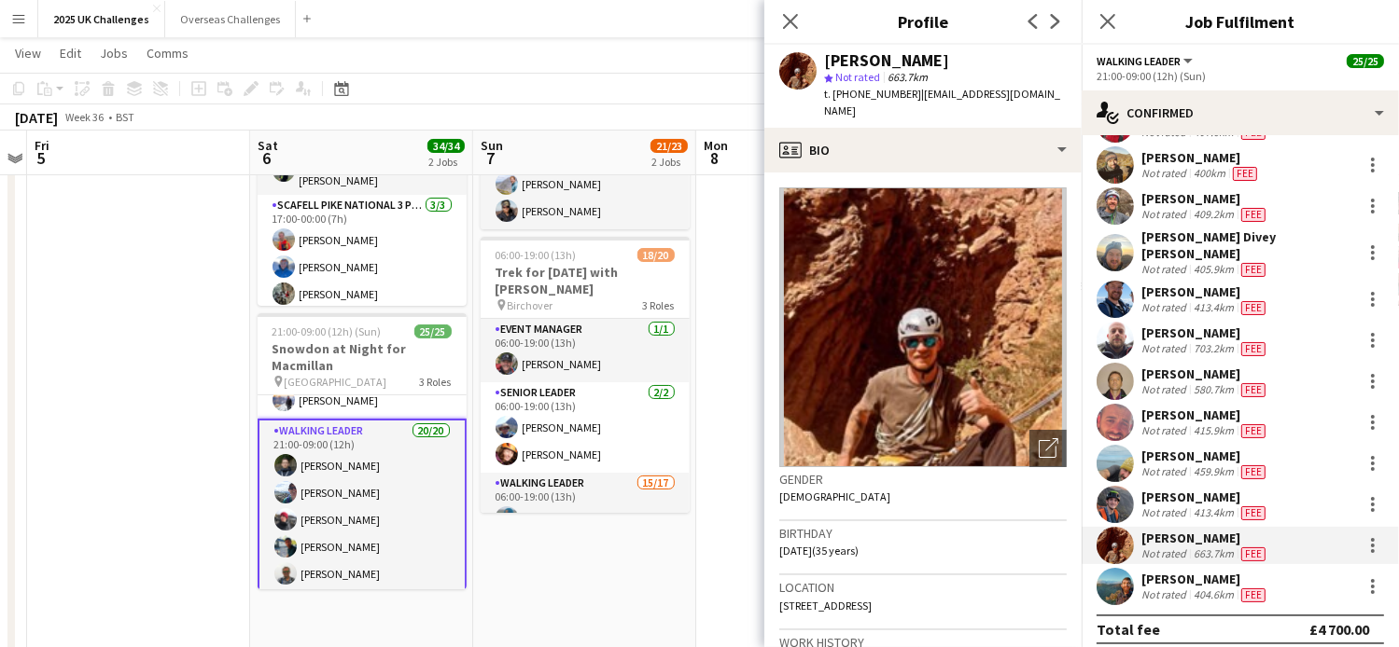
drag, startPoint x: 1081, startPoint y: 93, endPoint x: 1024, endPoint y: 82, distance: 58.0
click at [1026, 82] on div "star Not rated 663.7km" at bounding box center [945, 77] width 243 height 17
click at [971, 95] on span "| [EMAIL_ADDRESS][DOMAIN_NAME]" at bounding box center [942, 102] width 236 height 31
drag, startPoint x: 911, startPoint y: 94, endPoint x: 1082, endPoint y: 98, distance: 171.7
click at [1082, 98] on body "Menu Boards Boards Boards All jobs Status Workforce Workforce My Workforce Recr…" at bounding box center [699, 556] width 1399 height 1487
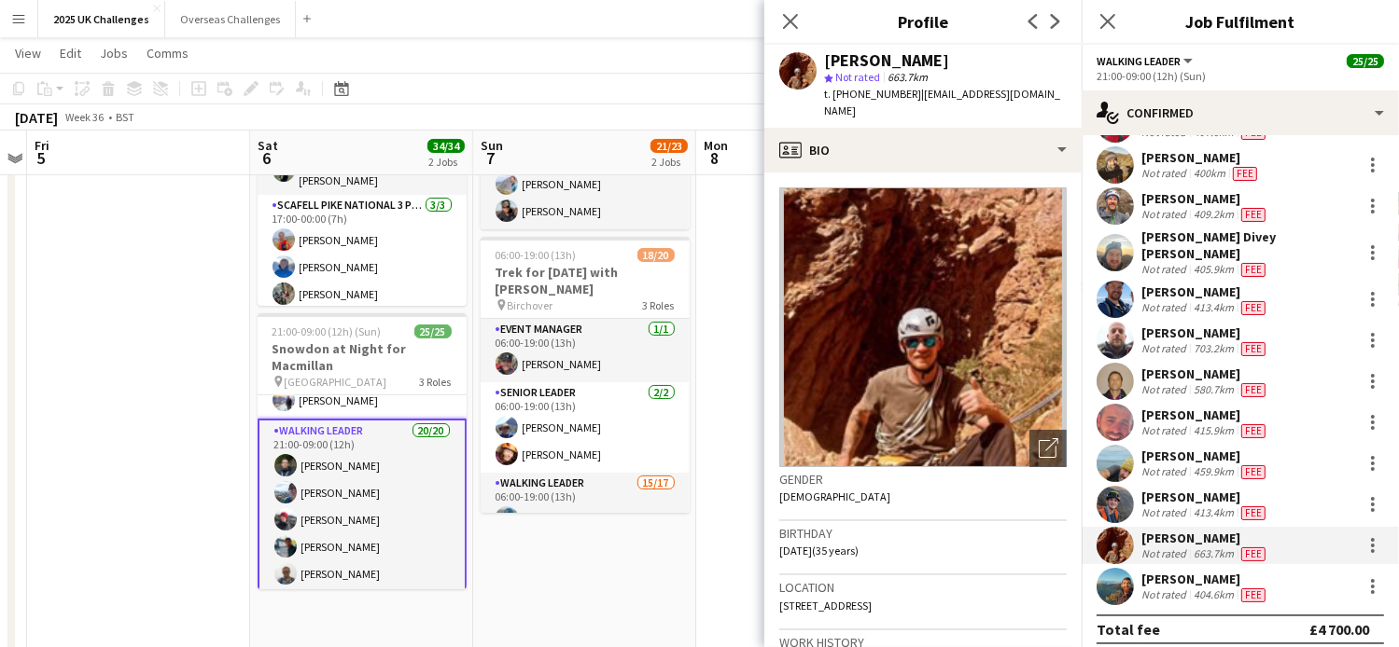
drag, startPoint x: 1082, startPoint y: 98, endPoint x: 976, endPoint y: 98, distance: 106.4
click at [973, 98] on span "| [EMAIL_ADDRESS][DOMAIN_NAME]" at bounding box center [942, 102] width 236 height 31
click at [984, 97] on span "| [EMAIL_ADDRESS][DOMAIN_NAME]" at bounding box center [942, 102] width 236 height 31
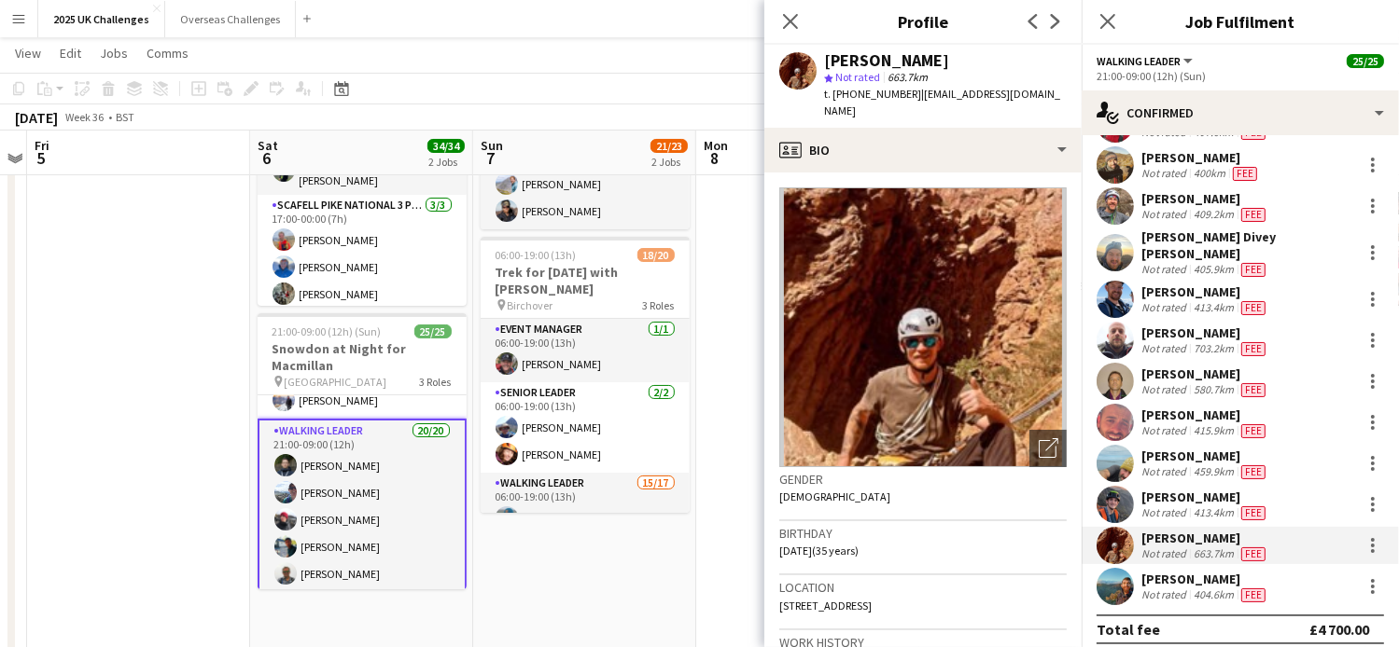
drag, startPoint x: 984, startPoint y: 97, endPoint x: 975, endPoint y: 84, distance: 16.1
click at [975, 84] on div "star Not rated 663.7km" at bounding box center [945, 77] width 243 height 17
drag, startPoint x: 912, startPoint y: 95, endPoint x: 1044, endPoint y: 95, distance: 131.6
click at [1044, 95] on div "[PERSON_NAME] star Not rated 663.7km t. [PHONE_NUMBER] | [EMAIL_ADDRESS][DOMAIN…" at bounding box center [922, 86] width 317 height 83
click at [1178, 571] on div "[PERSON_NAME]" at bounding box center [1205, 579] width 128 height 17
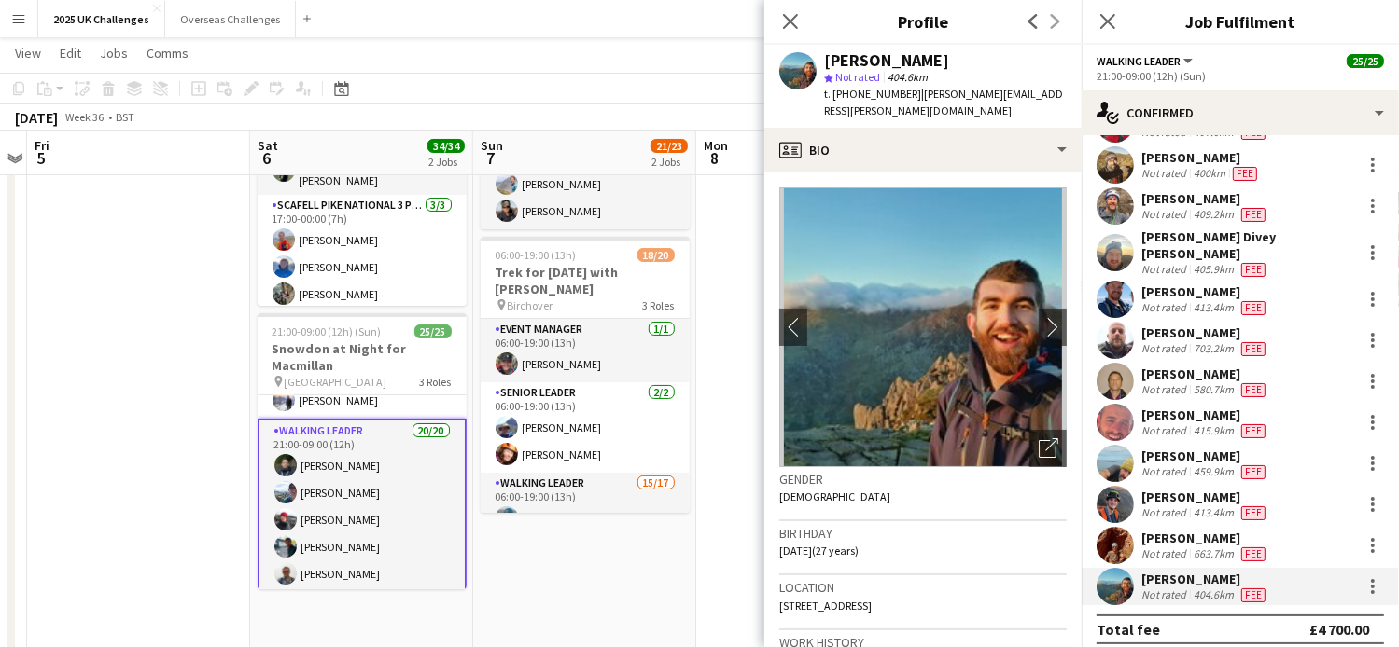
drag, startPoint x: 911, startPoint y: 94, endPoint x: 1059, endPoint y: 101, distance: 148.5
click at [1059, 101] on div "t. [PHONE_NUMBER] | [PERSON_NAME][EMAIL_ADDRESS][PERSON_NAME][DOMAIN_NAME]" at bounding box center [945, 103] width 243 height 34
click at [1039, 329] on app-icon "chevron-right" at bounding box center [1052, 327] width 29 height 20
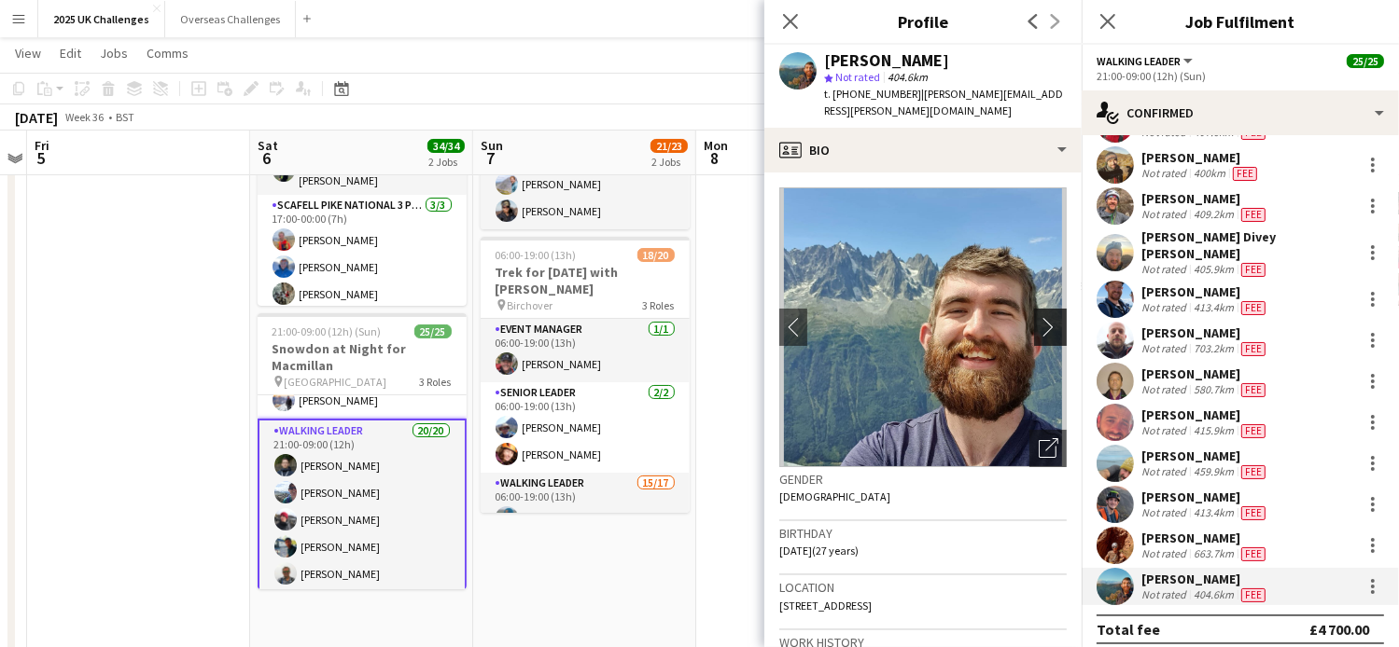
click at [1039, 329] on app-icon "chevron-right" at bounding box center [1052, 327] width 29 height 20
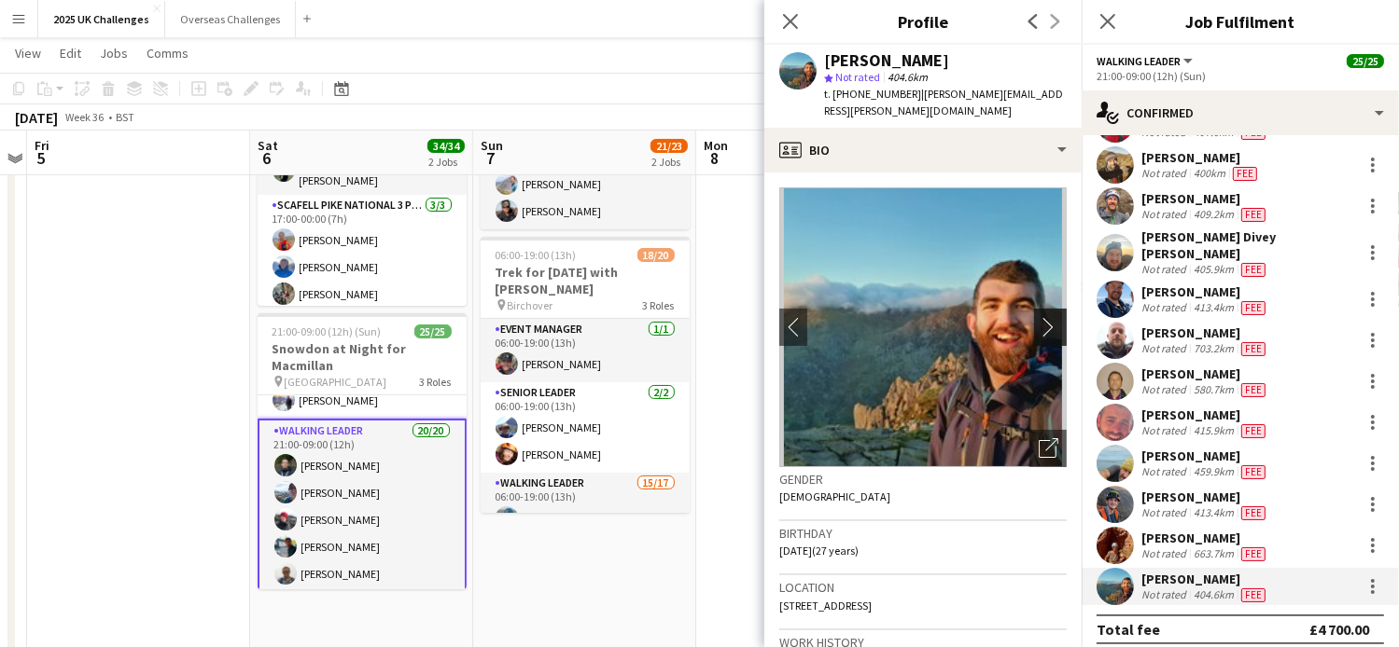
click at [1039, 329] on app-icon "chevron-right" at bounding box center [1052, 327] width 29 height 20
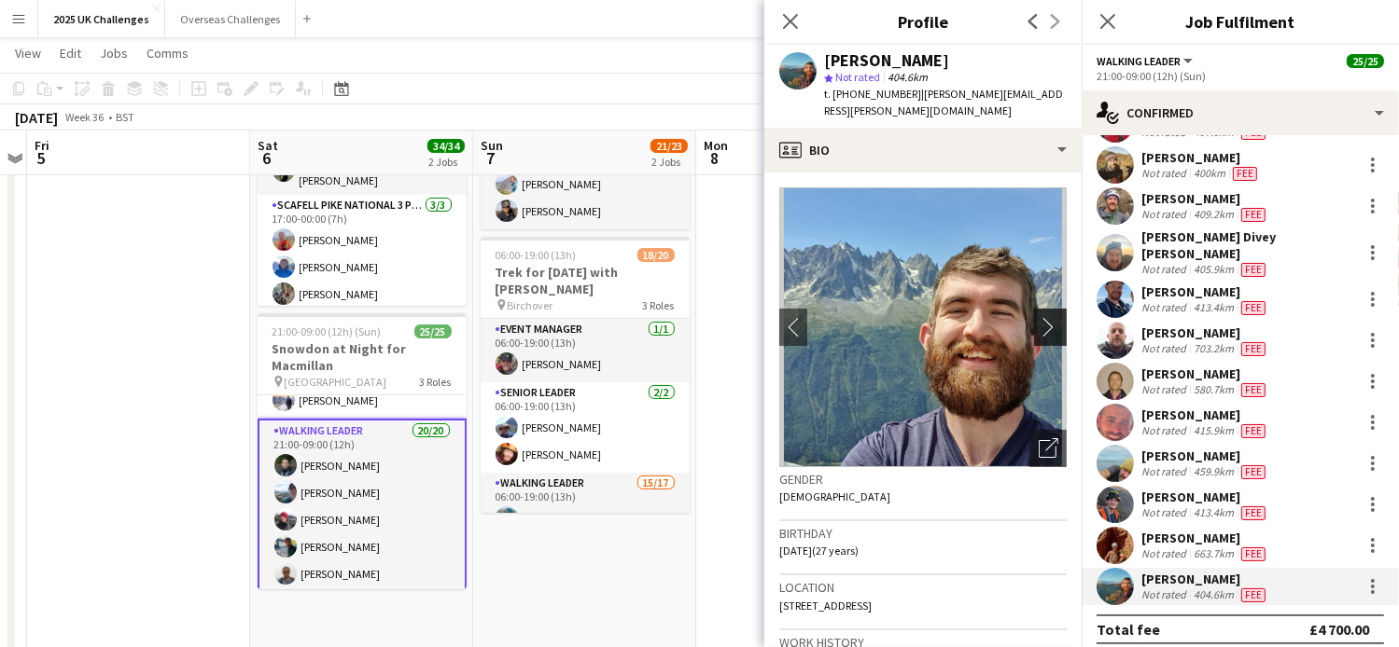
click at [1039, 329] on app-icon "chevron-right" at bounding box center [1052, 327] width 29 height 20
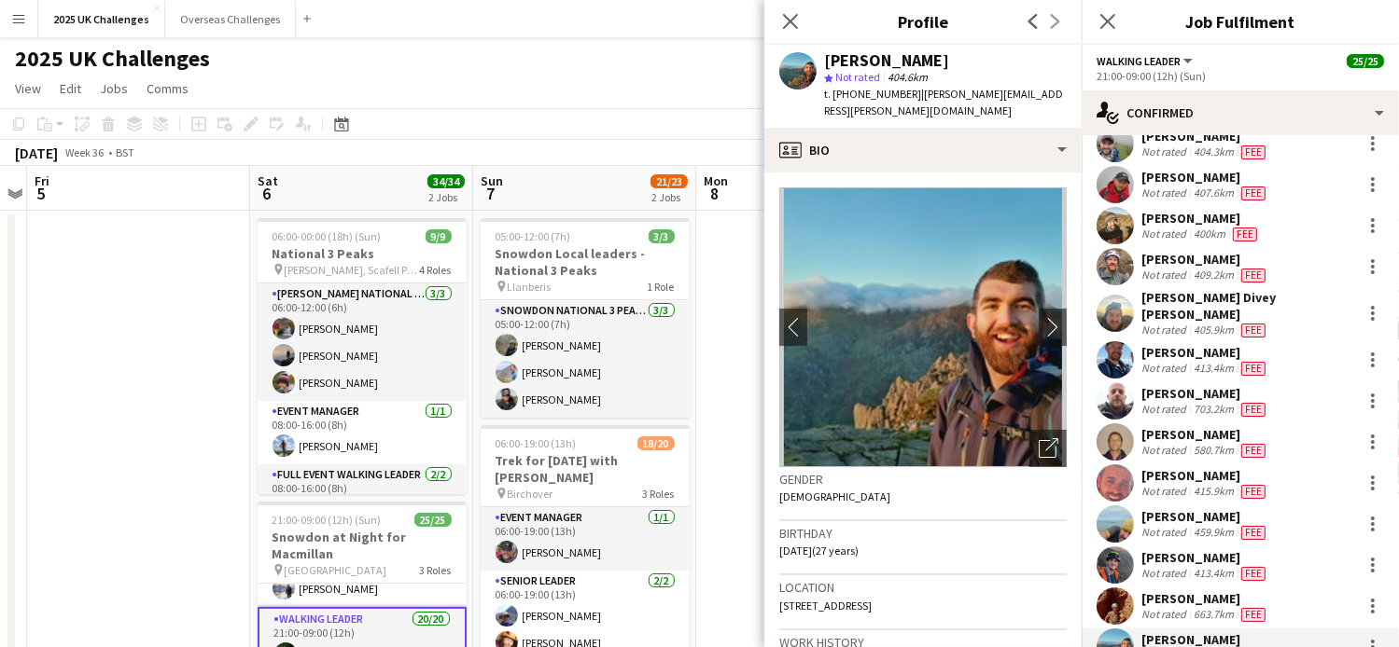
scroll to position [318, 0]
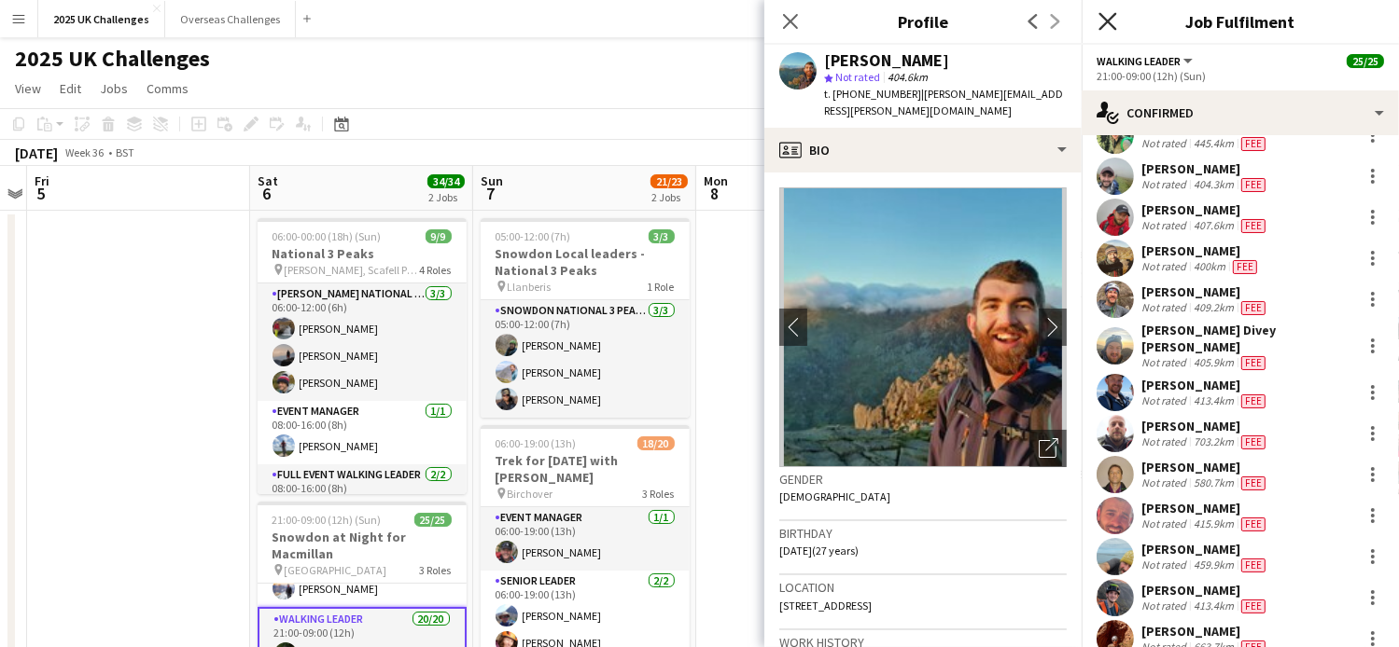
click at [1113, 25] on icon "Close pop-in" at bounding box center [1107, 21] width 18 height 18
